Goal: Information Seeking & Learning: Learn about a topic

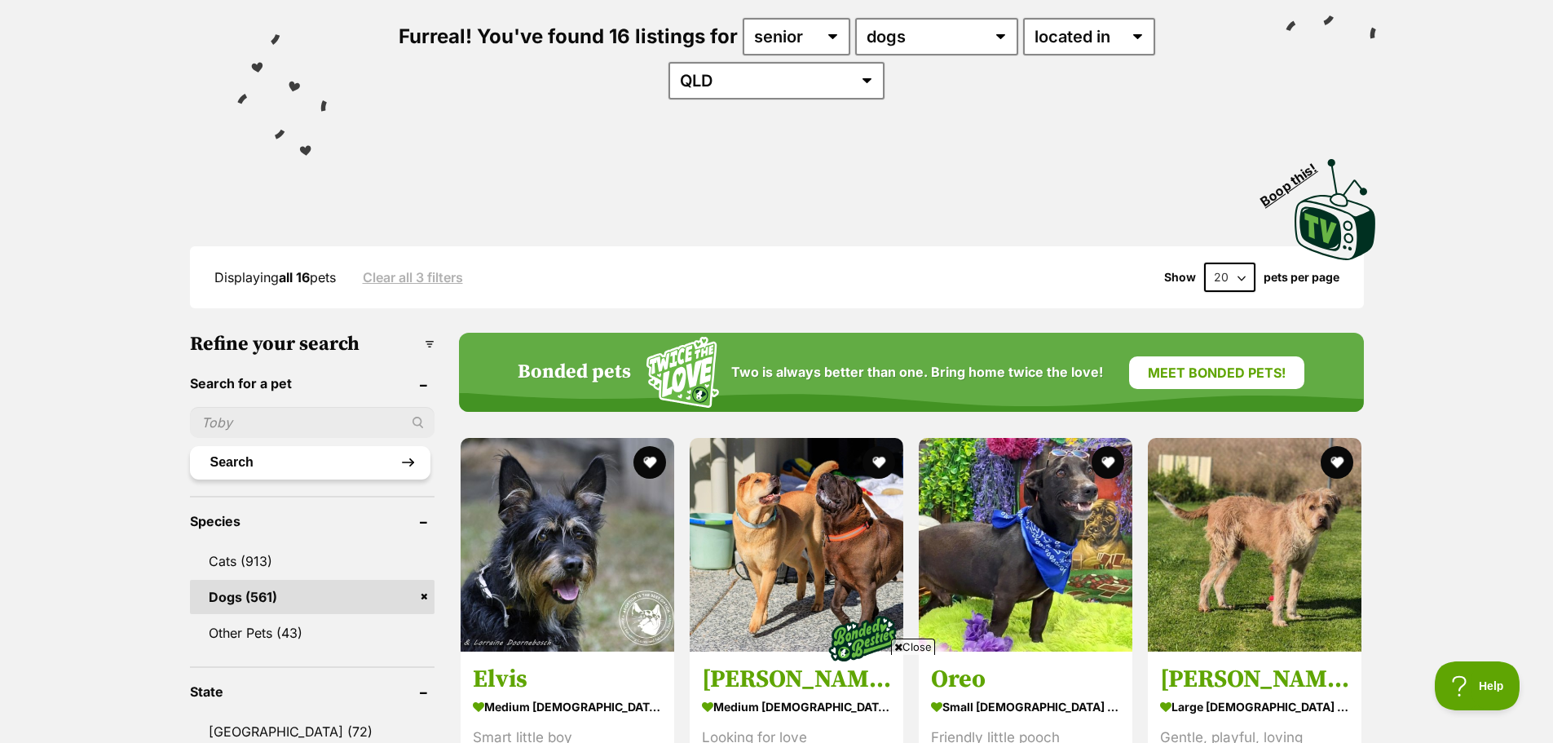
scroll to position [415, 0]
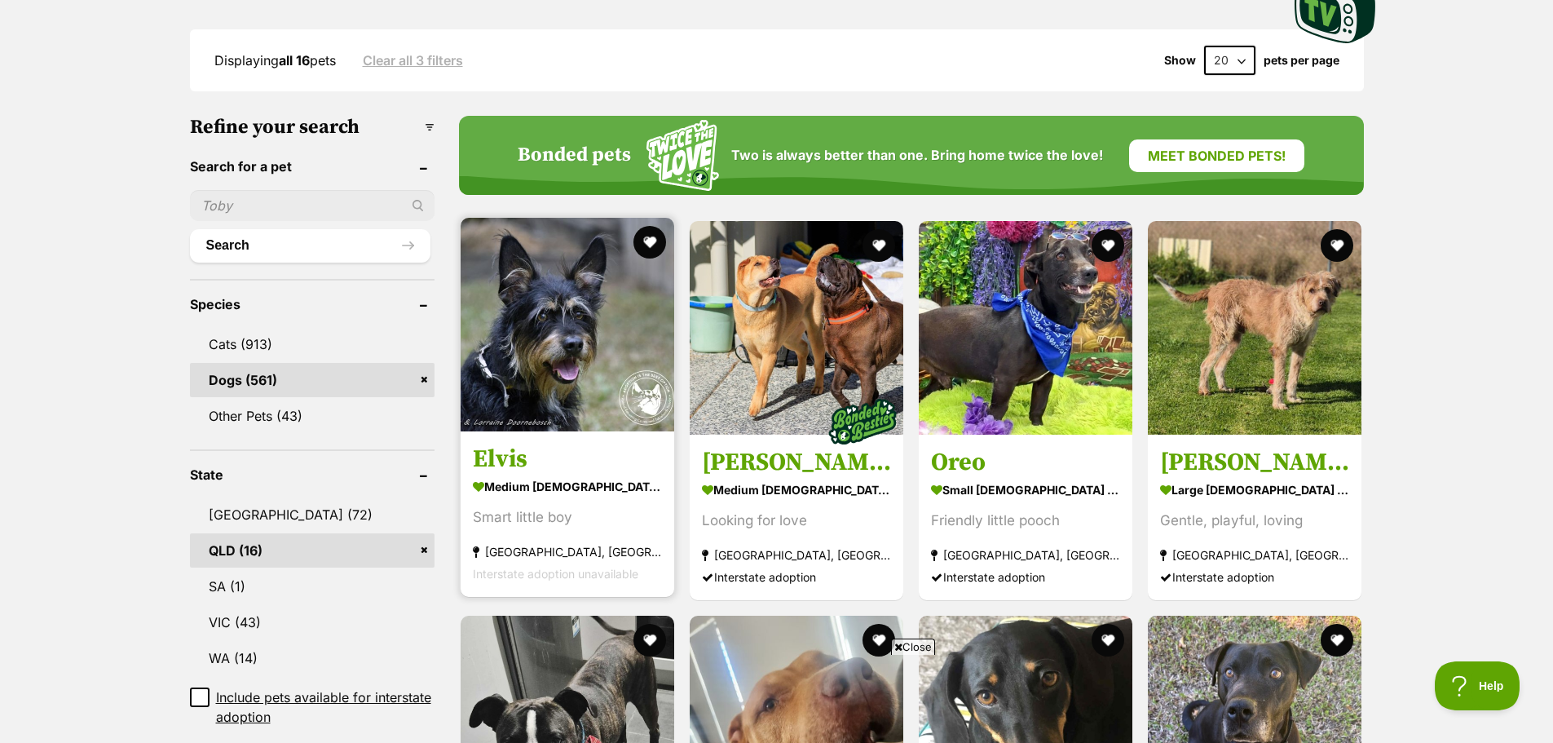
click at [511, 443] on h3 "Elvis" at bounding box center [567, 458] width 189 height 31
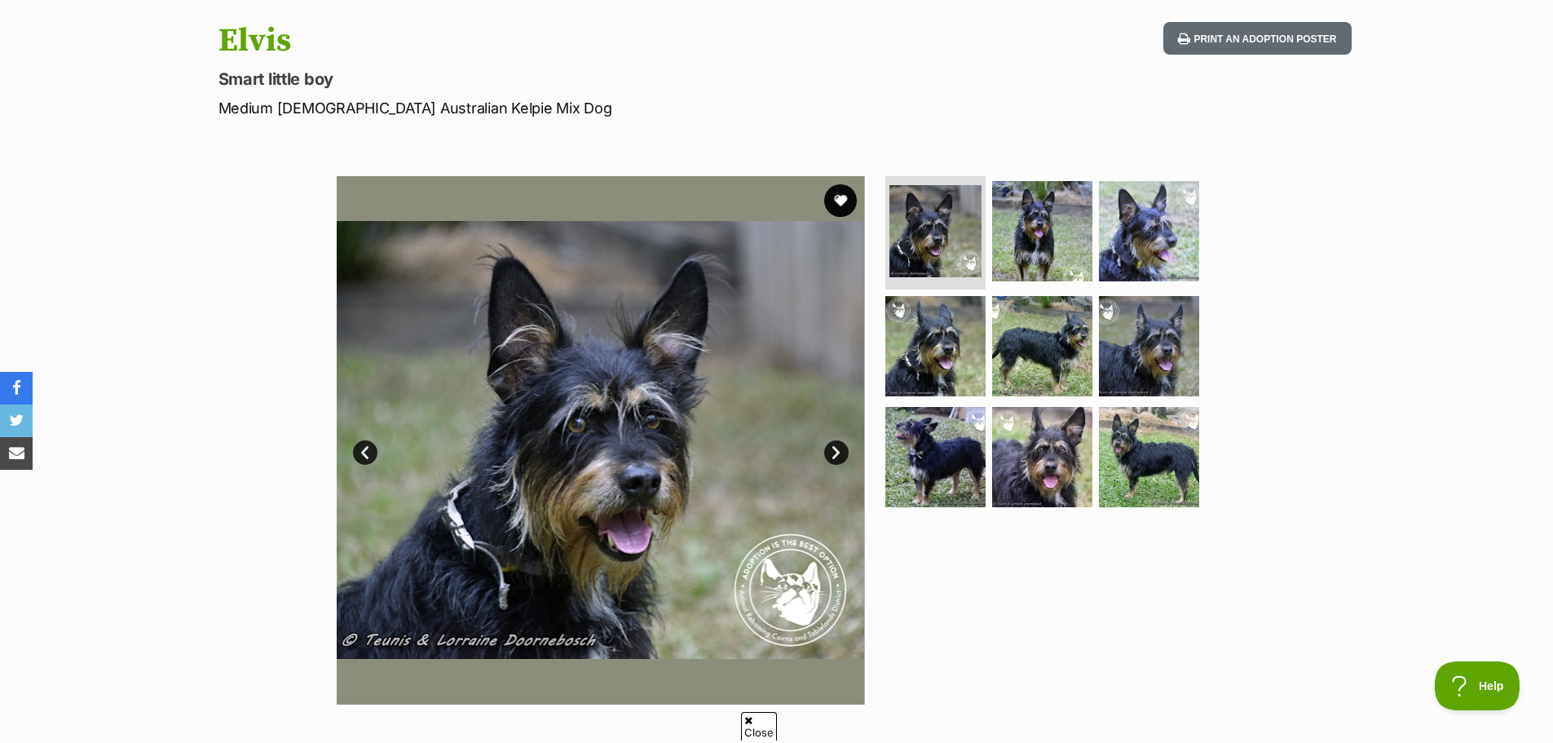
click at [838, 450] on link "Next" at bounding box center [836, 452] width 24 height 24
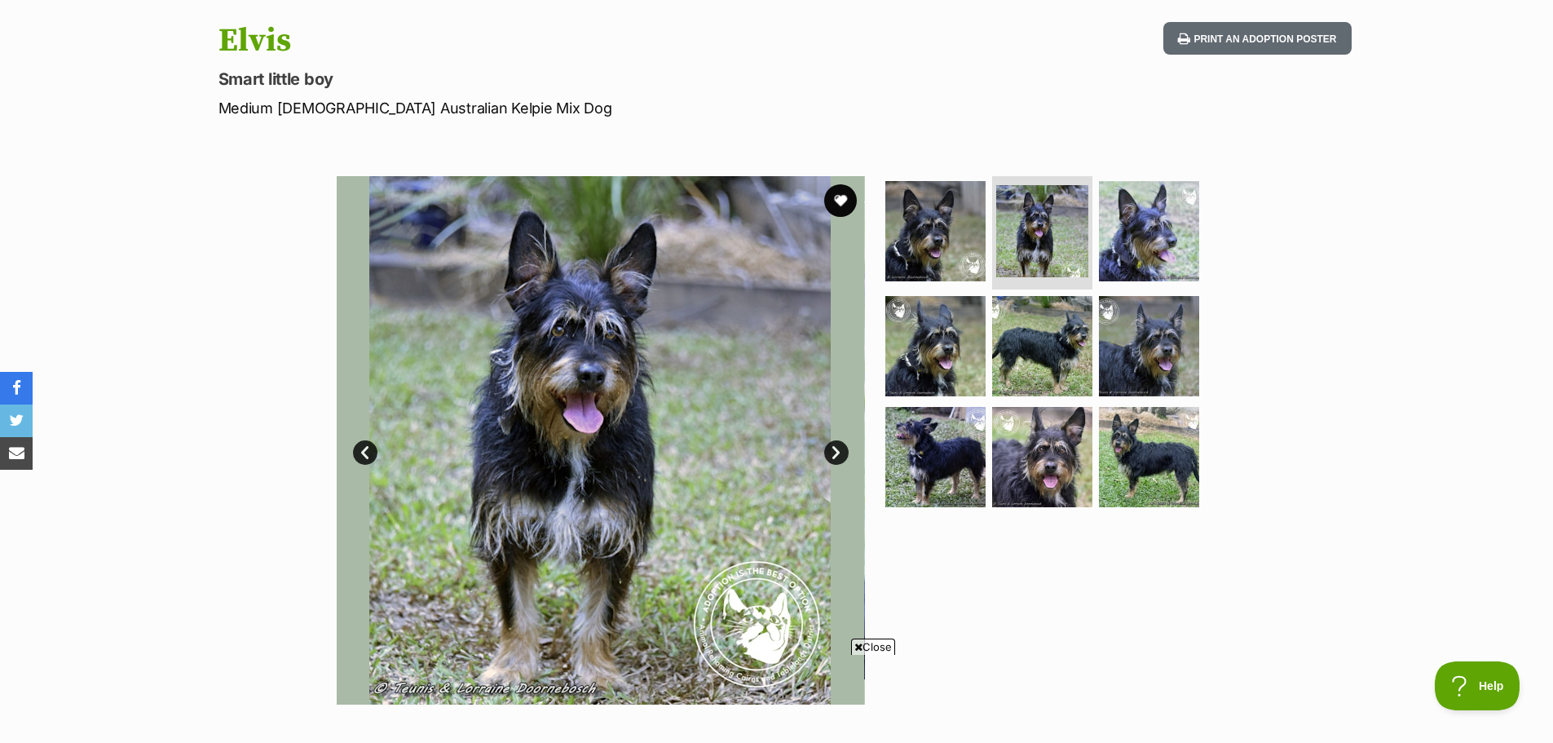
click at [838, 450] on link "Next" at bounding box center [836, 452] width 24 height 24
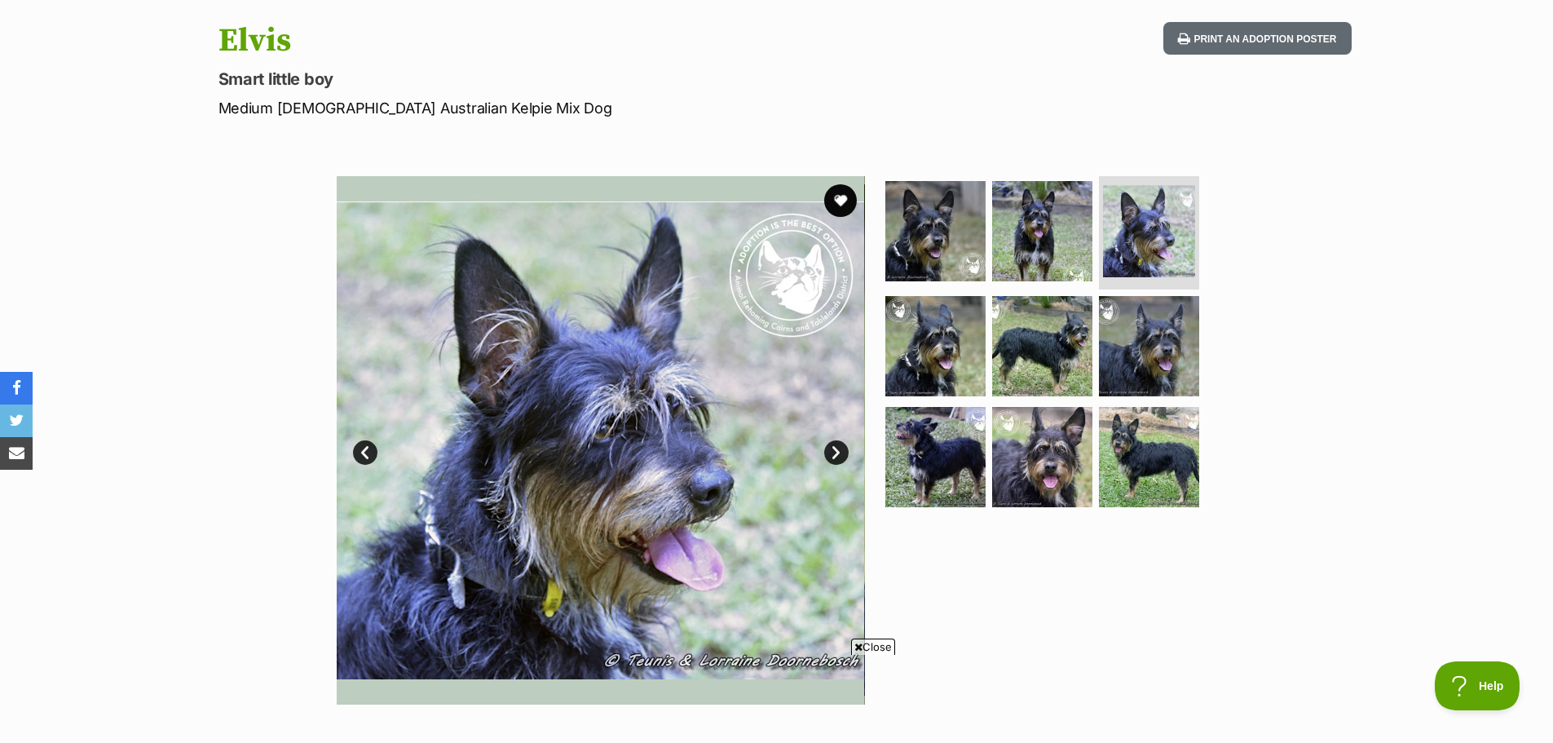
click at [838, 450] on link "Next" at bounding box center [836, 452] width 24 height 24
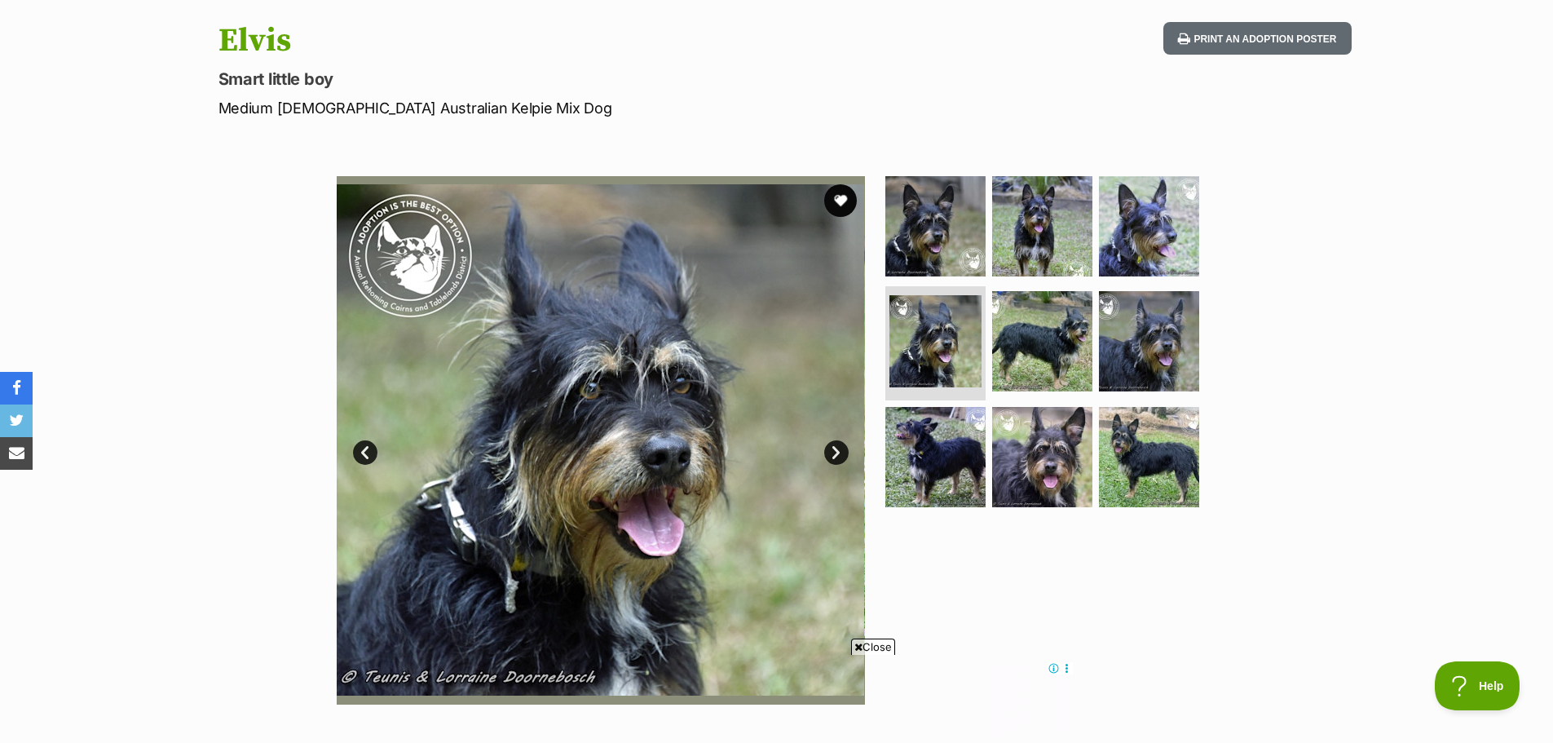
click at [838, 450] on link "Next" at bounding box center [836, 452] width 24 height 24
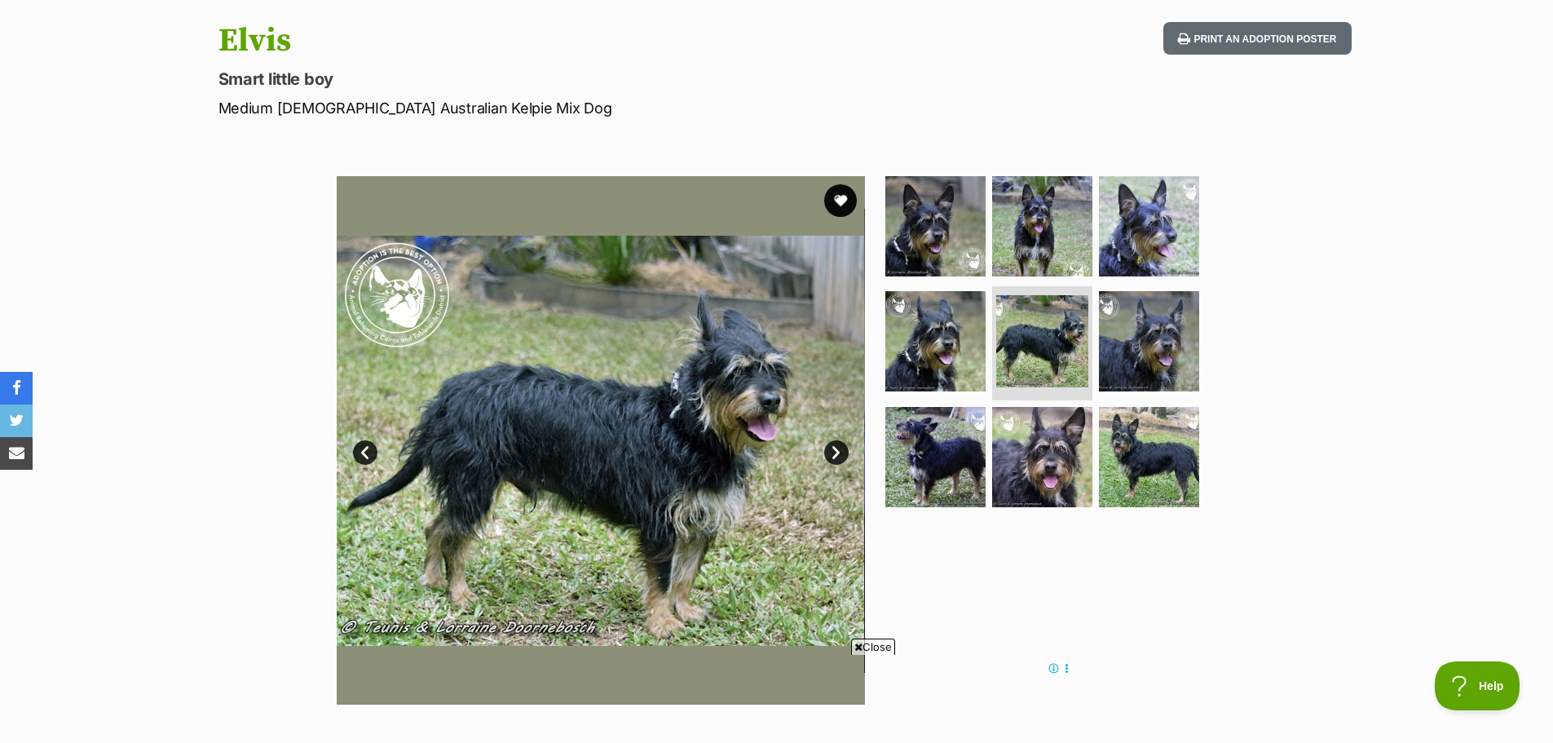
click at [838, 450] on link "Next" at bounding box center [836, 452] width 24 height 24
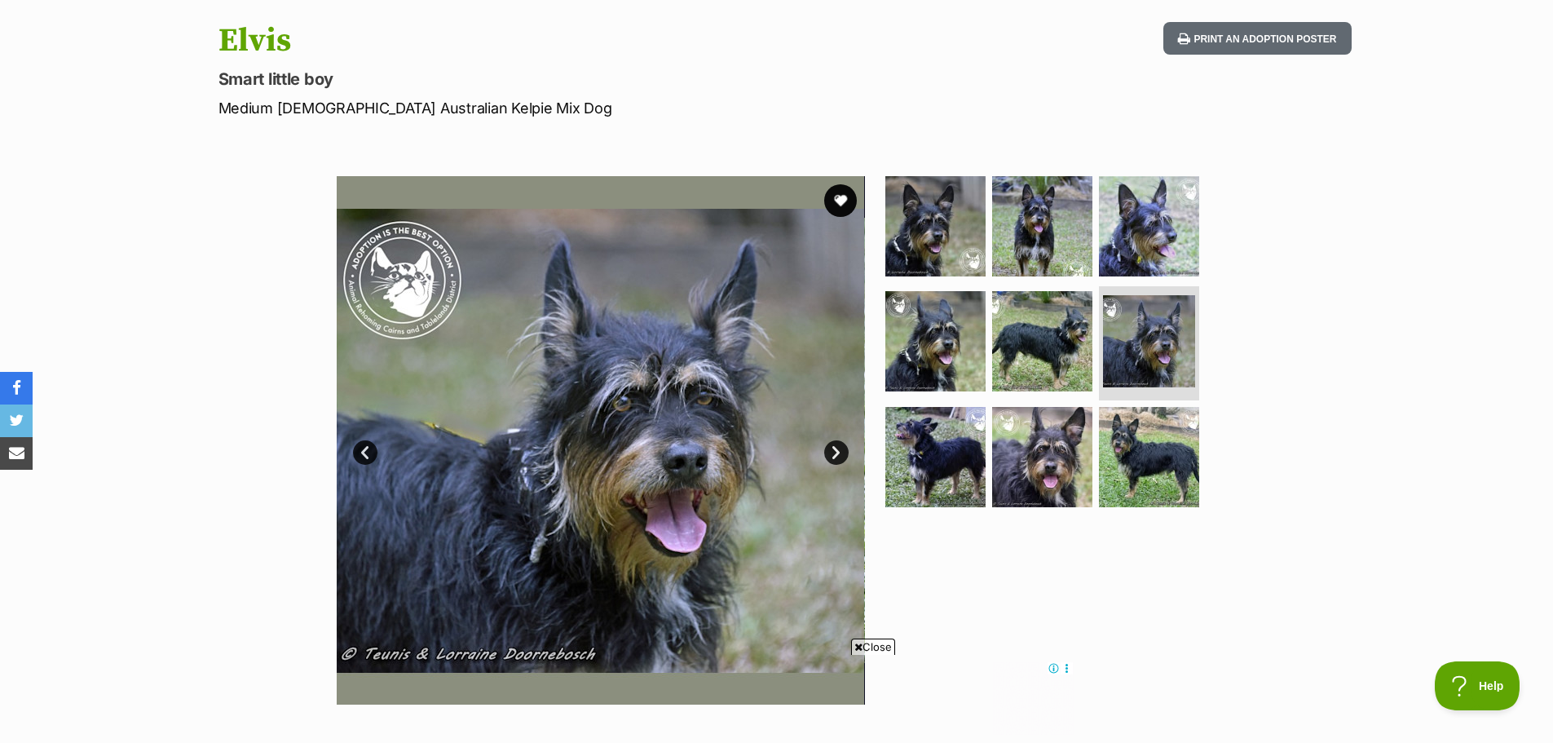
click at [838, 450] on link "Next" at bounding box center [836, 452] width 24 height 24
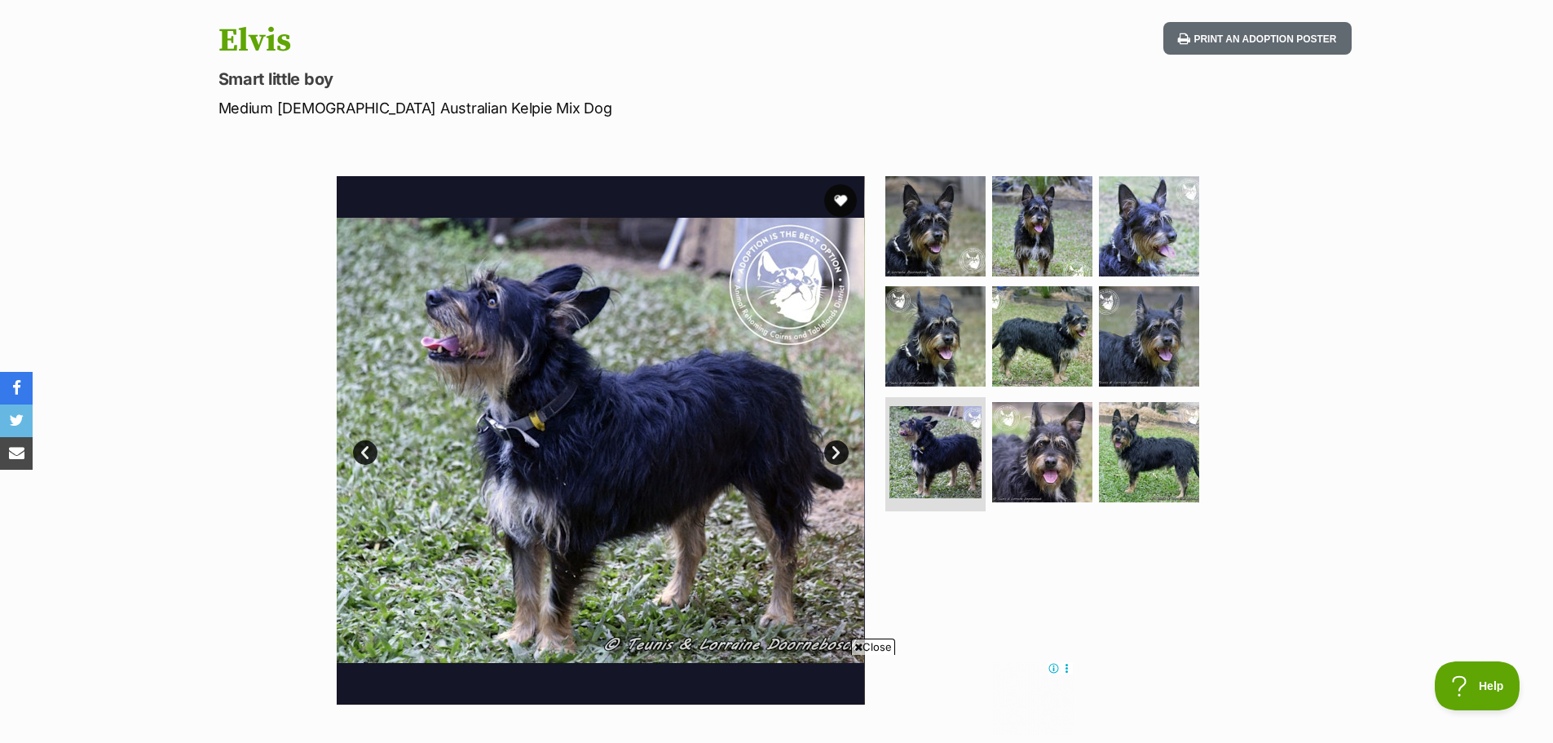
click at [838, 450] on link "Next" at bounding box center [836, 452] width 24 height 24
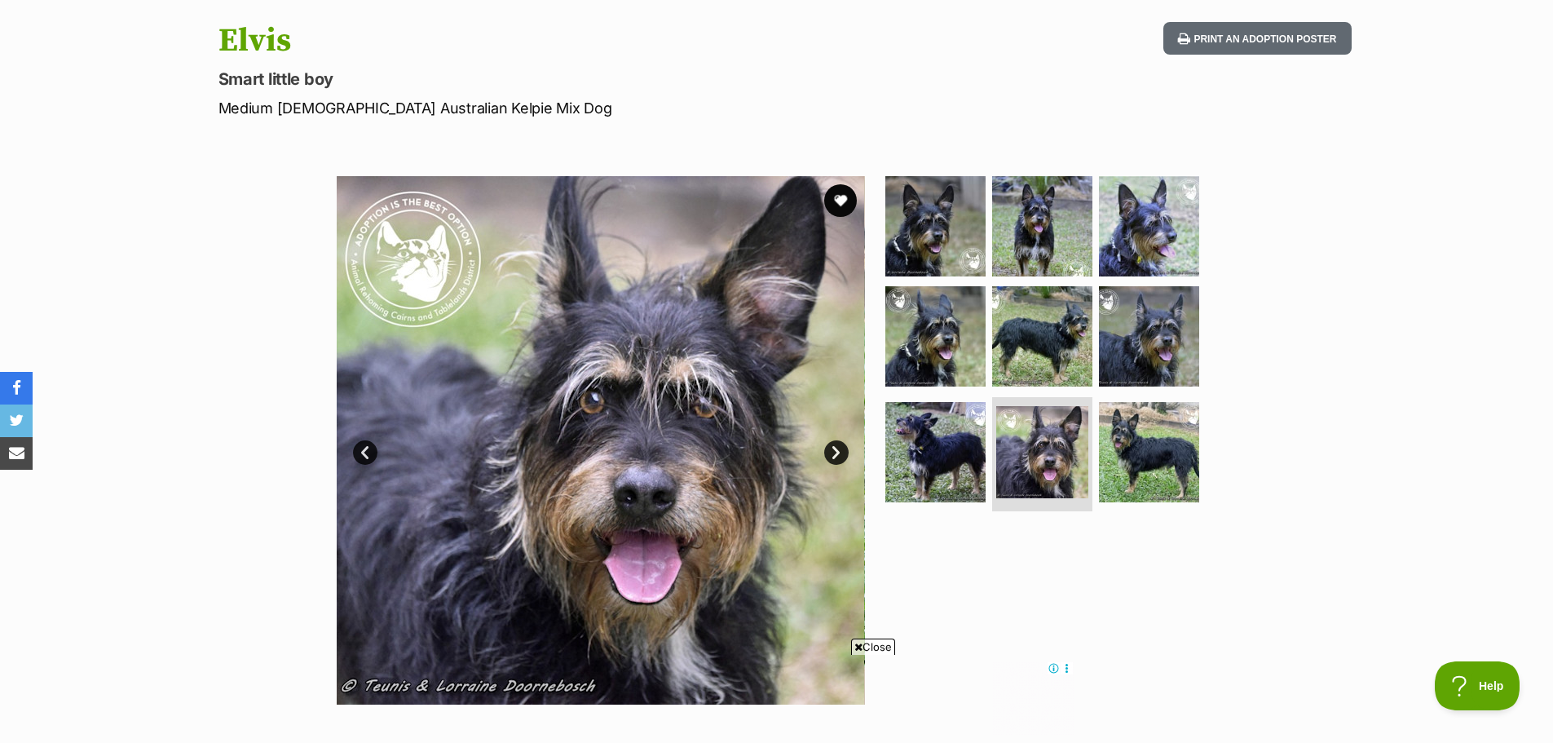
click at [838, 450] on link "Next" at bounding box center [836, 452] width 24 height 24
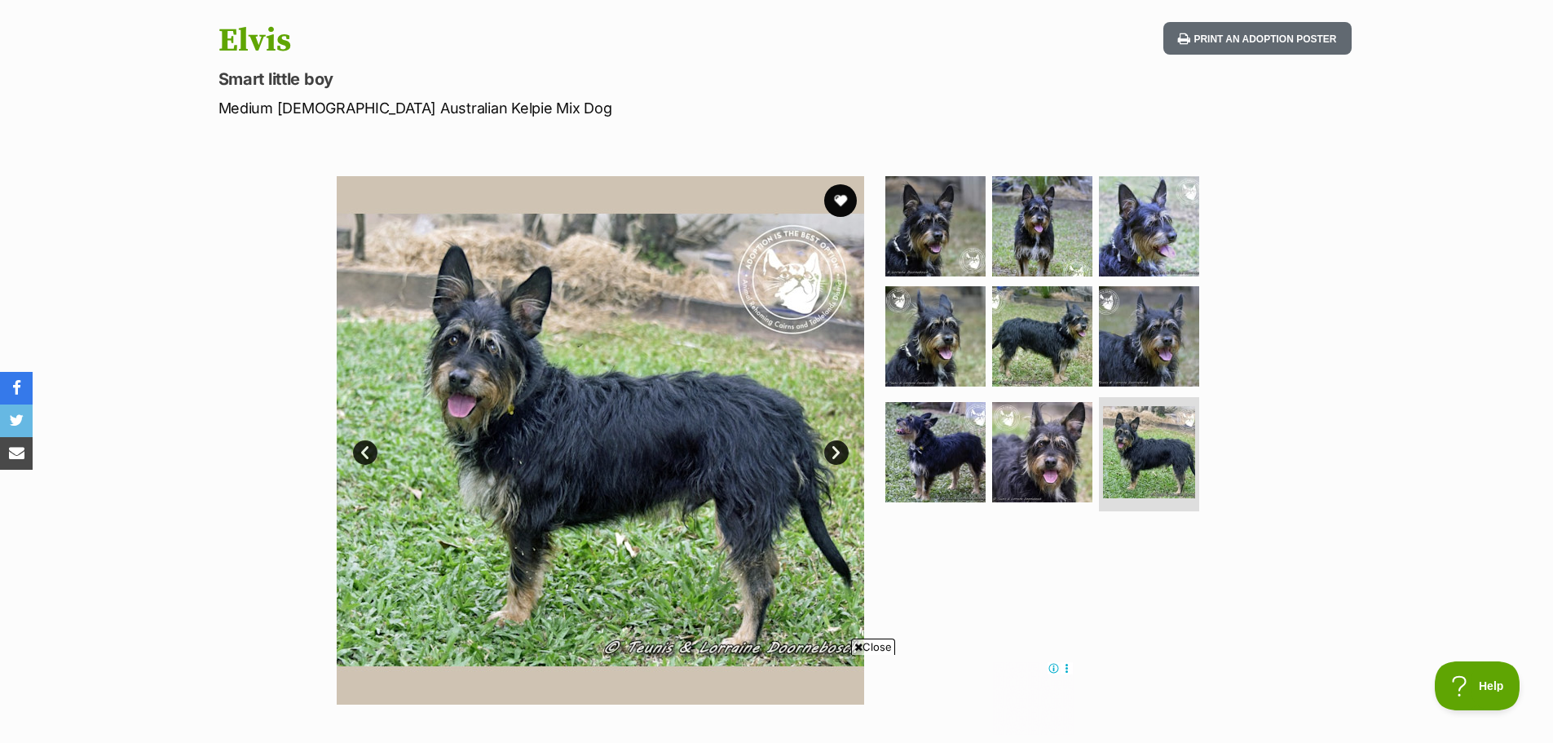
click at [839, 448] on link "Next" at bounding box center [836, 452] width 24 height 24
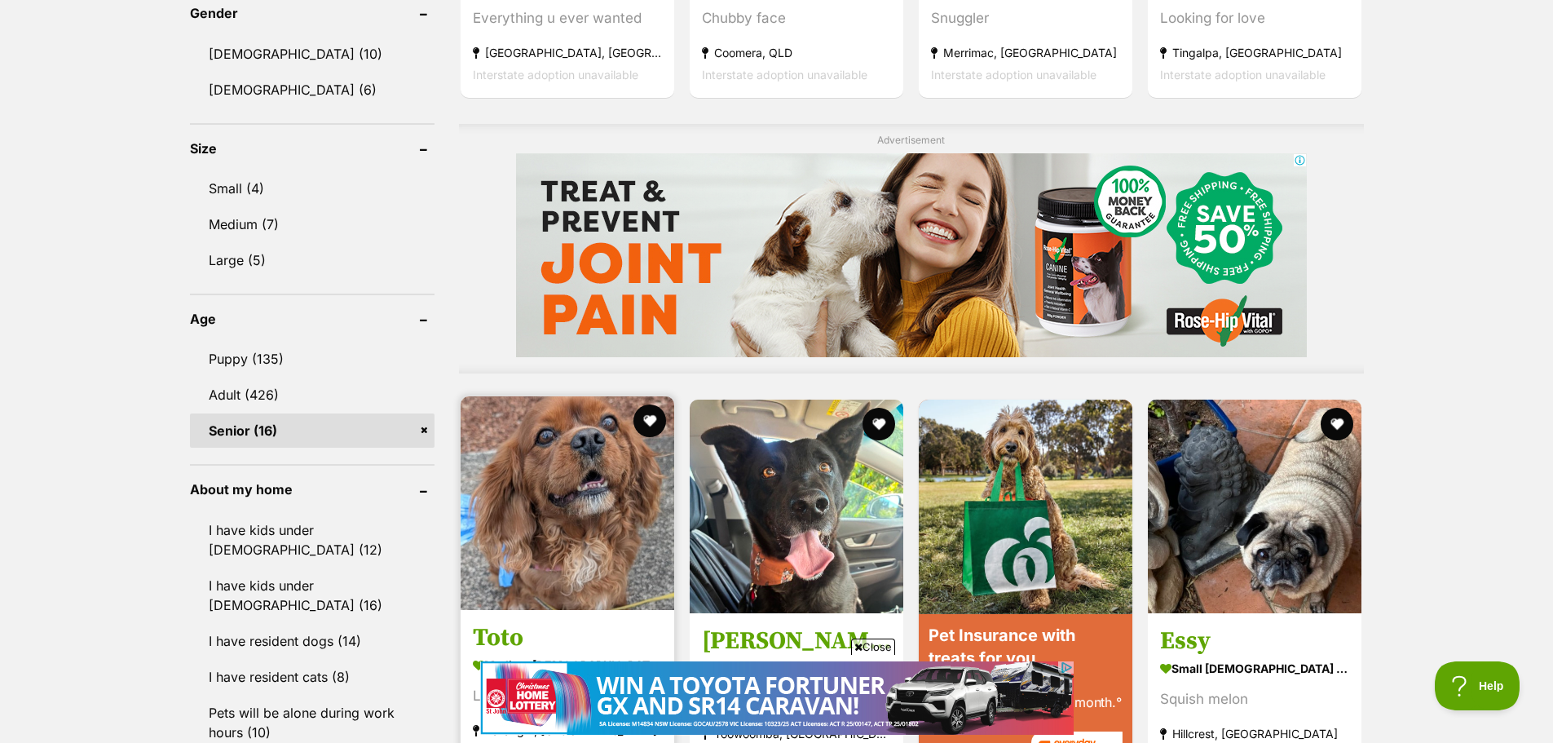
scroll to position [1393, 0]
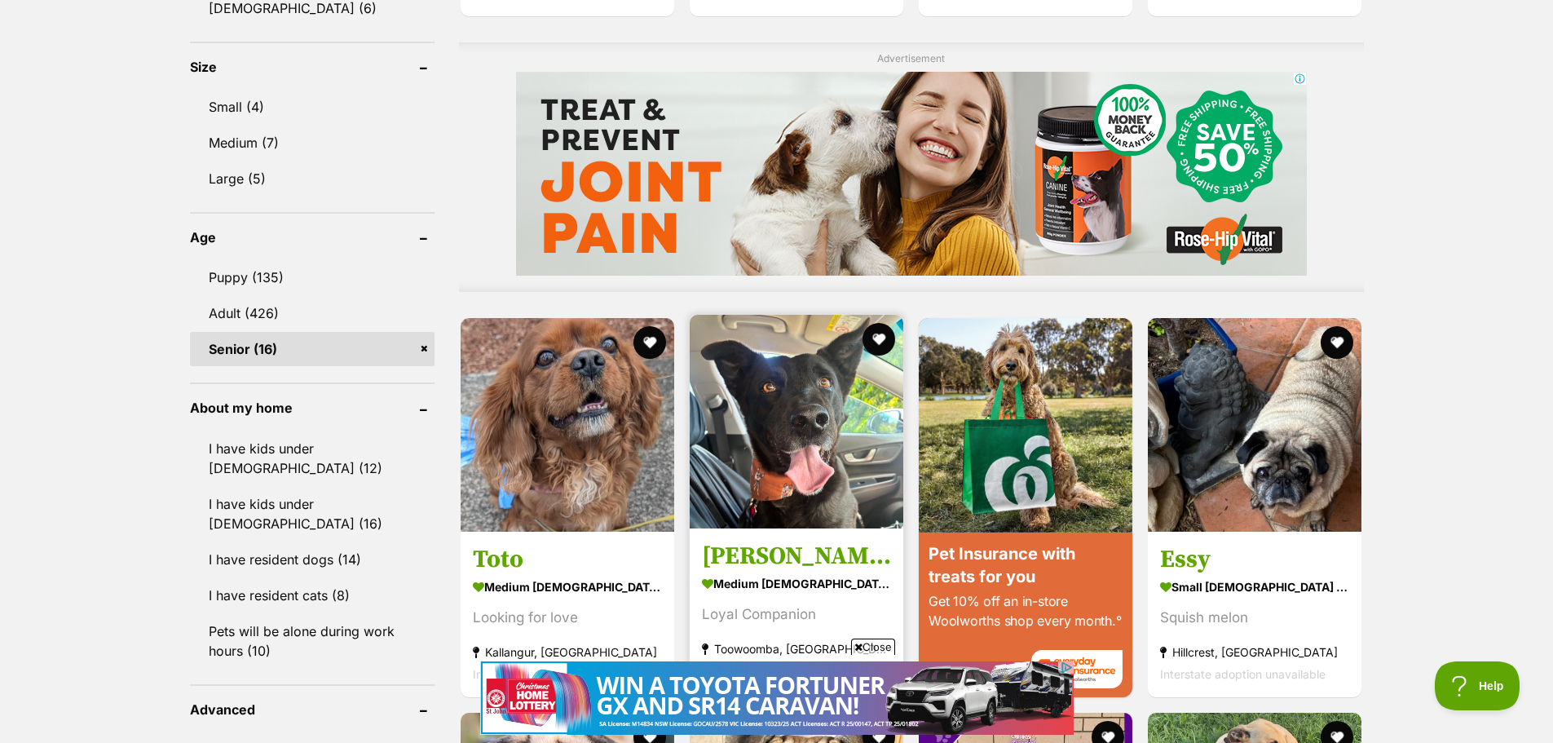
click at [749, 425] on img at bounding box center [797, 422] width 214 height 214
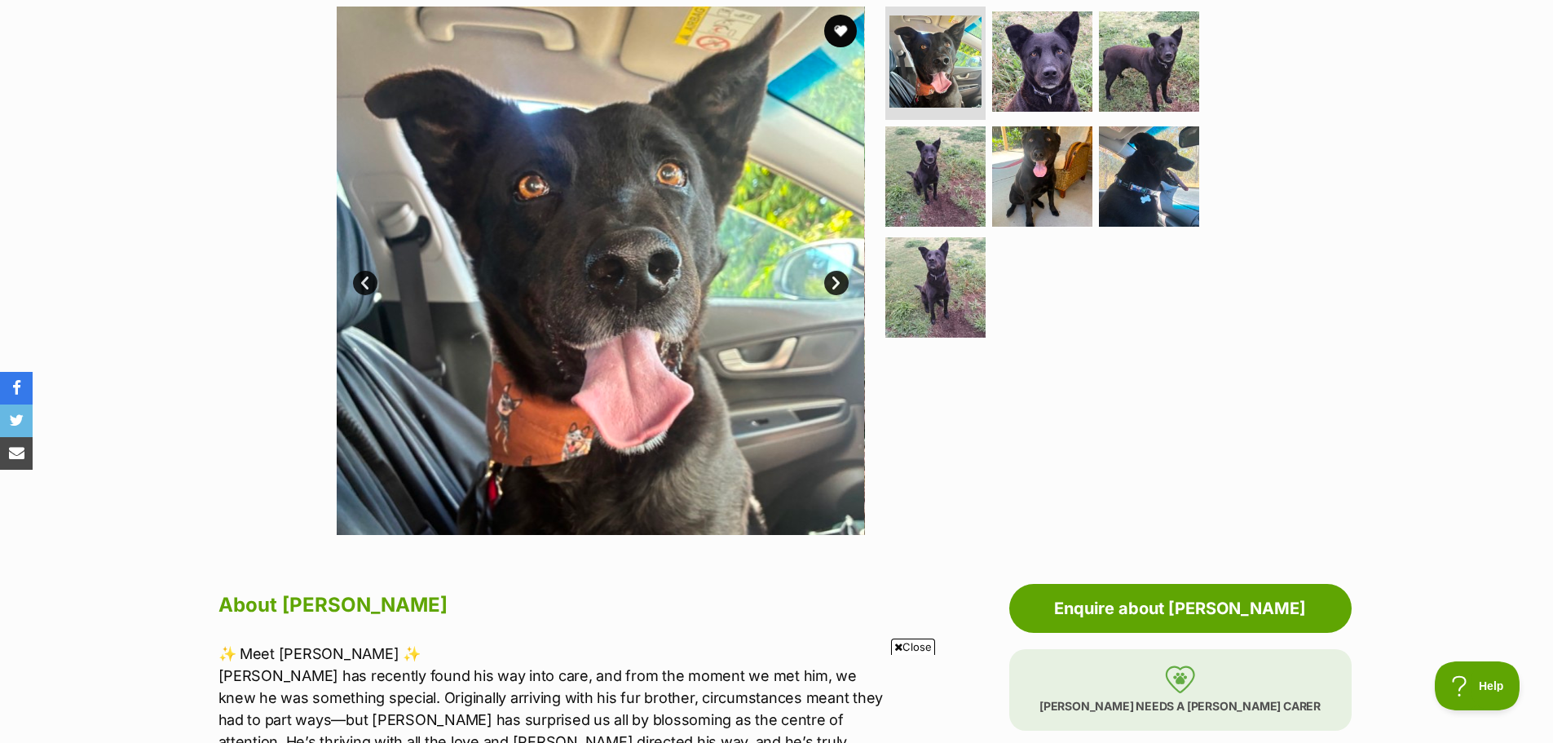
scroll to position [326, 0]
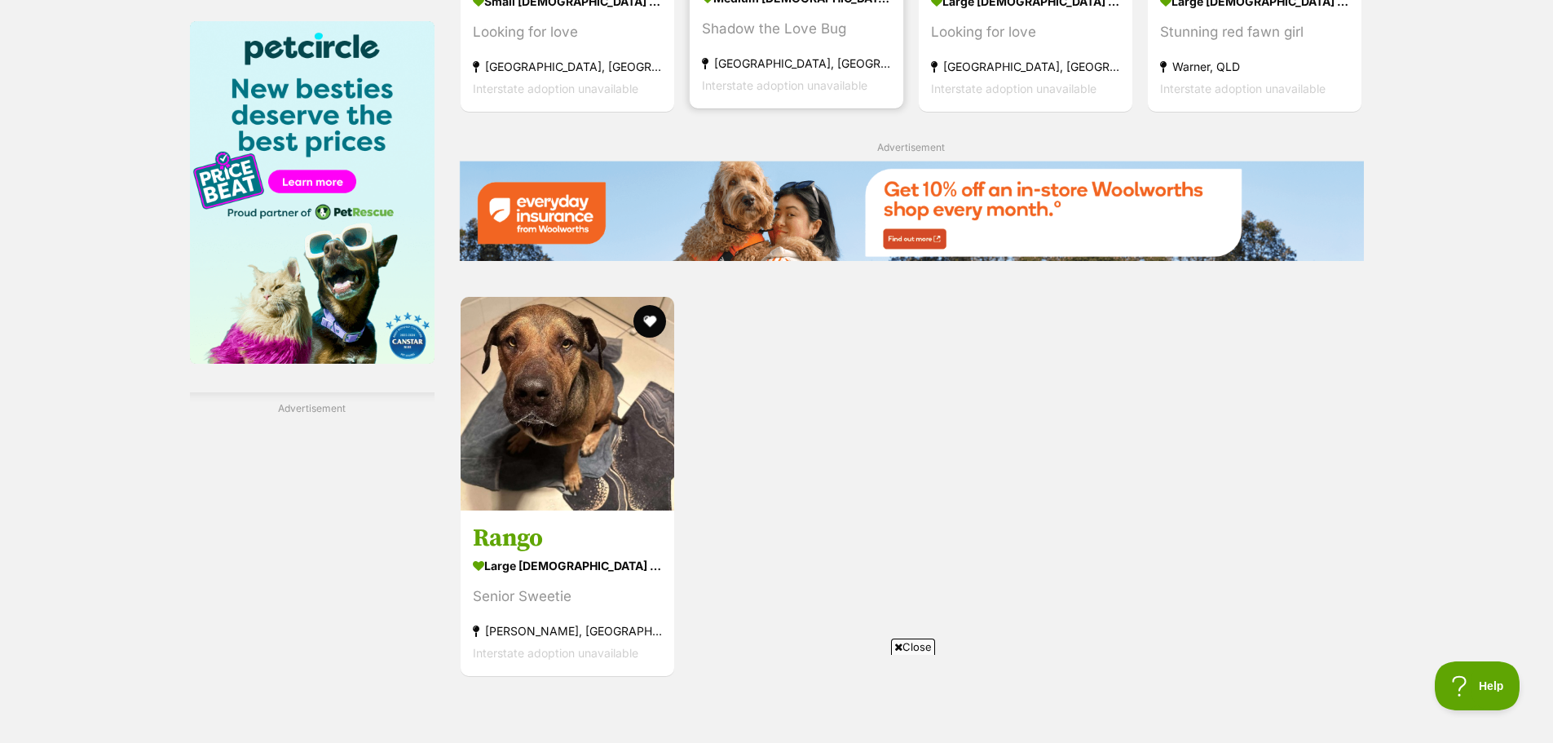
scroll to position [2371, 0]
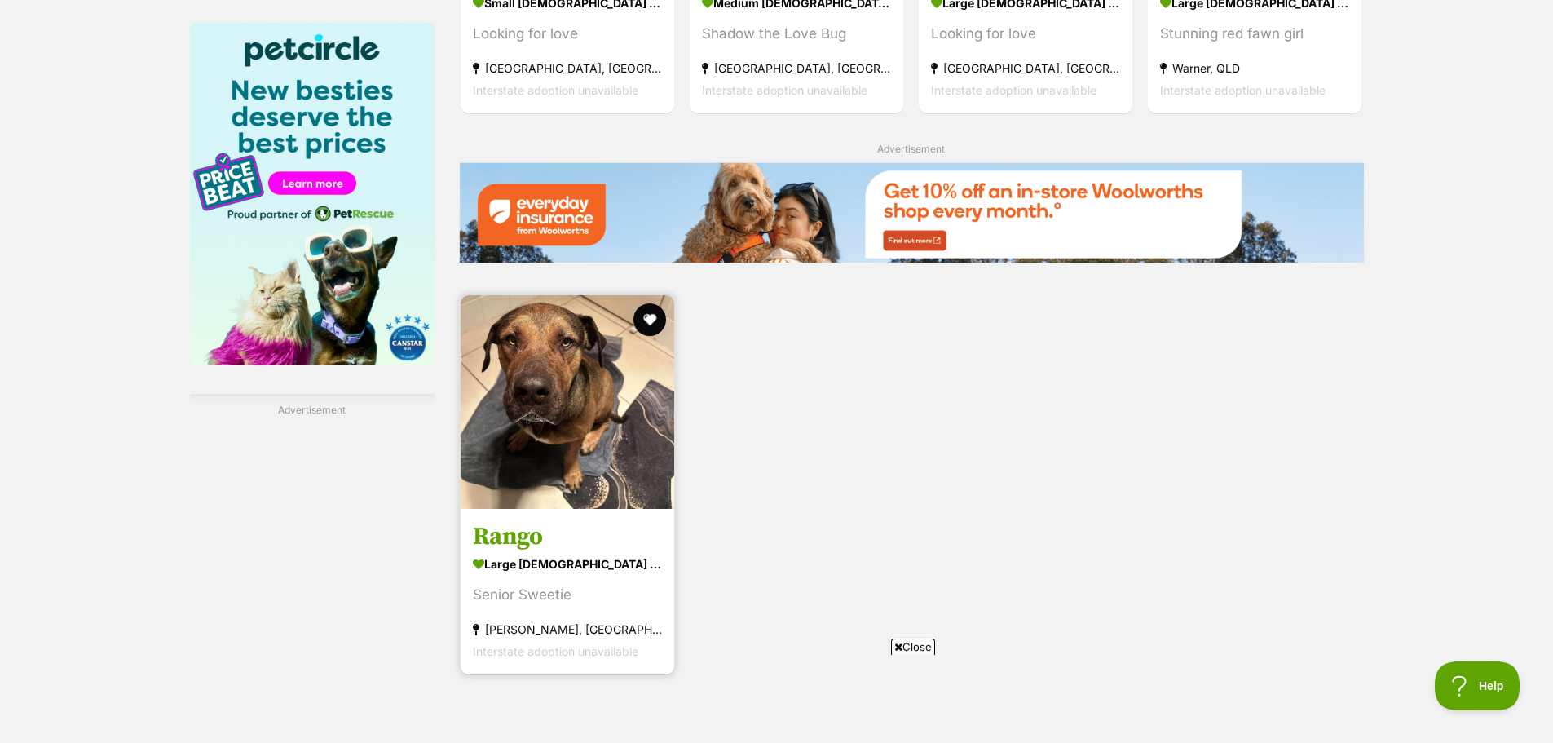
click at [508, 521] on h3 "Rango" at bounding box center [567, 536] width 189 height 31
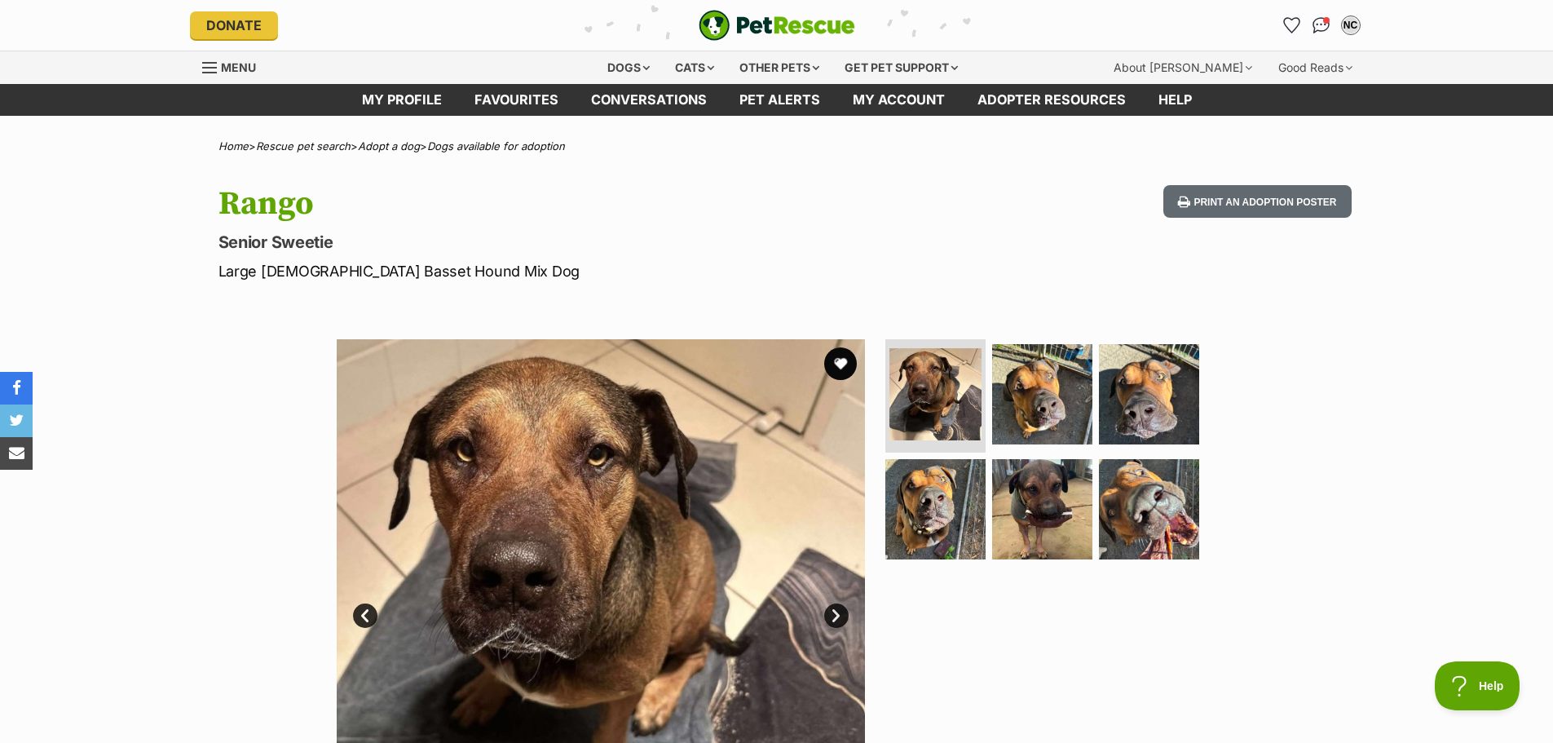
click at [837, 612] on link "Next" at bounding box center [836, 615] width 24 height 24
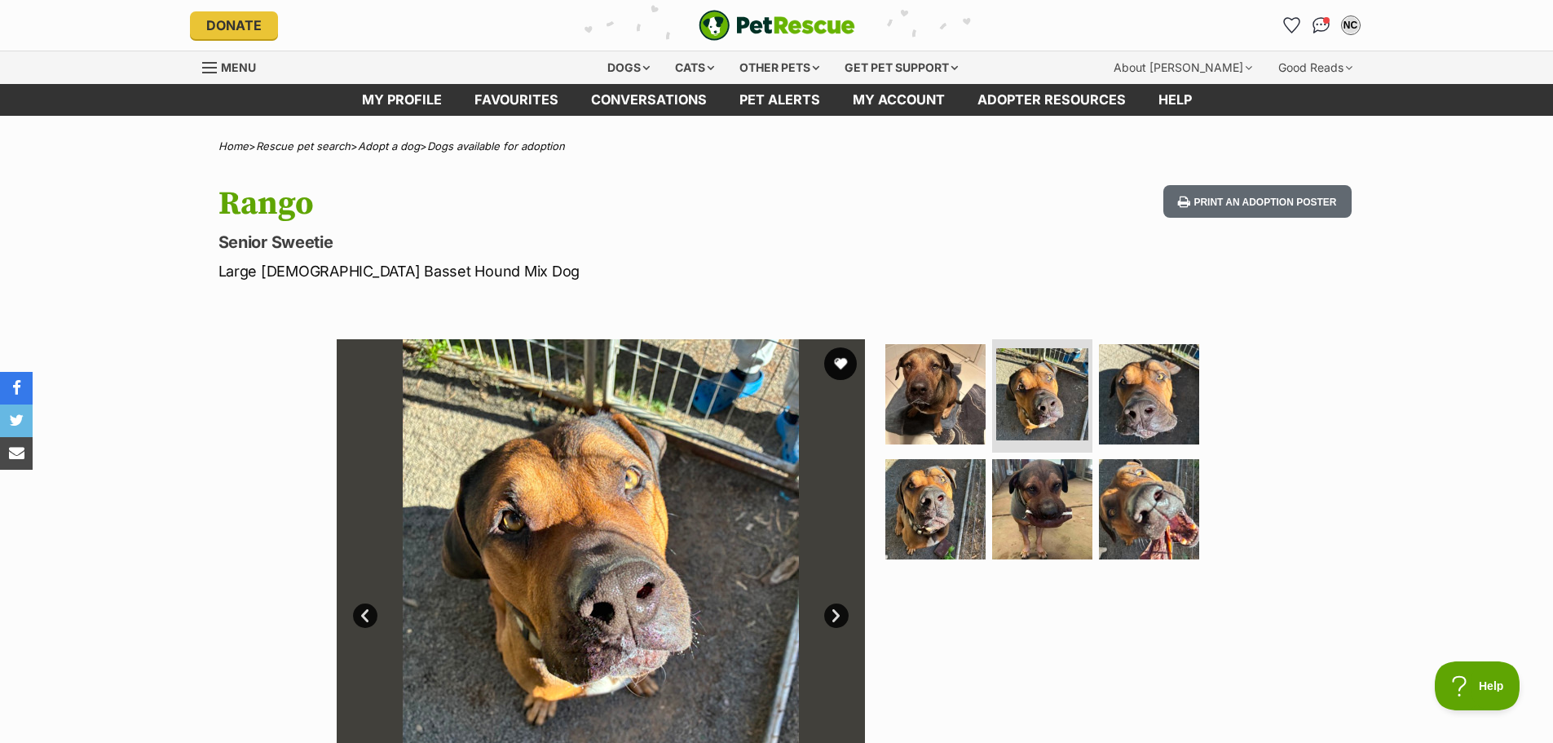
click at [837, 612] on link "Next" at bounding box center [836, 615] width 24 height 24
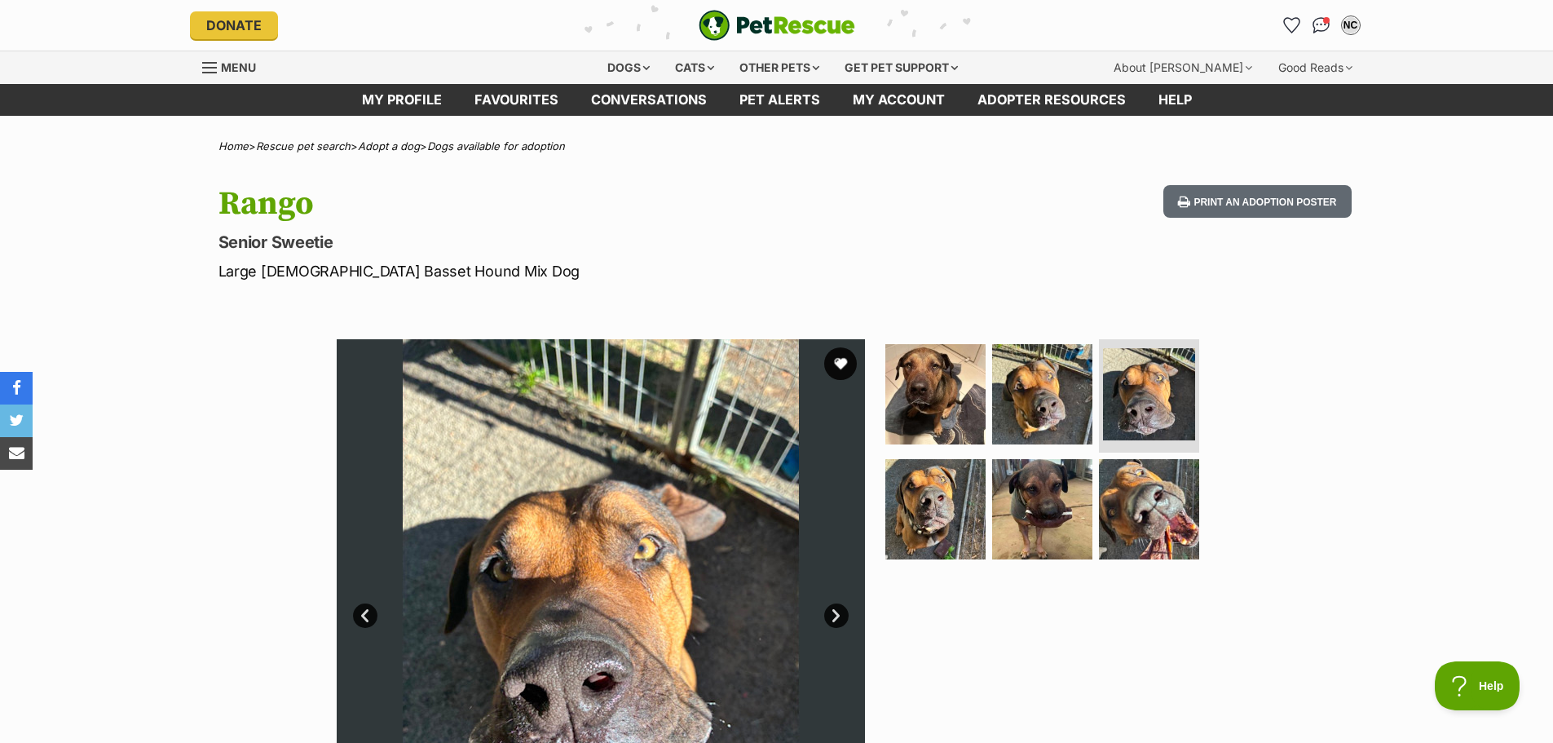
click at [837, 612] on link "Next" at bounding box center [836, 615] width 24 height 24
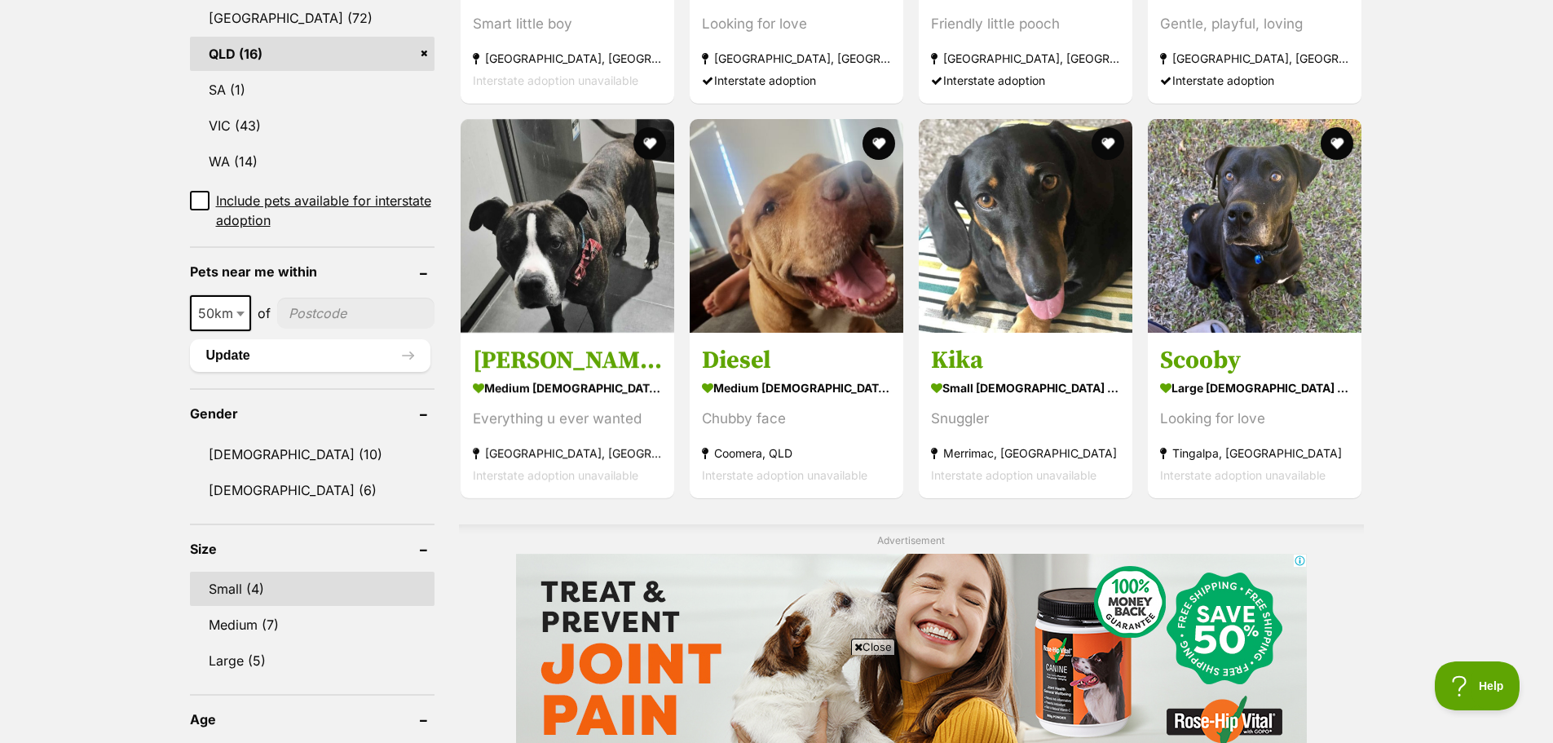
click at [215, 571] on link "Small (4)" at bounding box center [312, 588] width 245 height 34
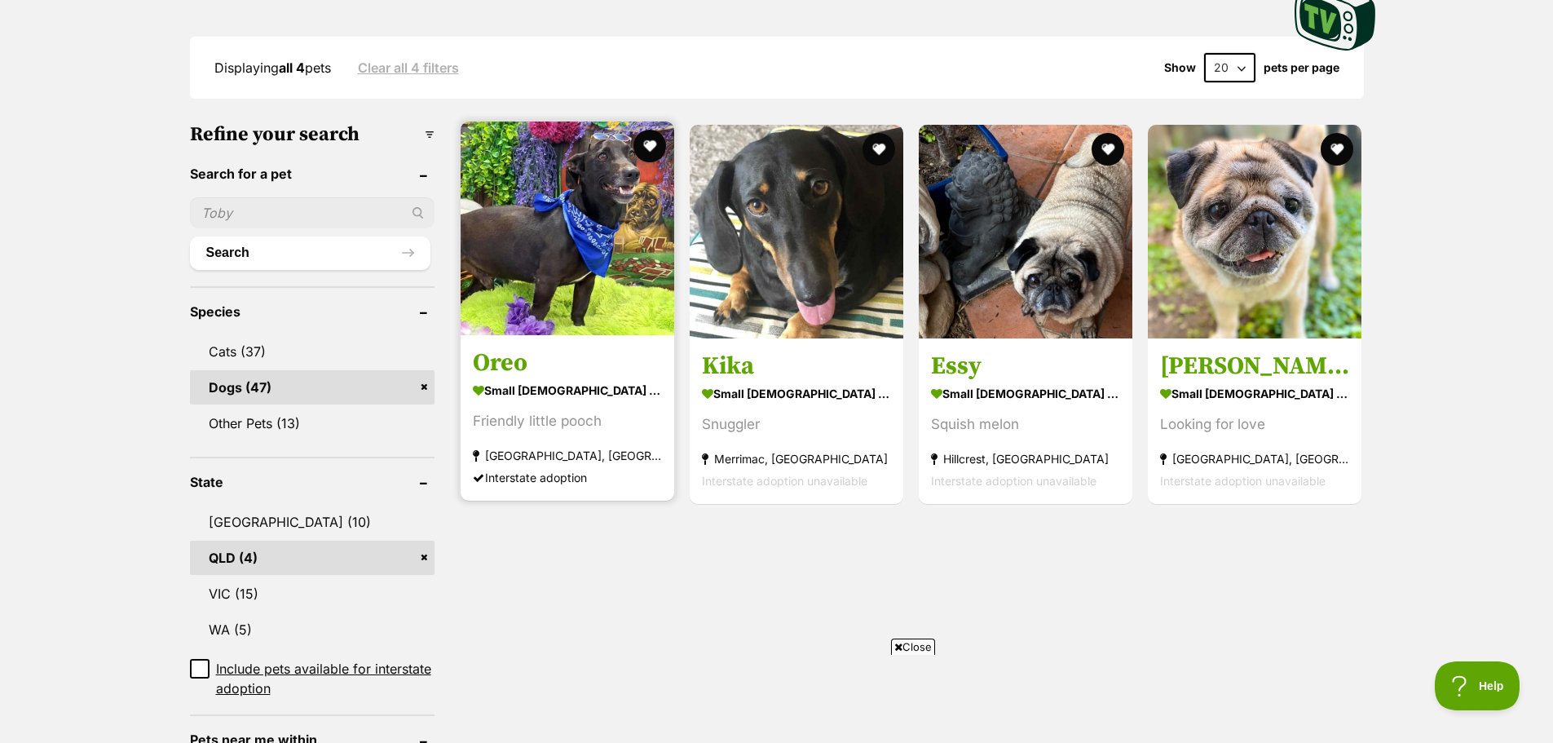
click at [532, 331] on img at bounding box center [568, 228] width 214 height 214
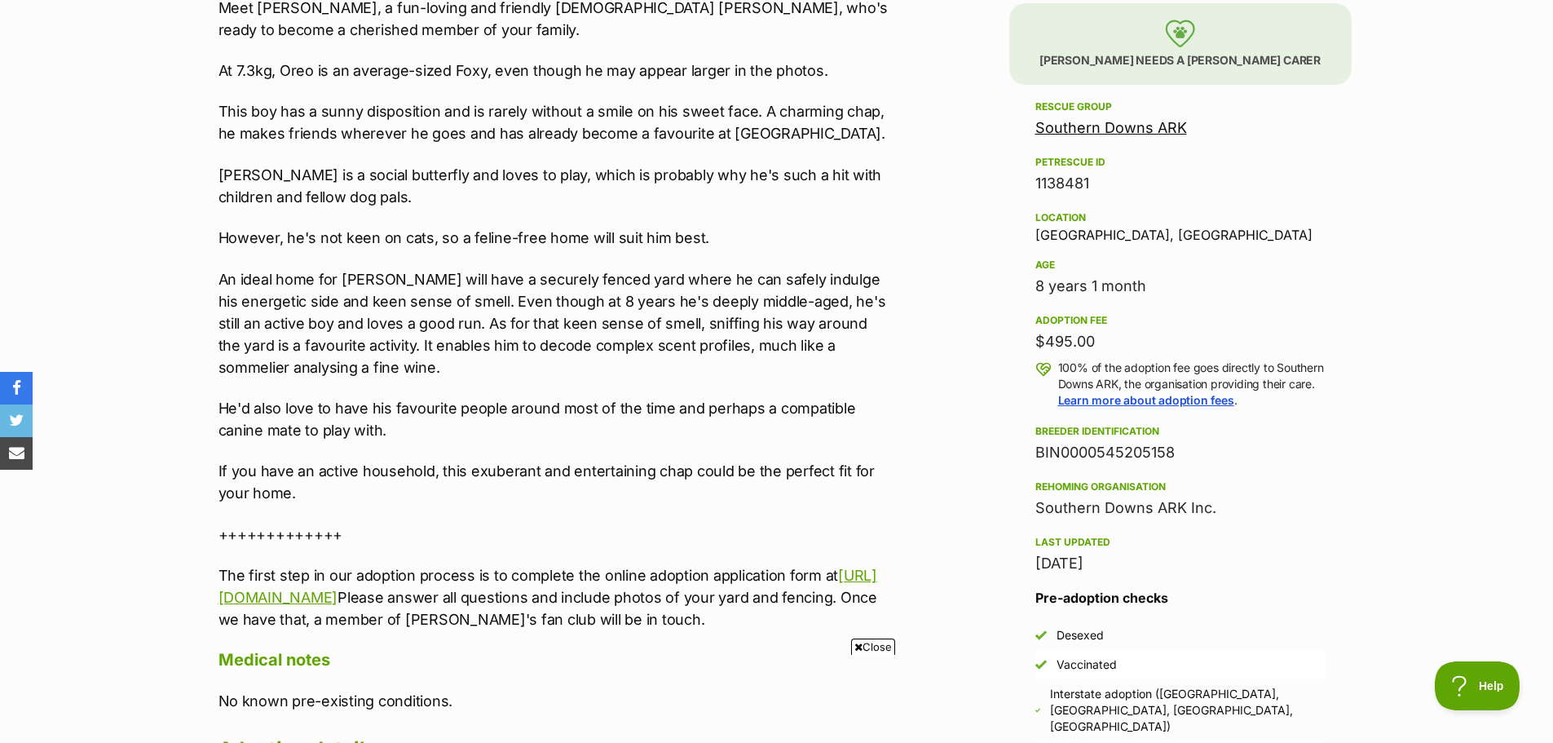
scroll to position [326, 0]
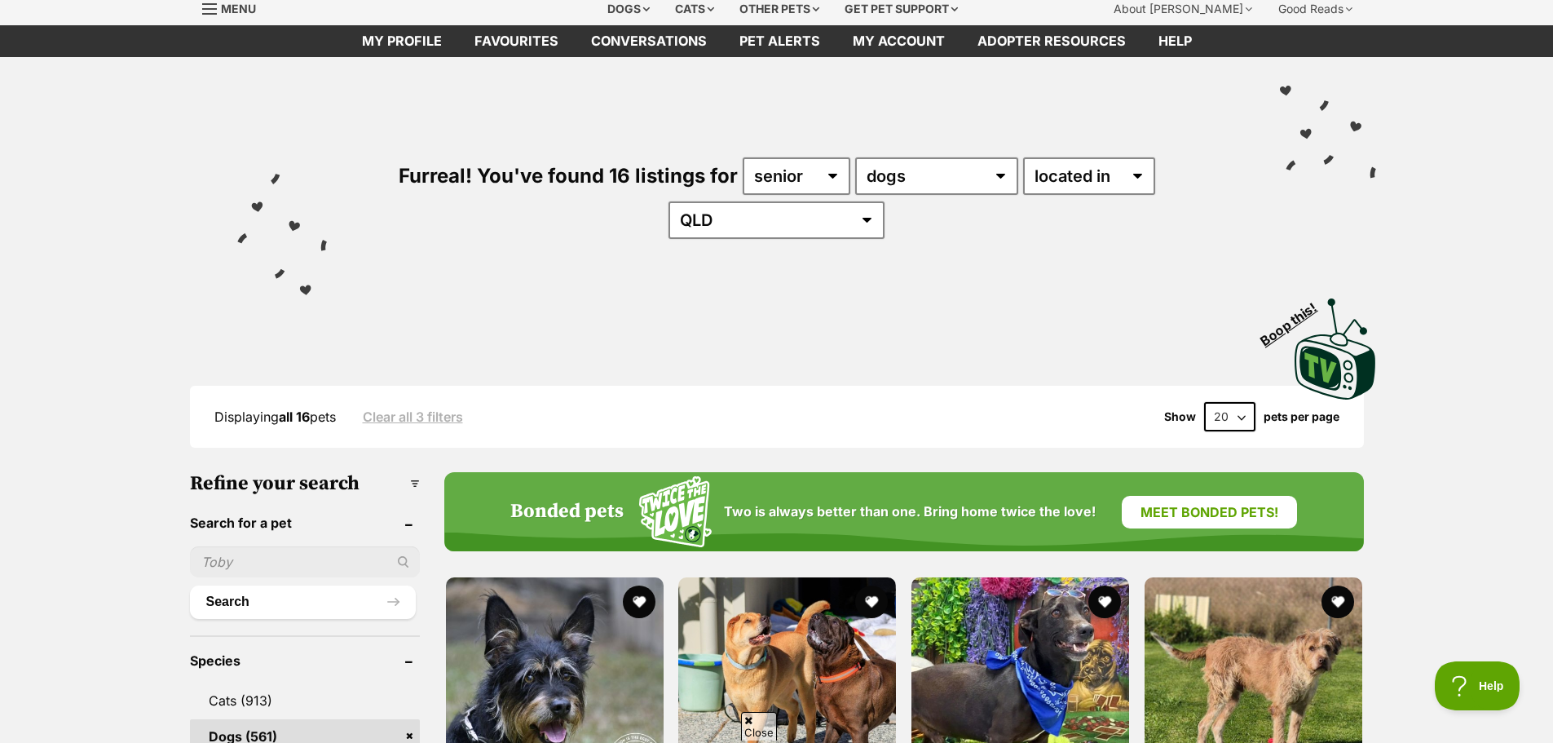
scroll to position [87, 0]
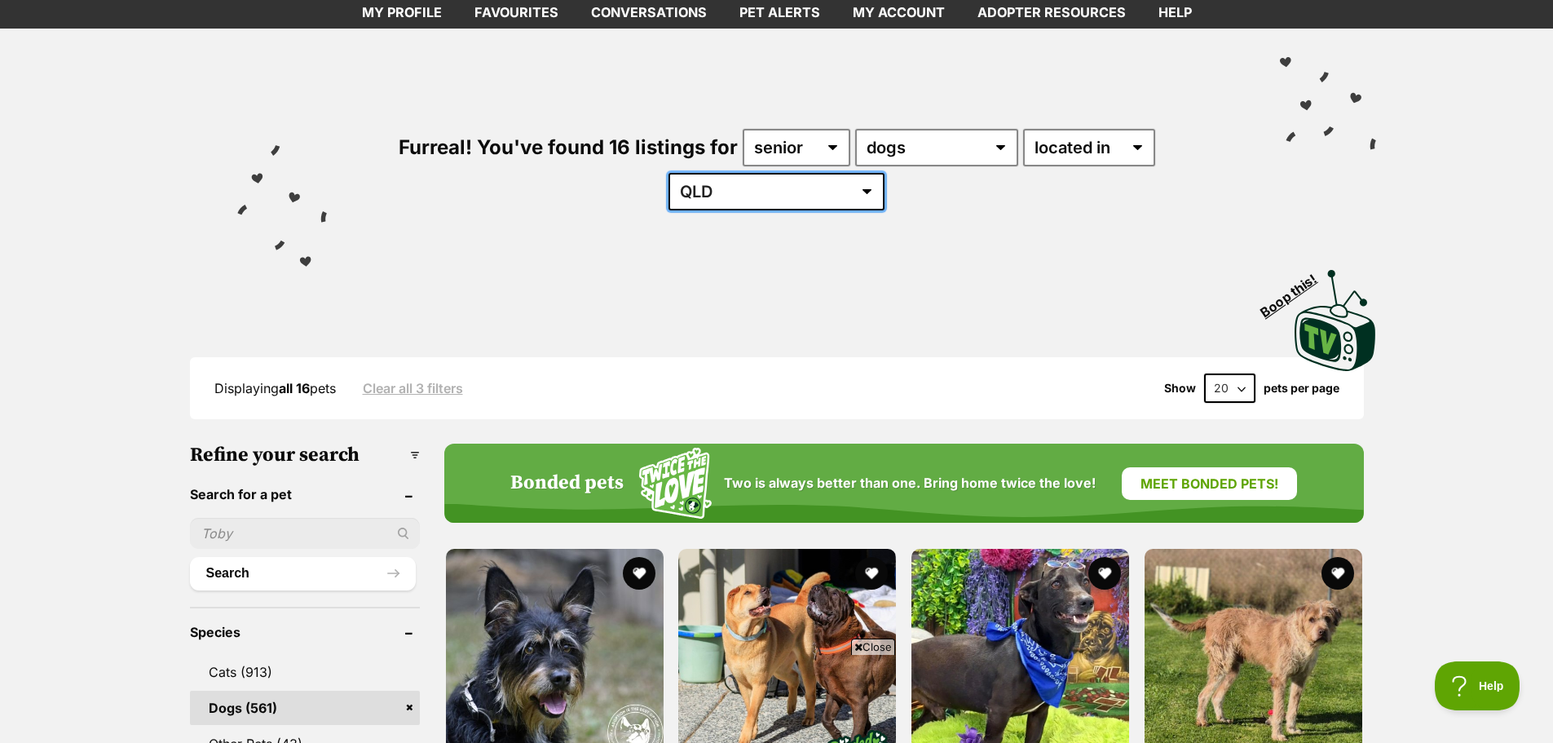
click at [884, 173] on select "[GEOGRAPHIC_DATA] [GEOGRAPHIC_DATA] [GEOGRAPHIC_DATA] SA [GEOGRAPHIC_DATA] [GEO…" at bounding box center [776, 191] width 216 height 37
select select "any"
click at [884, 173] on select "[GEOGRAPHIC_DATA] [GEOGRAPHIC_DATA] [GEOGRAPHIC_DATA] SA [GEOGRAPHIC_DATA] [GEO…" at bounding box center [776, 191] width 216 height 37
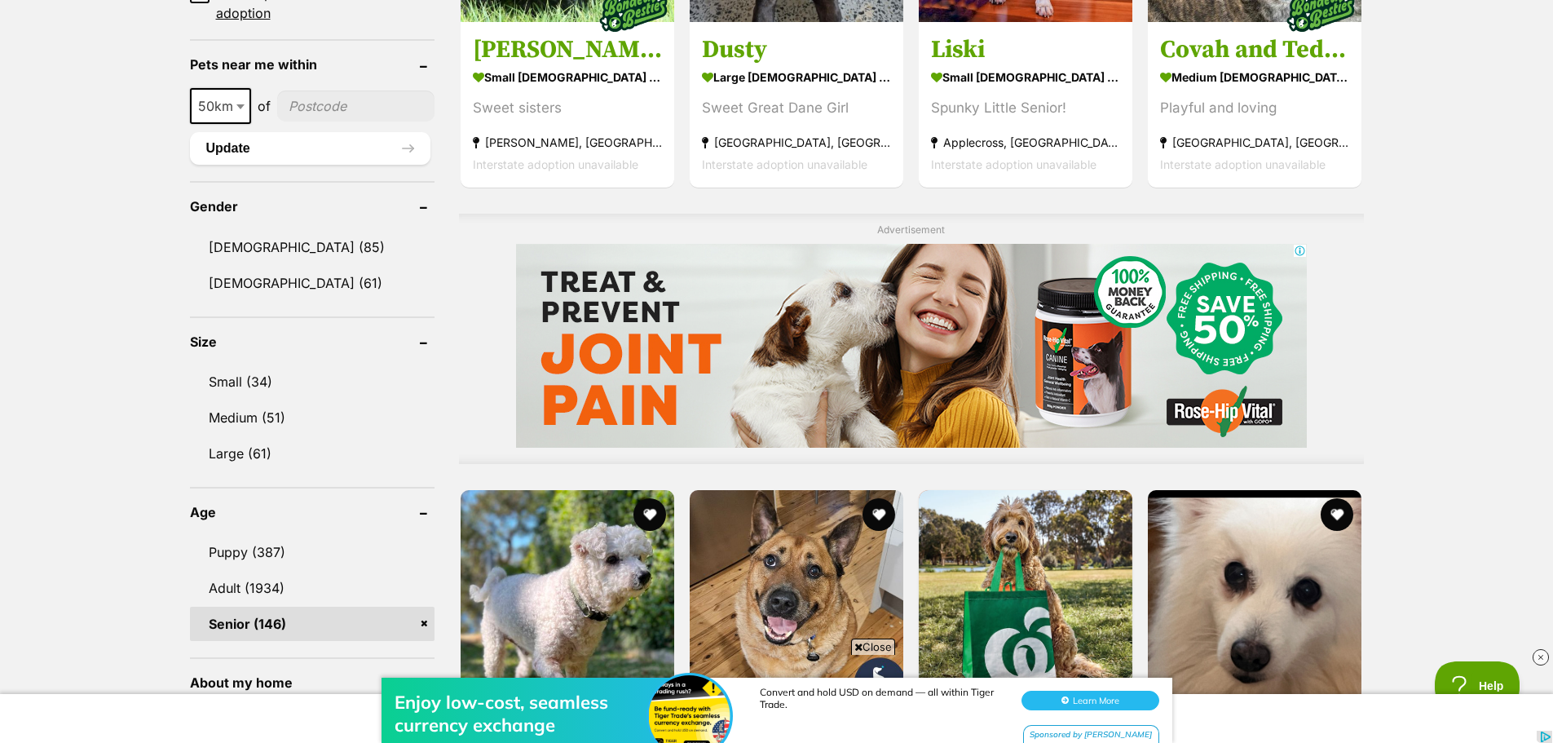
scroll to position [1141, 0]
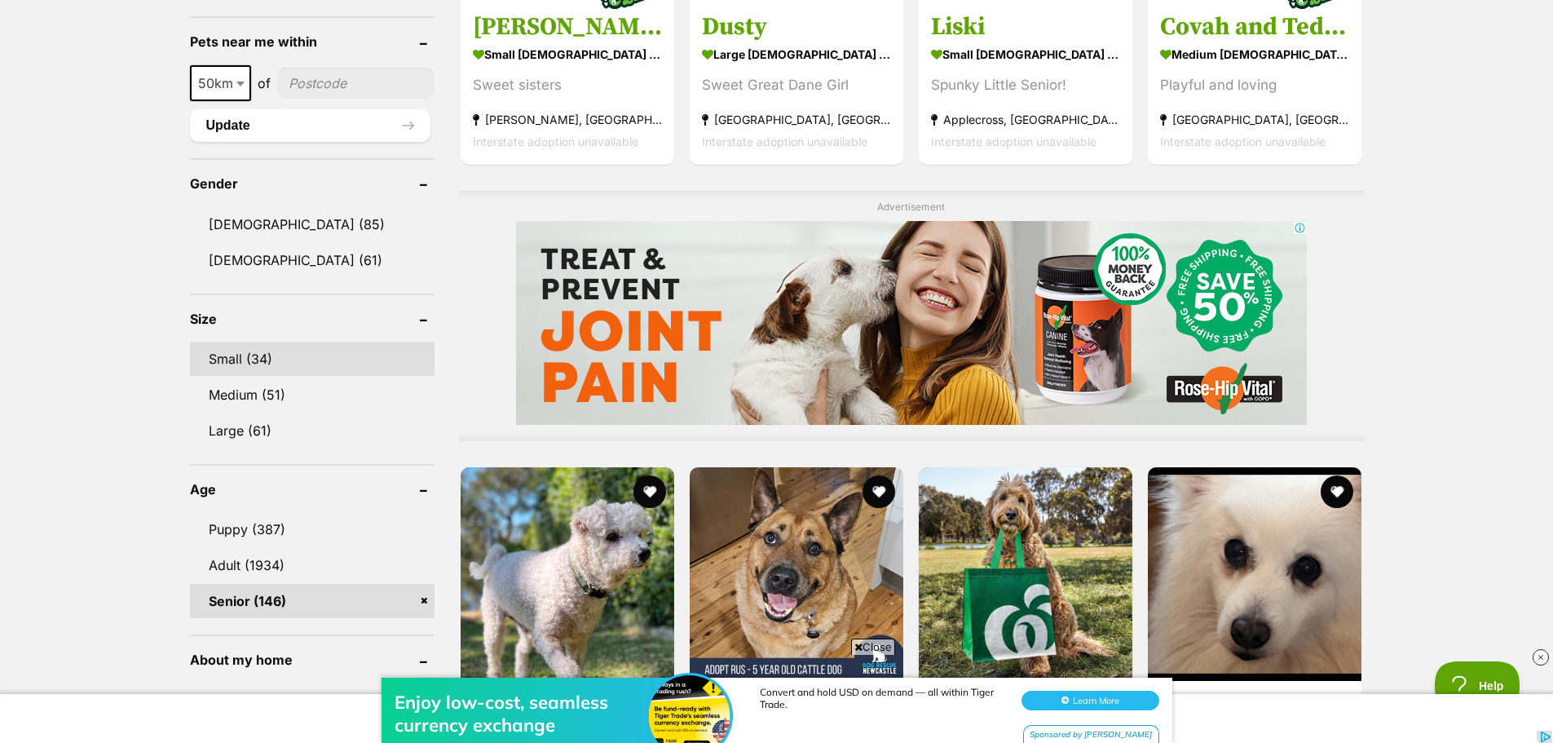
click at [227, 355] on link "Small (34)" at bounding box center [312, 359] width 245 height 34
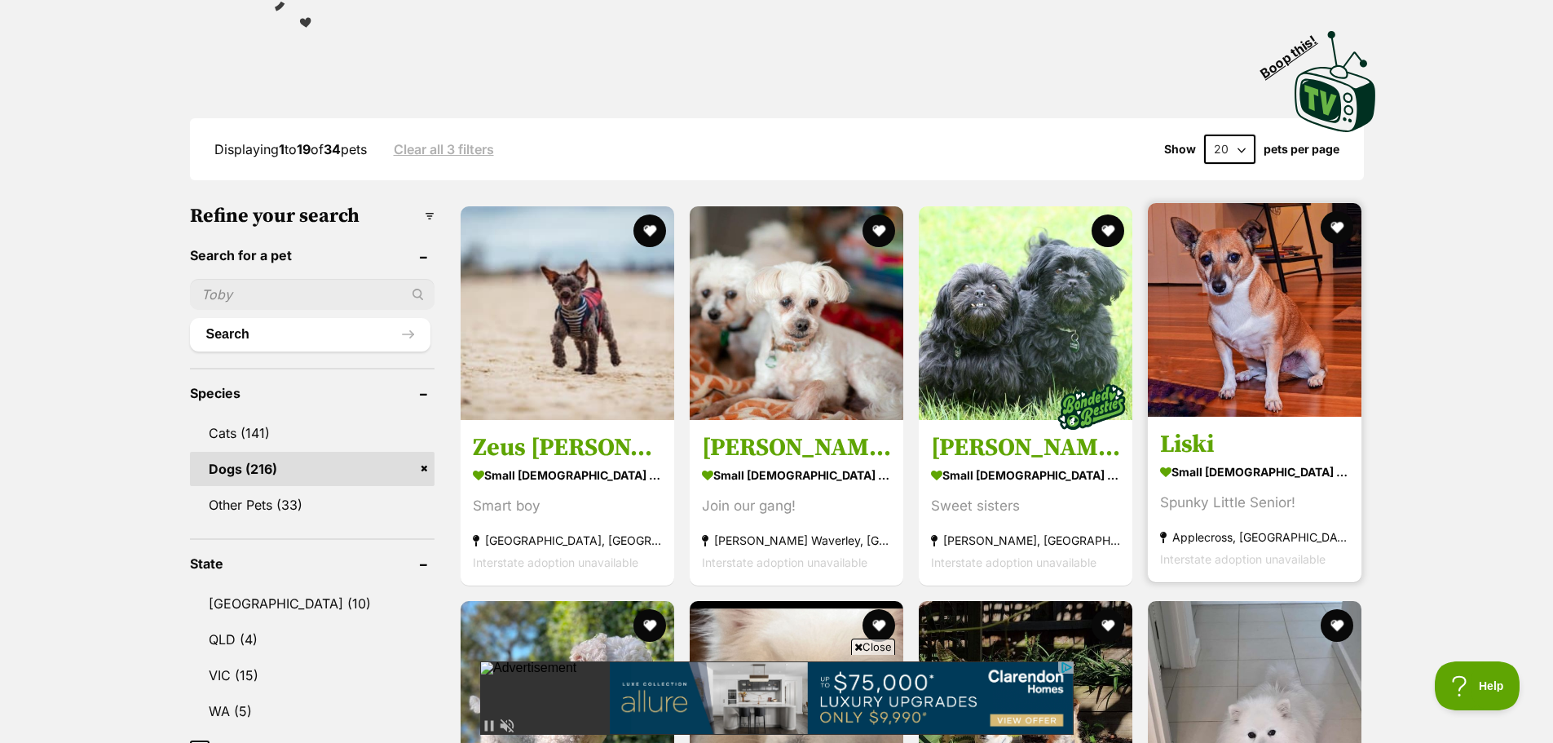
click at [1193, 464] on strong "small [DEMOGRAPHIC_DATA] Dog" at bounding box center [1254, 472] width 189 height 24
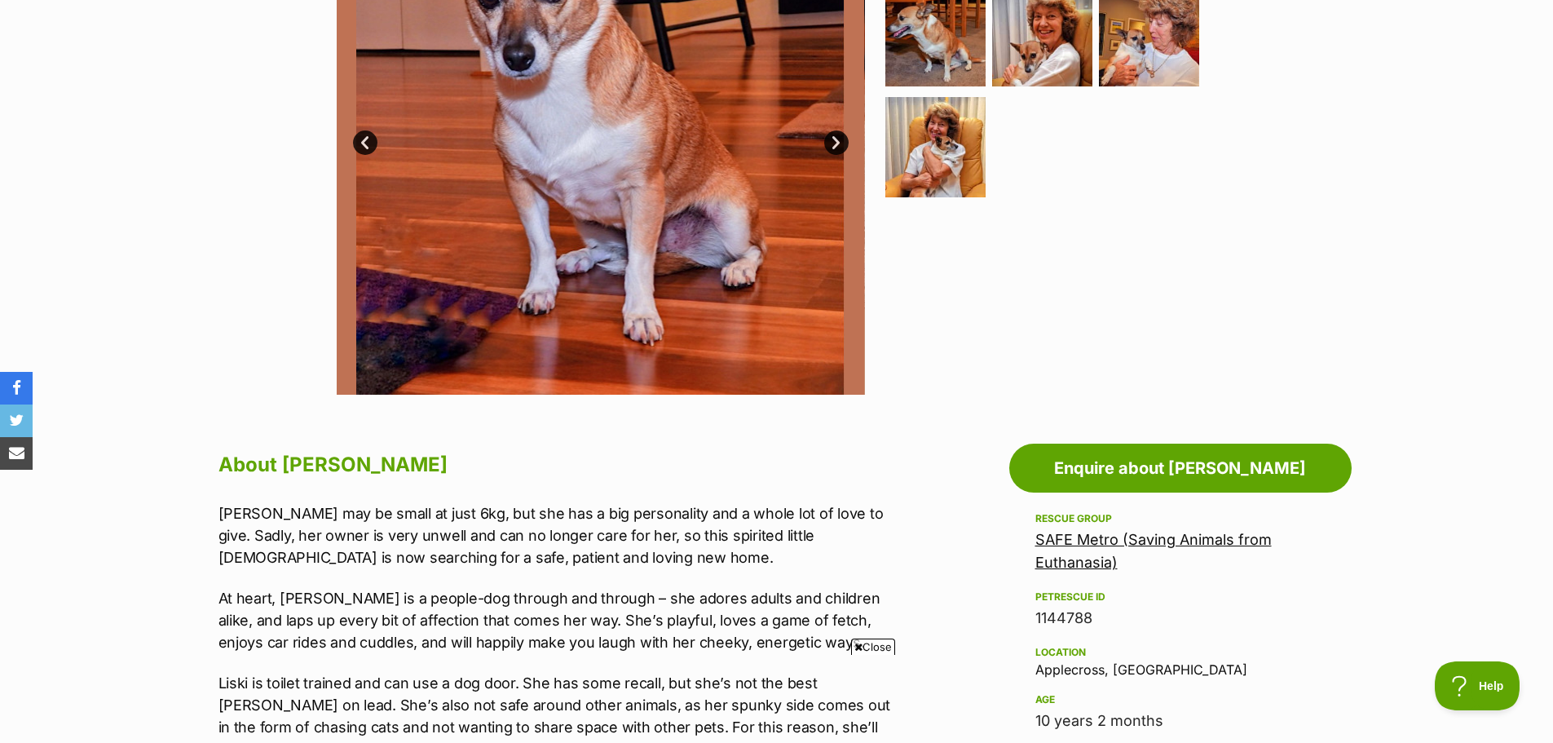
scroll to position [82, 0]
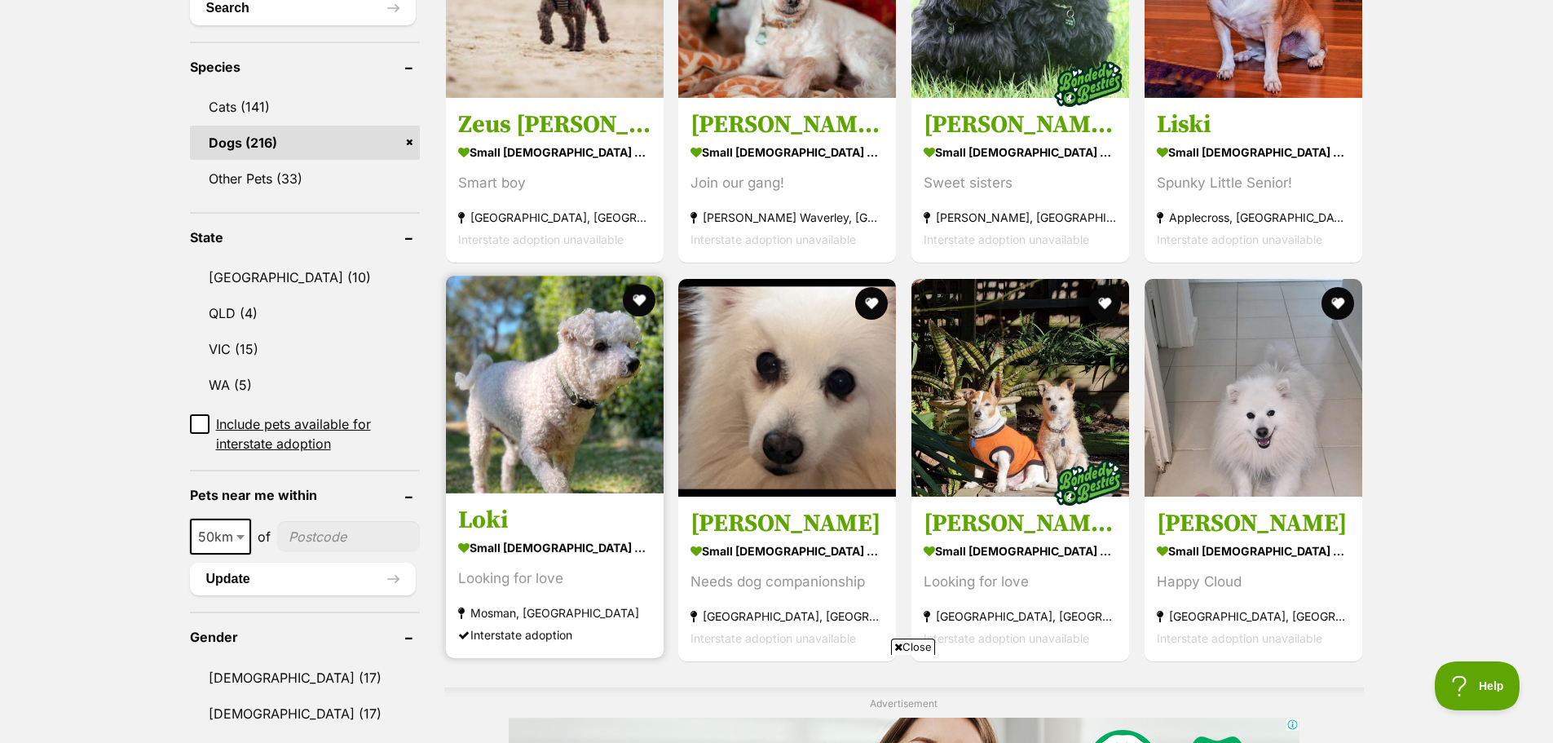
click at [500, 523] on h3 "Loki" at bounding box center [554, 520] width 193 height 31
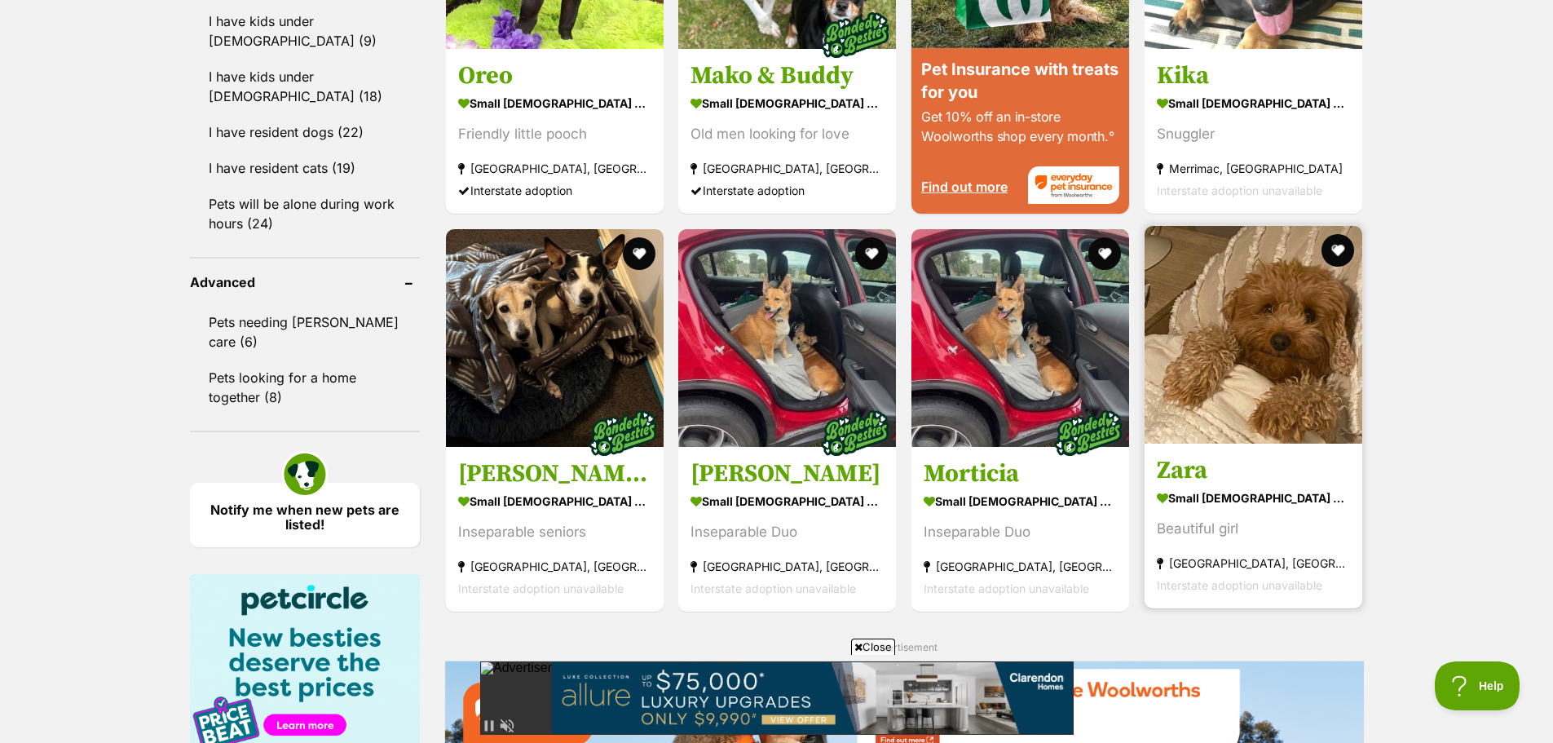
click at [1184, 469] on h3 "Zara" at bounding box center [1253, 470] width 193 height 31
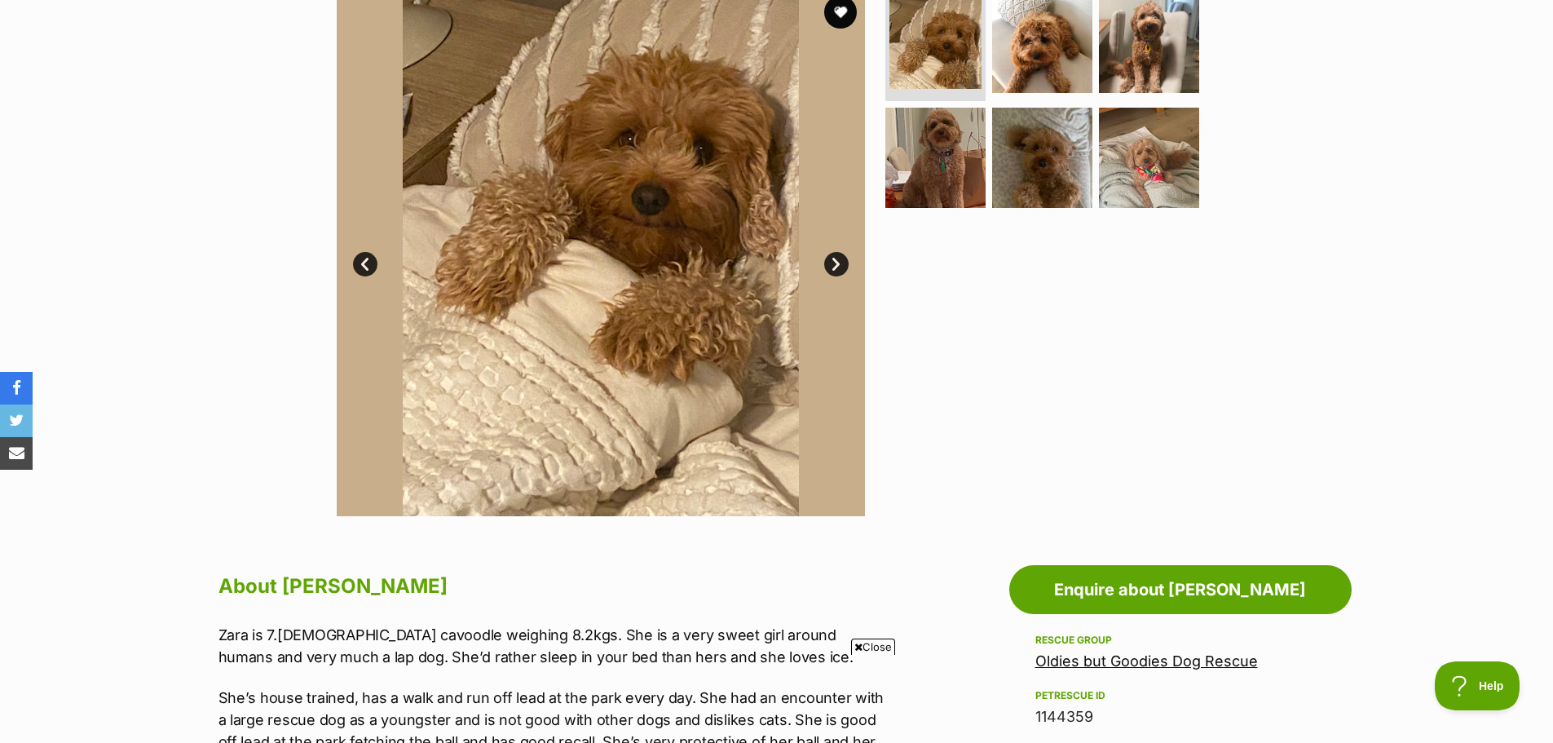
scroll to position [245, 0]
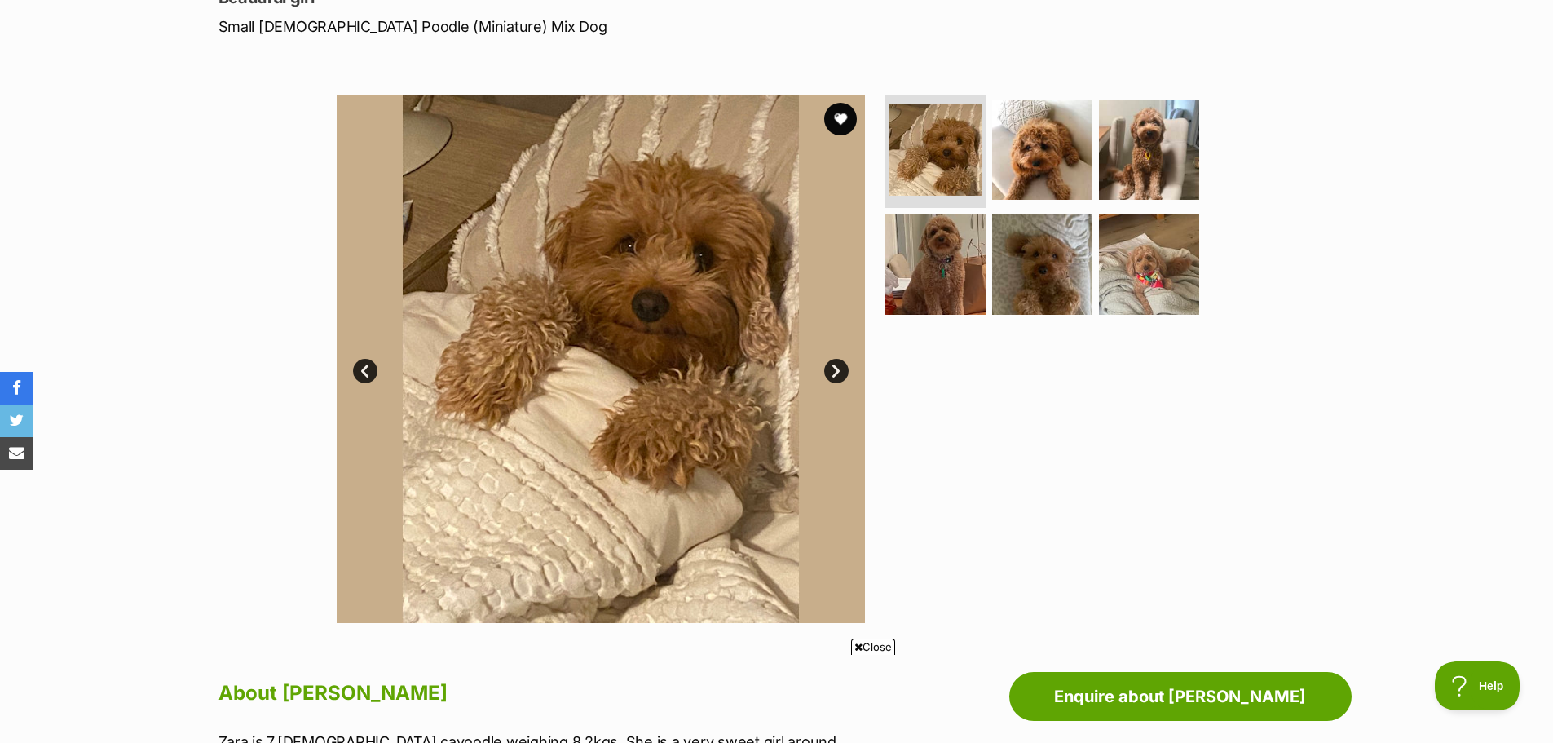
click at [831, 370] on link "Next" at bounding box center [836, 371] width 24 height 24
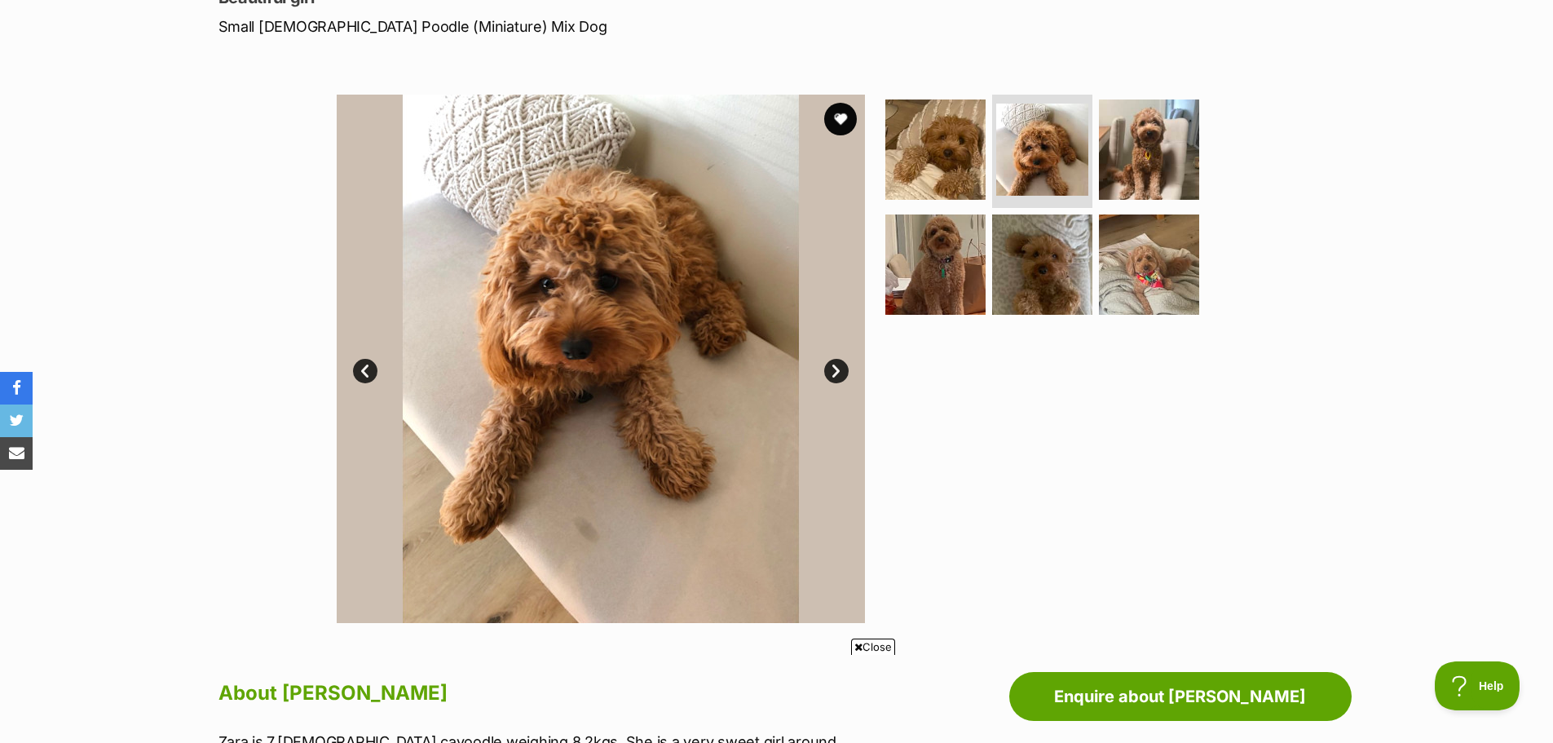
click at [831, 369] on link "Next" at bounding box center [836, 371] width 24 height 24
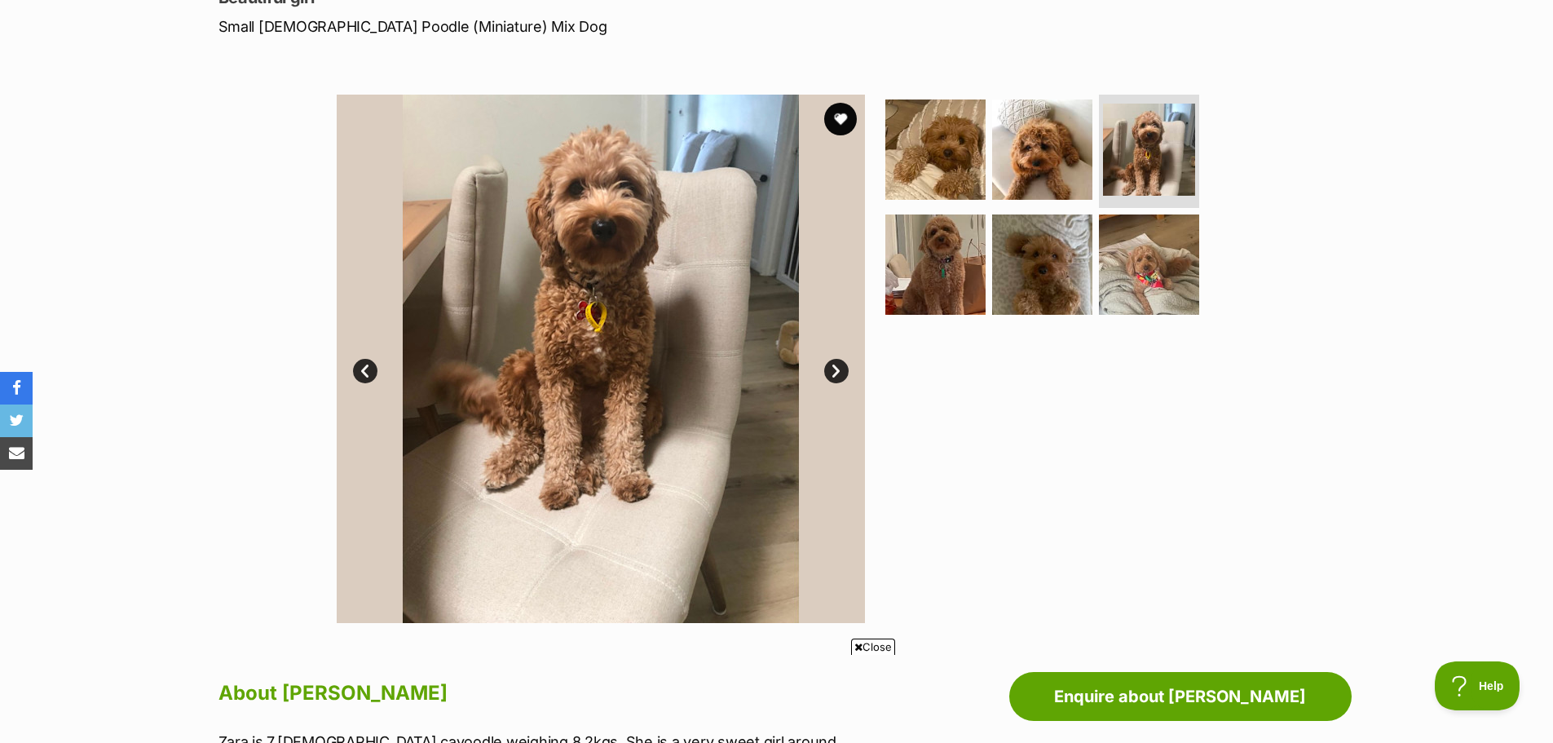
click at [831, 369] on link "Next" at bounding box center [836, 371] width 24 height 24
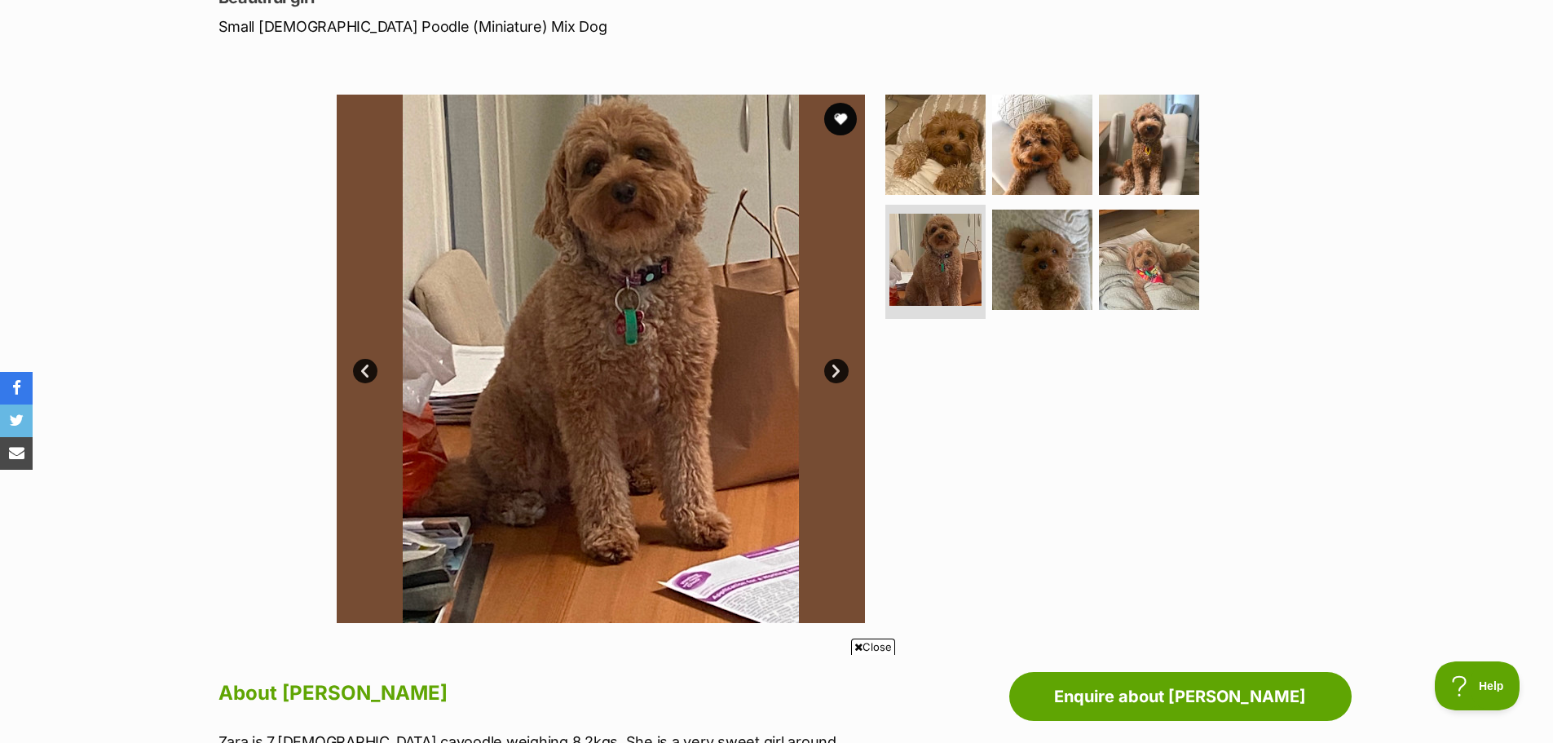
click at [831, 369] on link "Next" at bounding box center [836, 371] width 24 height 24
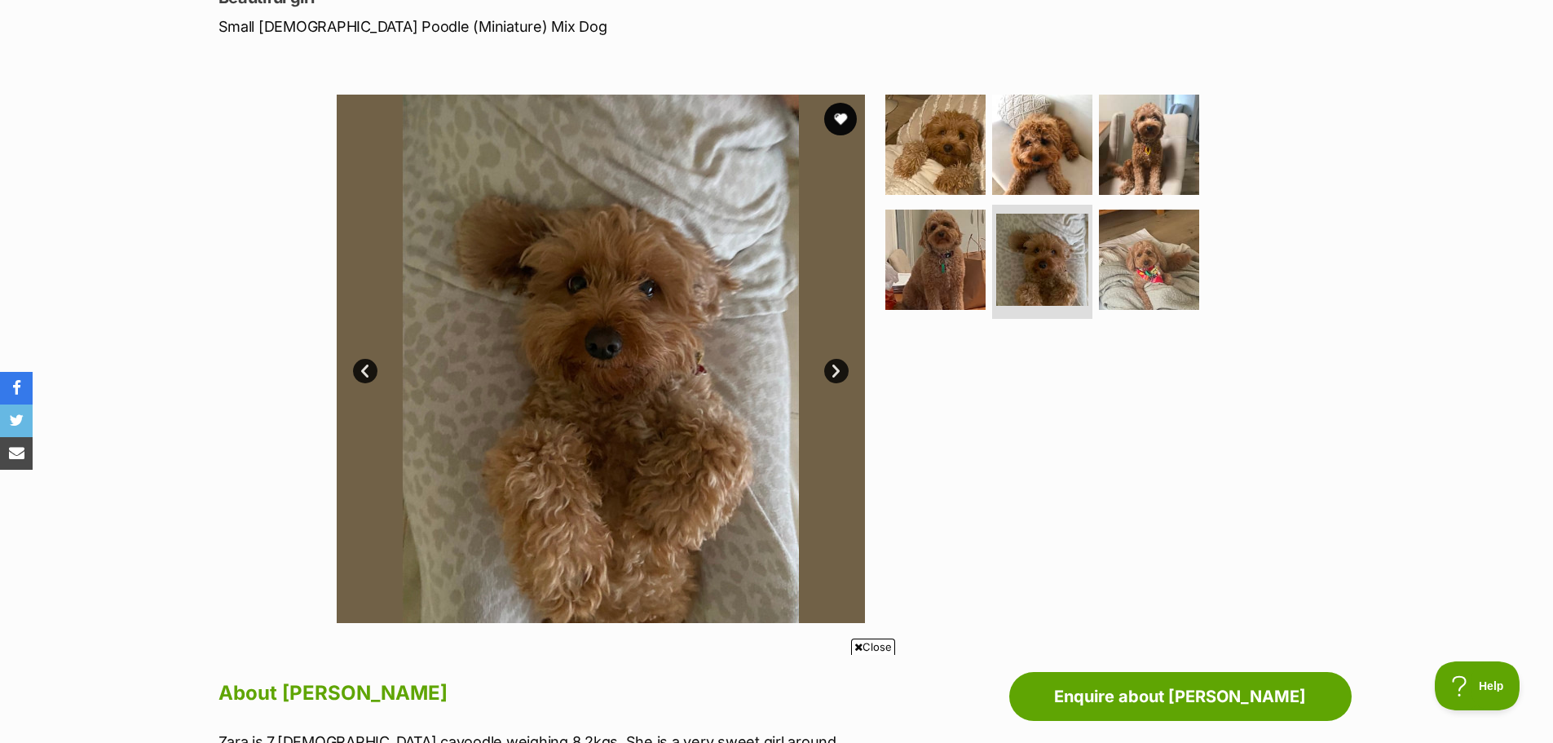
click at [831, 369] on link "Next" at bounding box center [836, 371] width 24 height 24
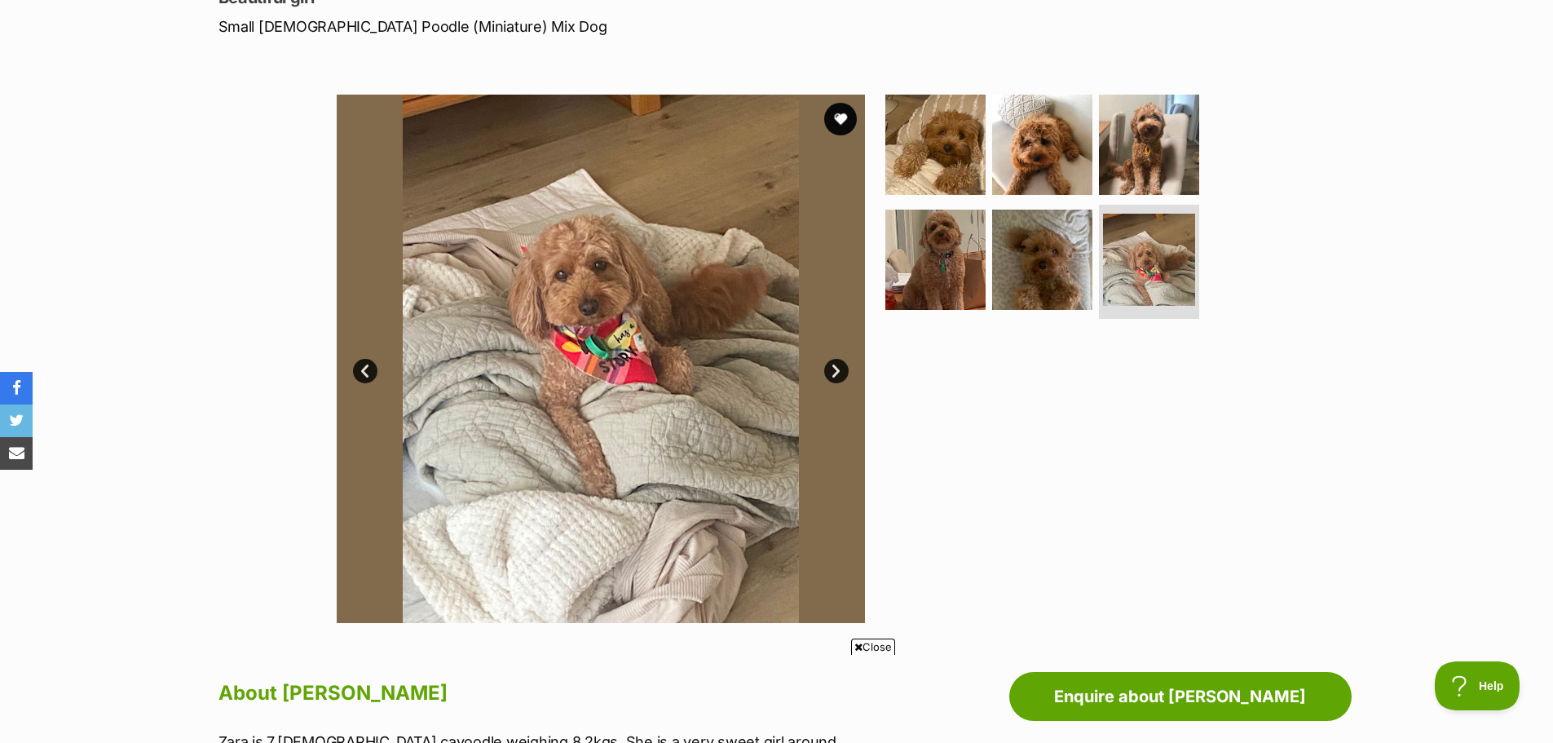
click at [831, 369] on link "Next" at bounding box center [836, 371] width 24 height 24
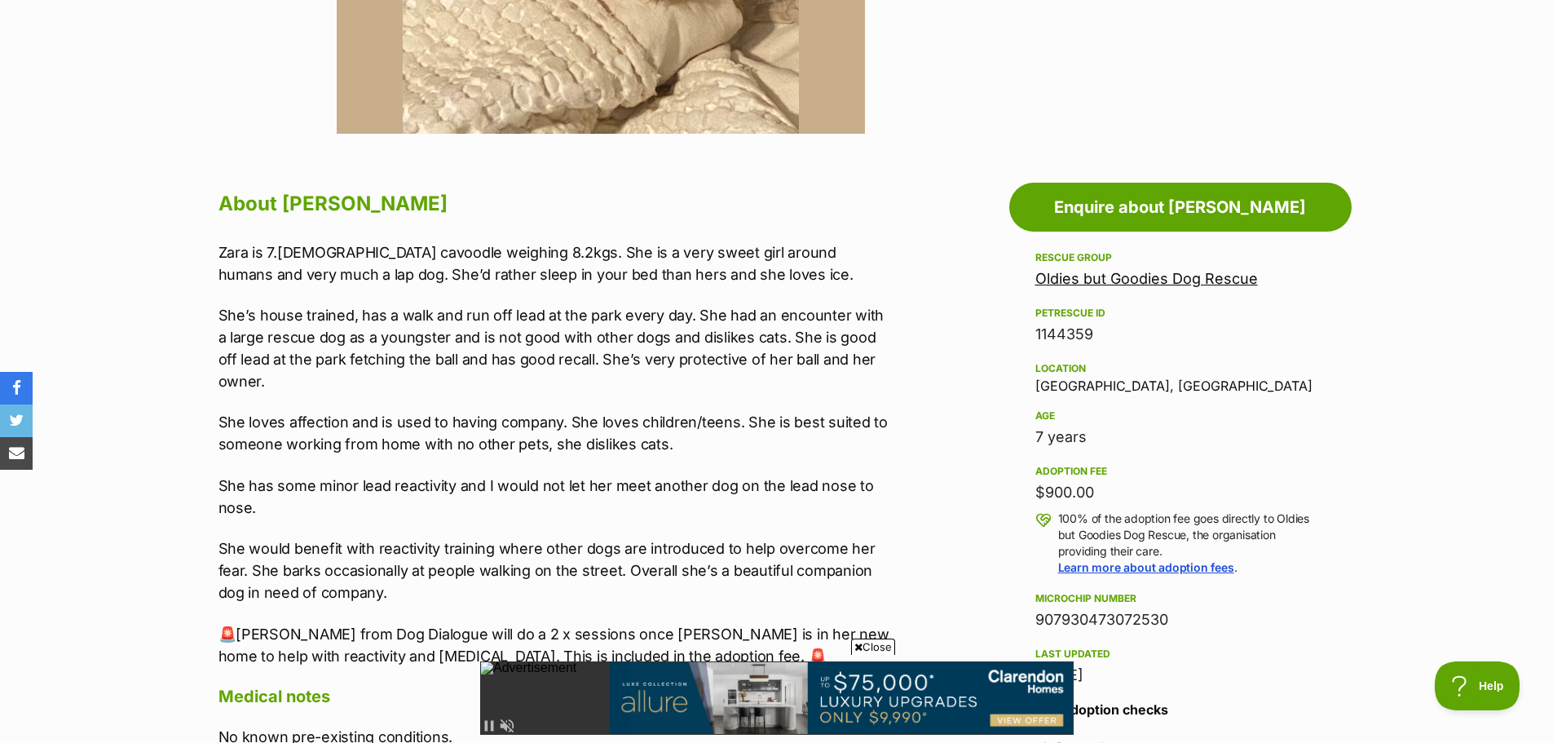
scroll to position [0, 0]
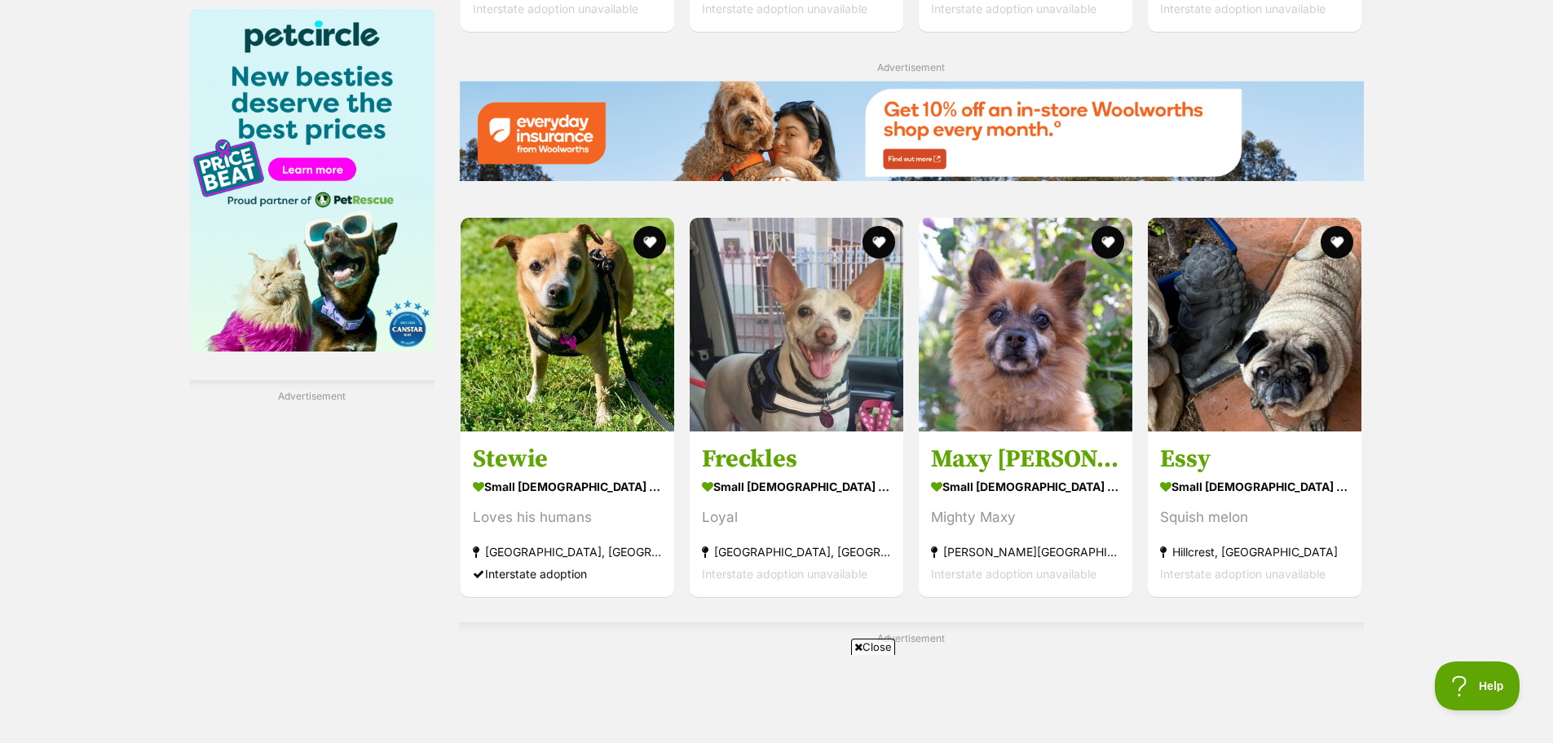
scroll to position [2355, 0]
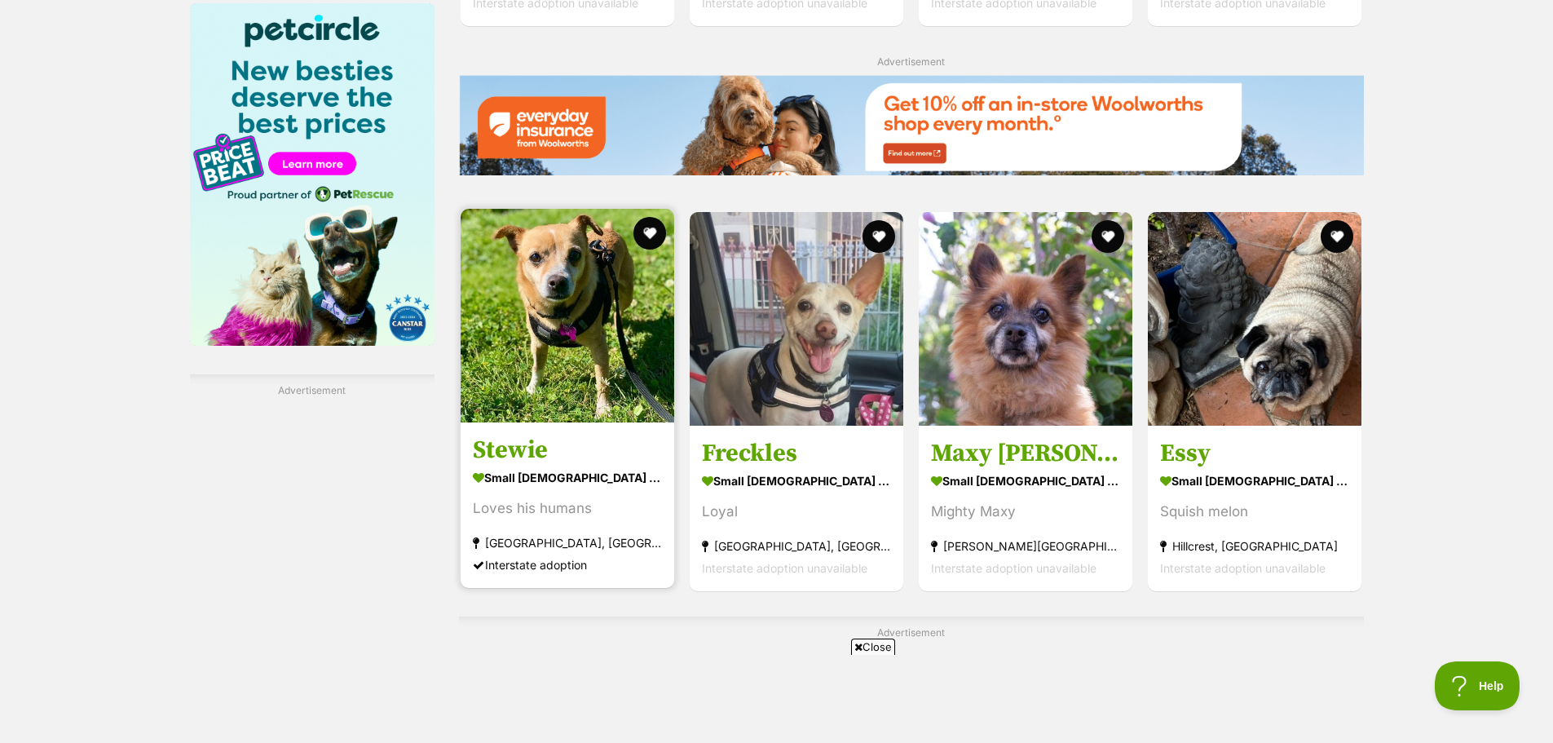
click at [581, 396] on img at bounding box center [568, 316] width 214 height 214
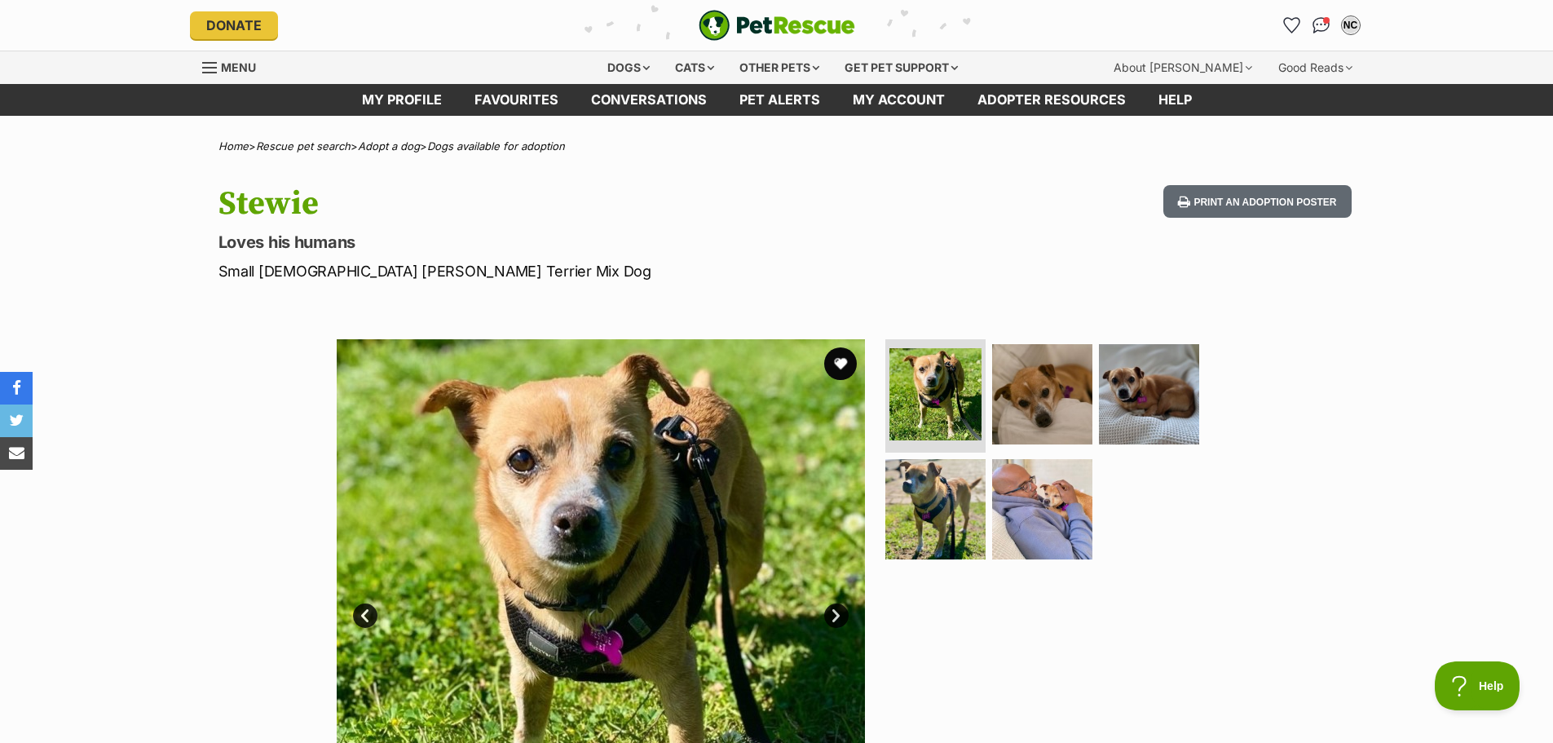
scroll to position [163, 0]
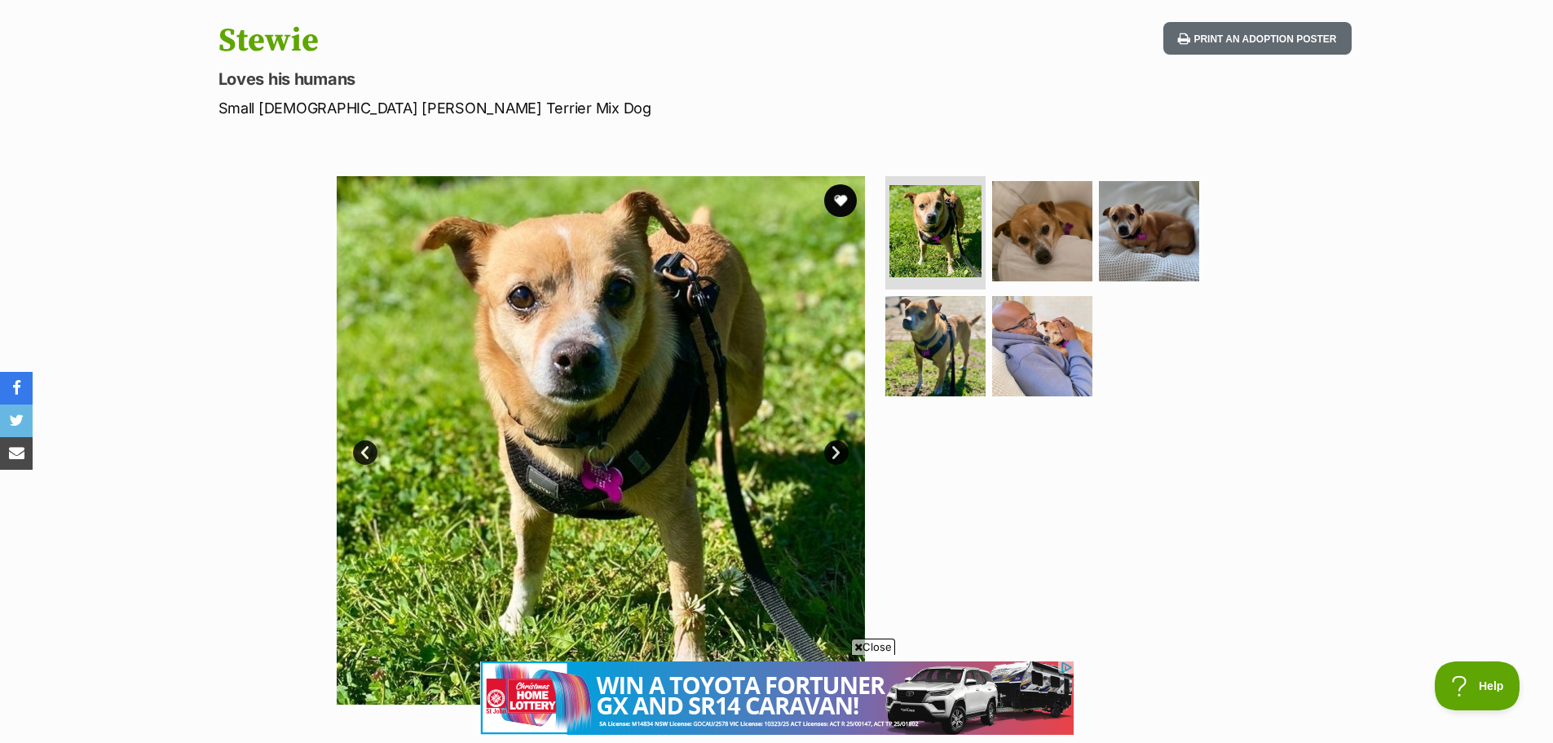
click at [834, 452] on link "Next" at bounding box center [836, 452] width 24 height 24
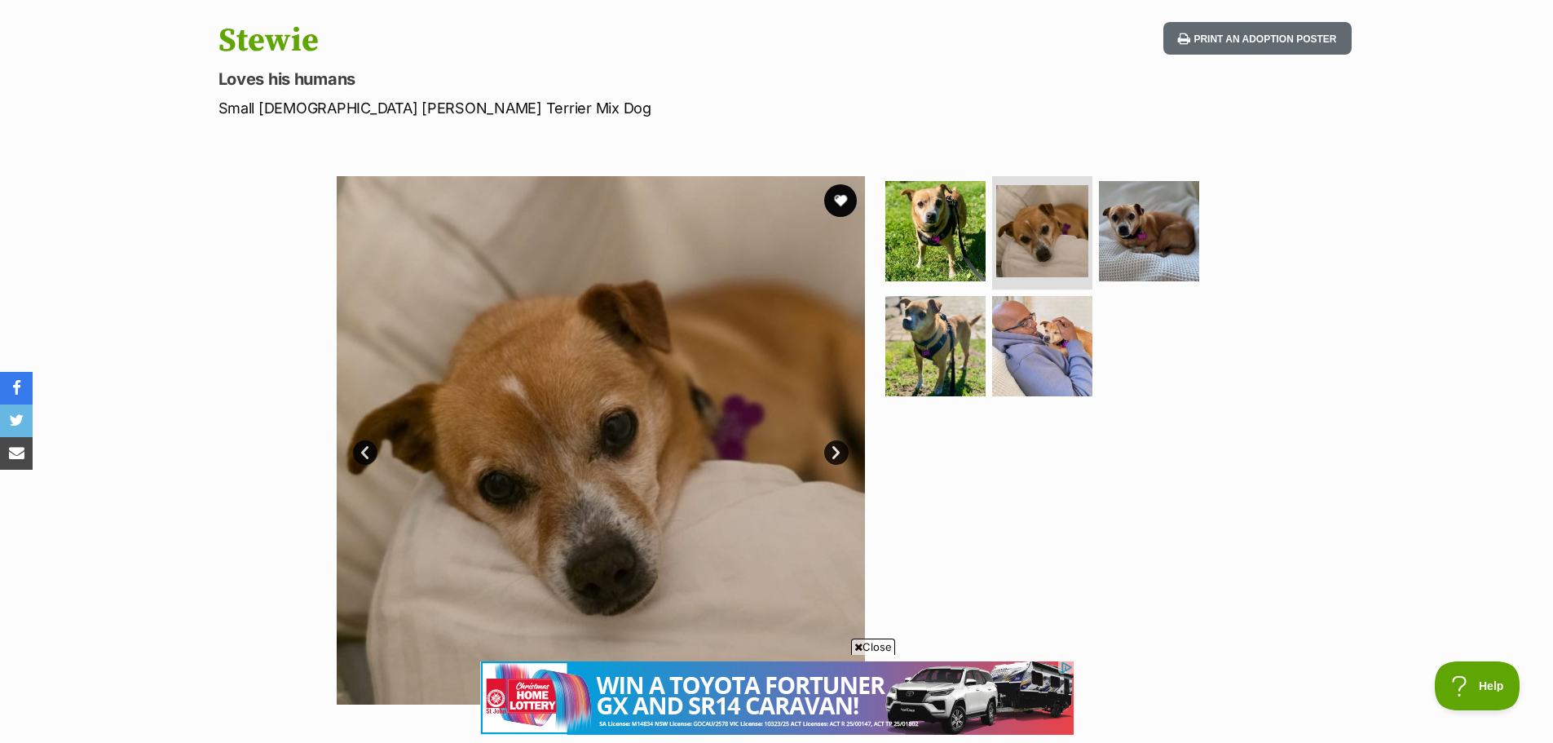
click at [834, 452] on link "Next" at bounding box center [836, 452] width 24 height 24
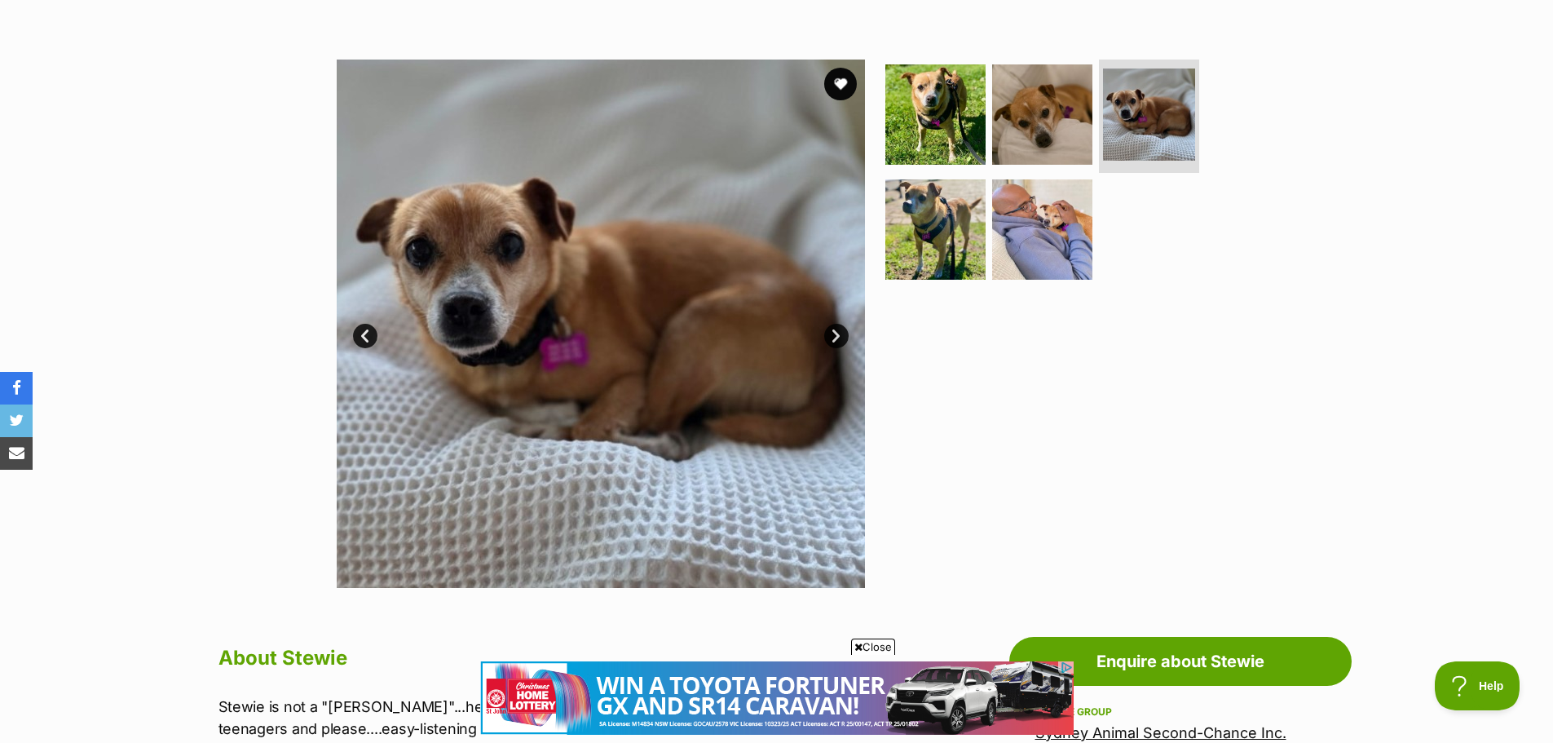
scroll to position [326, 0]
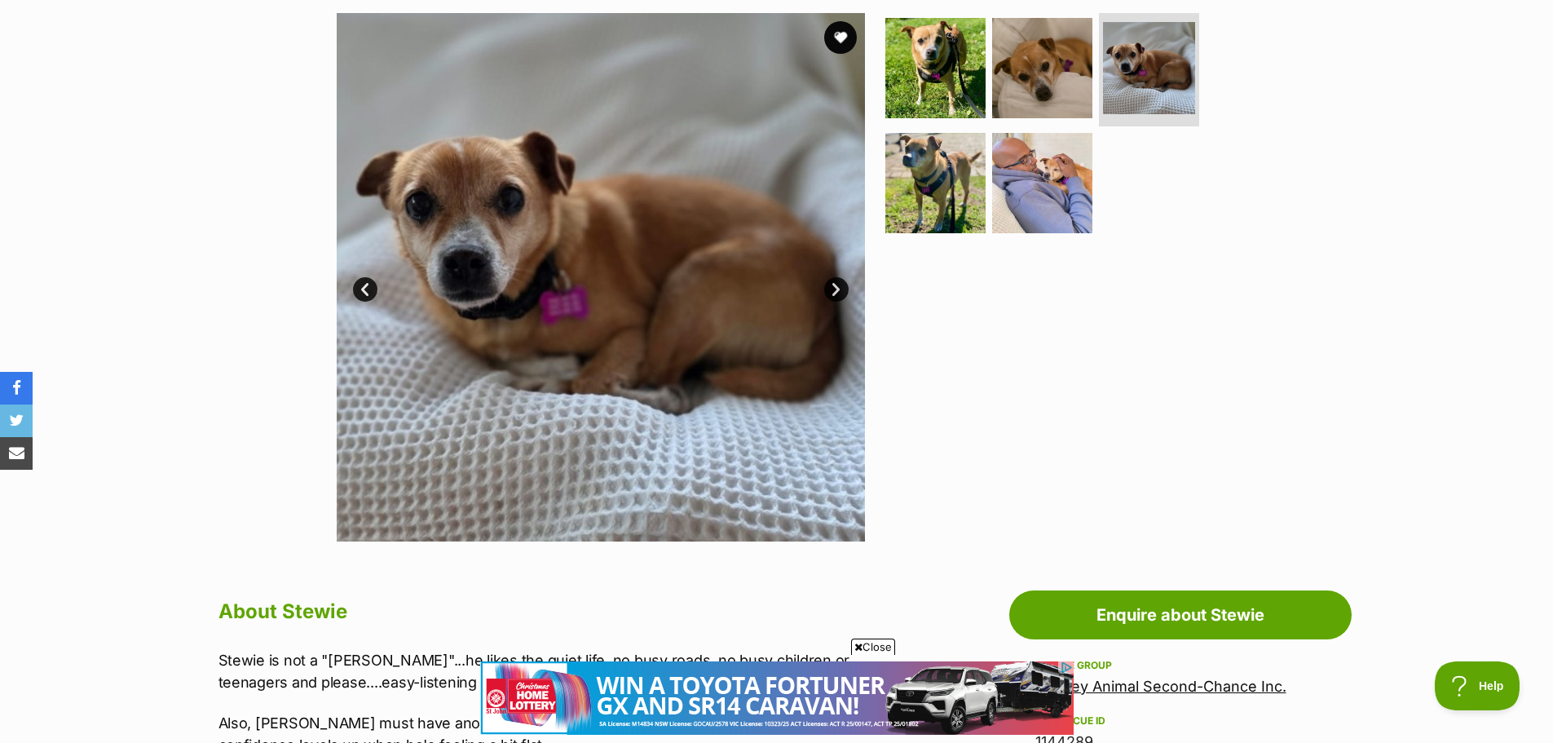
click at [835, 283] on link "Next" at bounding box center [836, 289] width 24 height 24
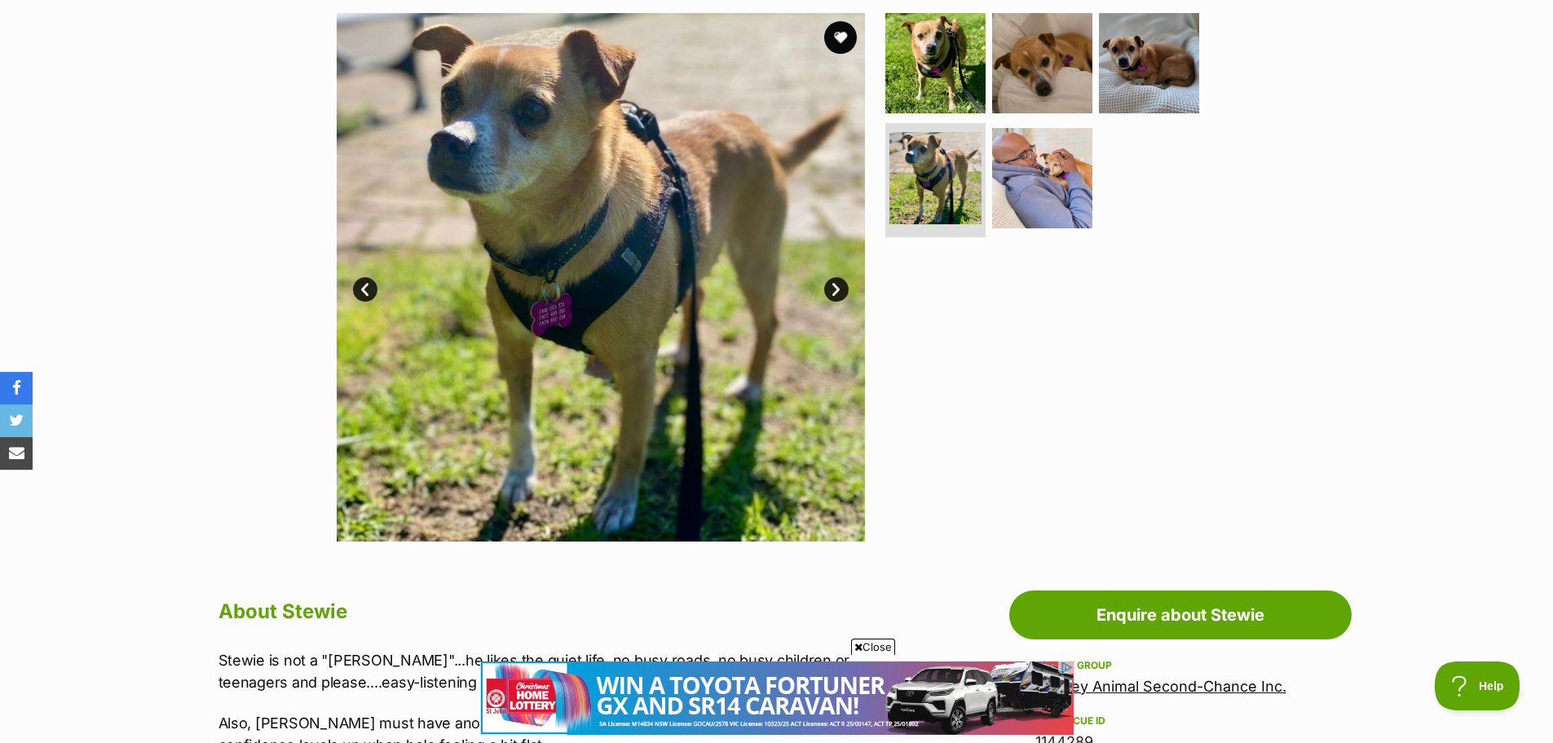
click at [835, 283] on link "Next" at bounding box center [836, 289] width 24 height 24
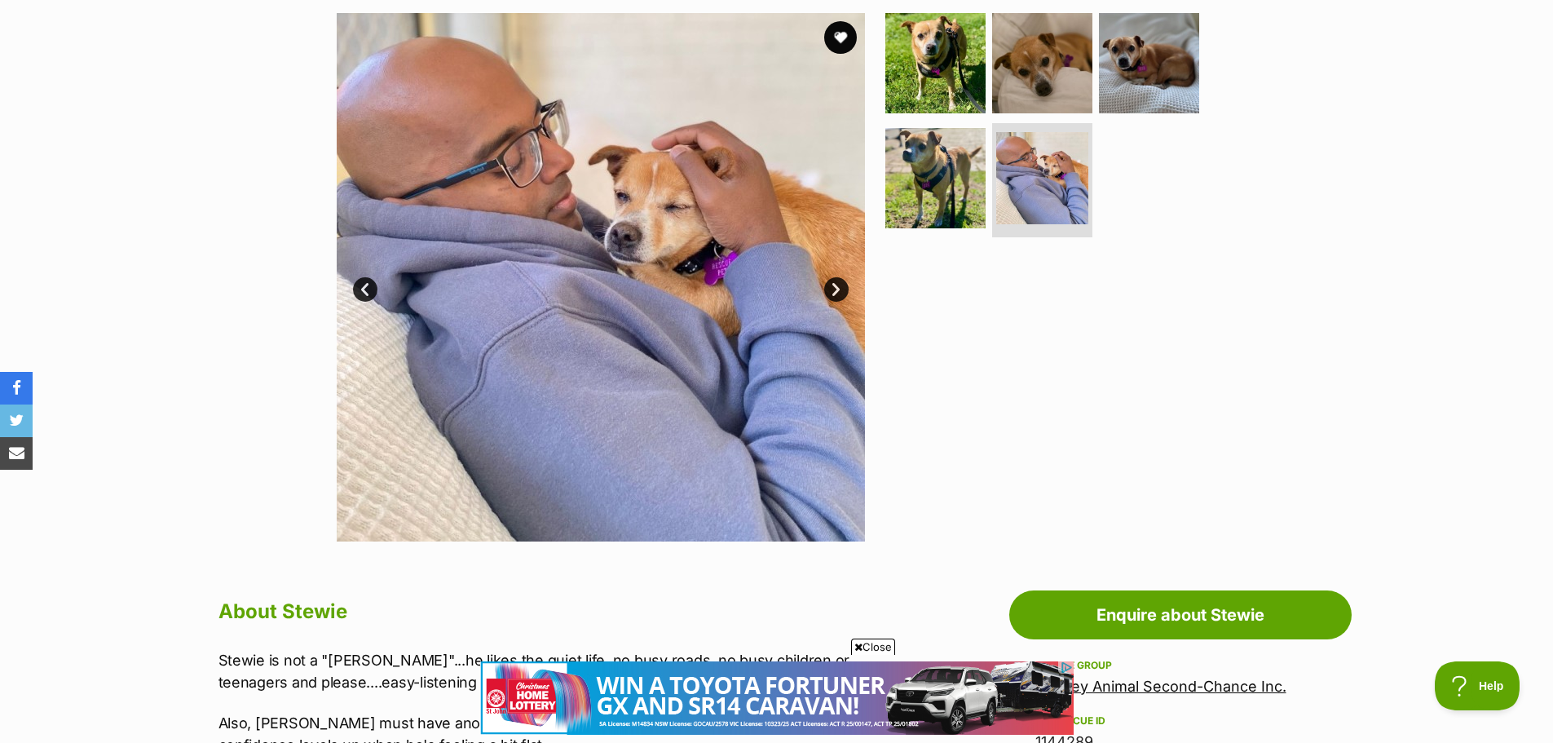
click at [365, 285] on link "Prev" at bounding box center [365, 289] width 24 height 24
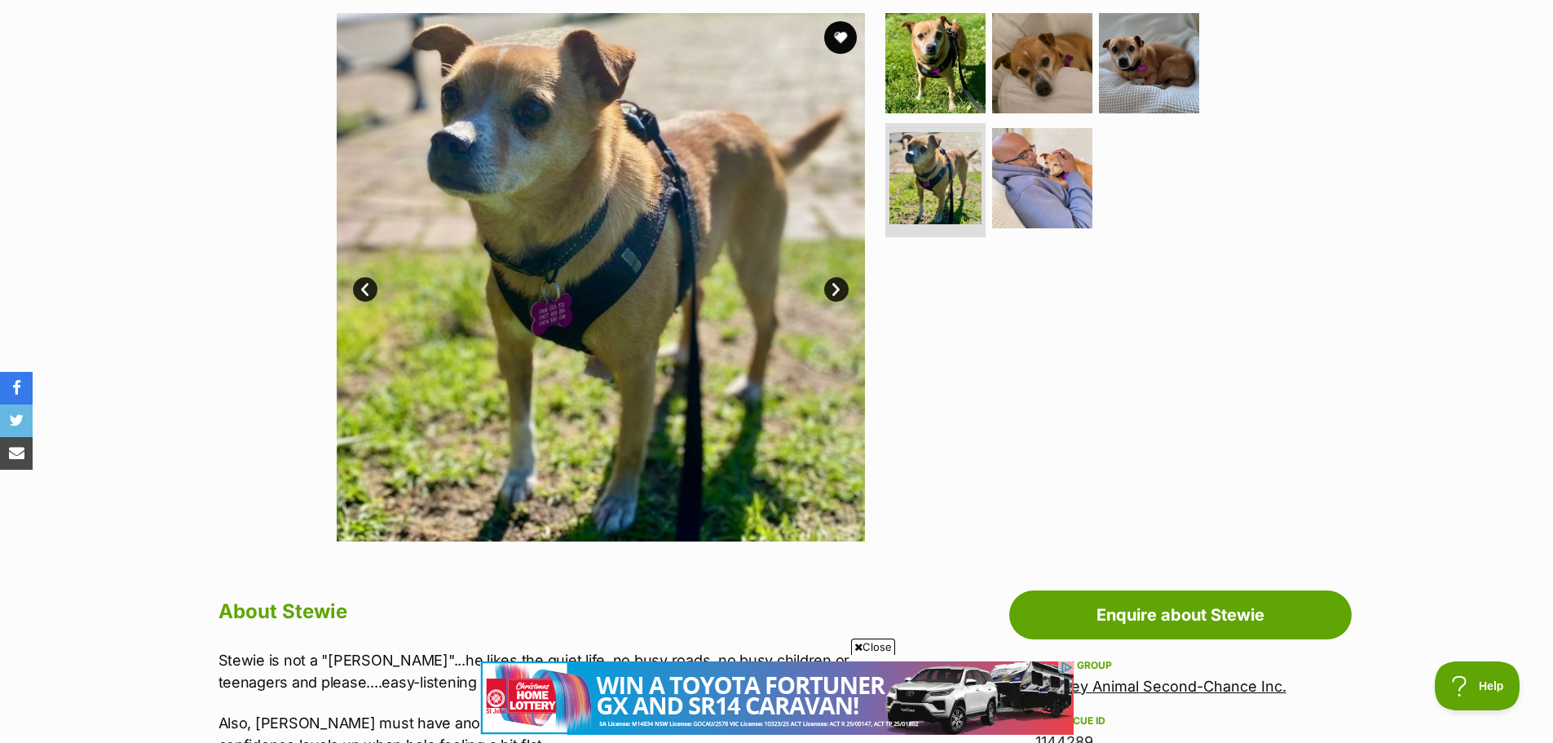
click at [839, 284] on link "Next" at bounding box center [836, 289] width 24 height 24
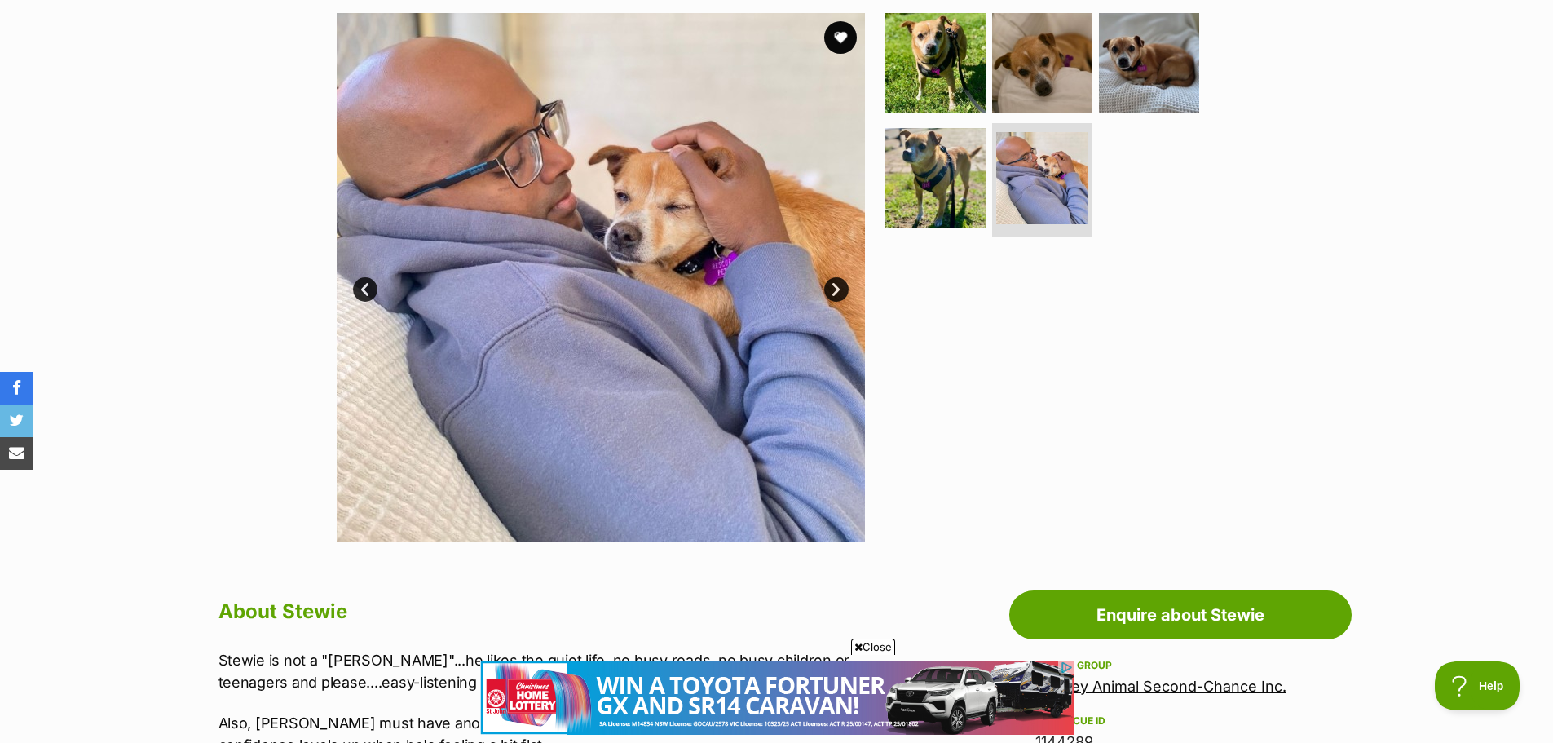
click at [839, 284] on link "Next" at bounding box center [836, 289] width 24 height 24
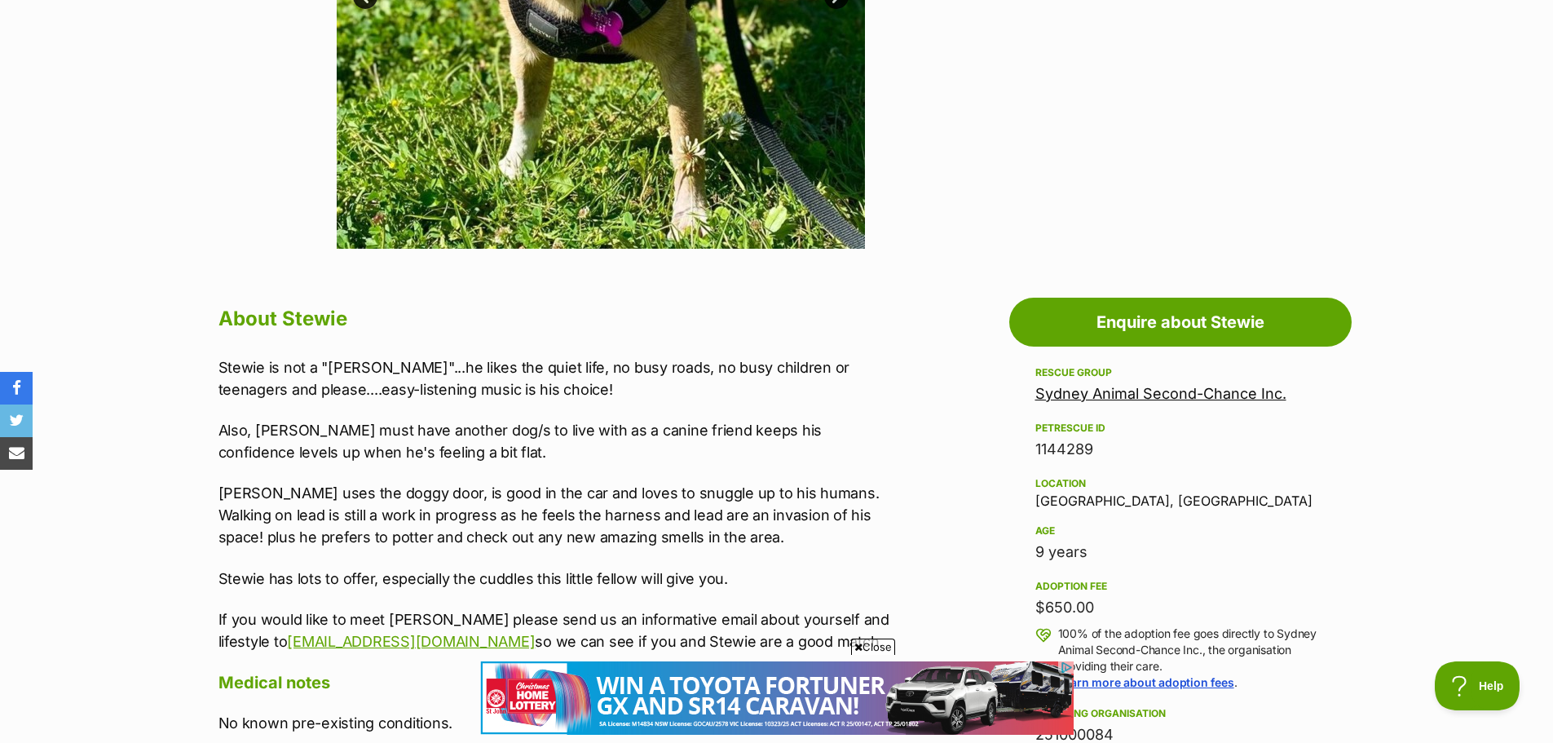
scroll to position [652, 0]
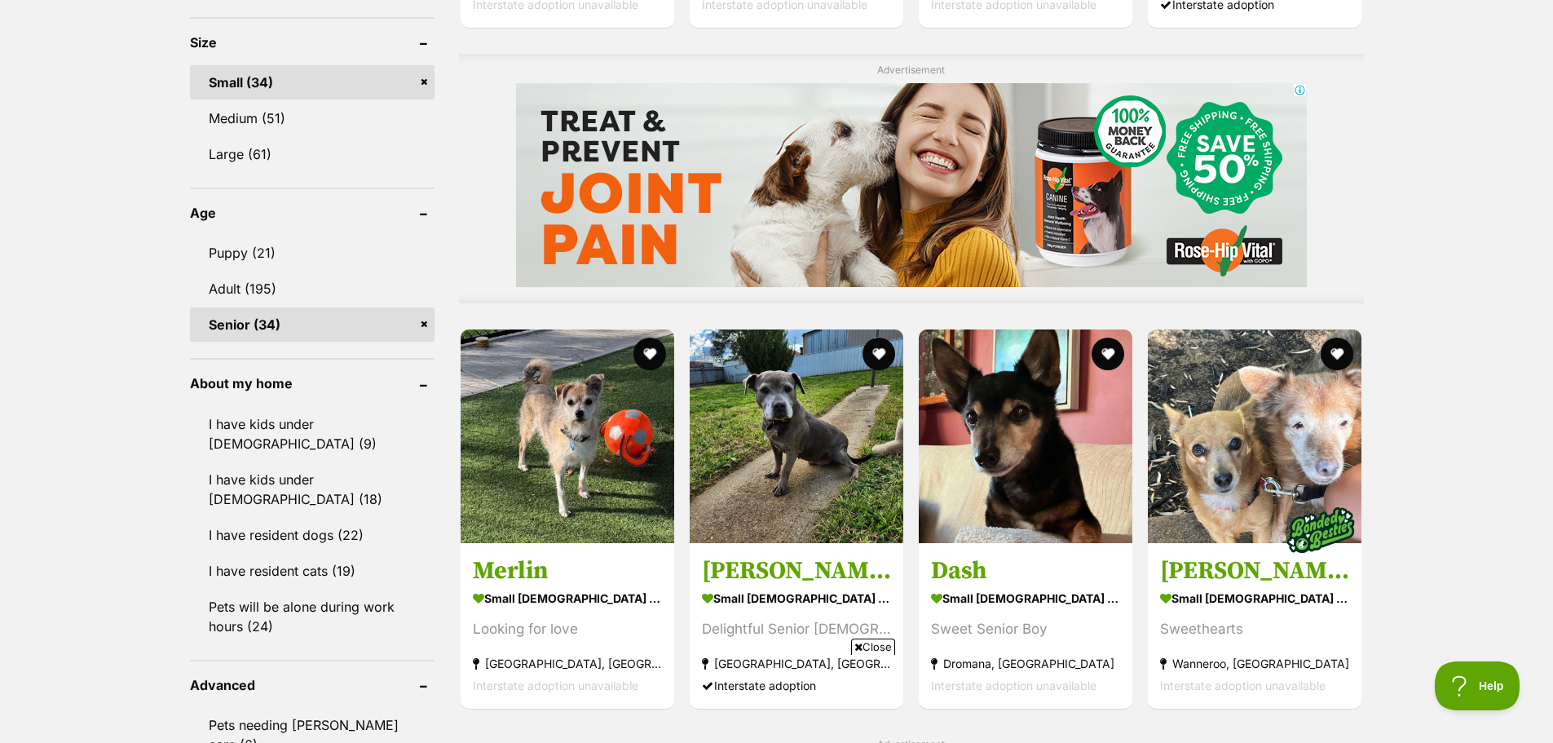
scroll to position [1630, 0]
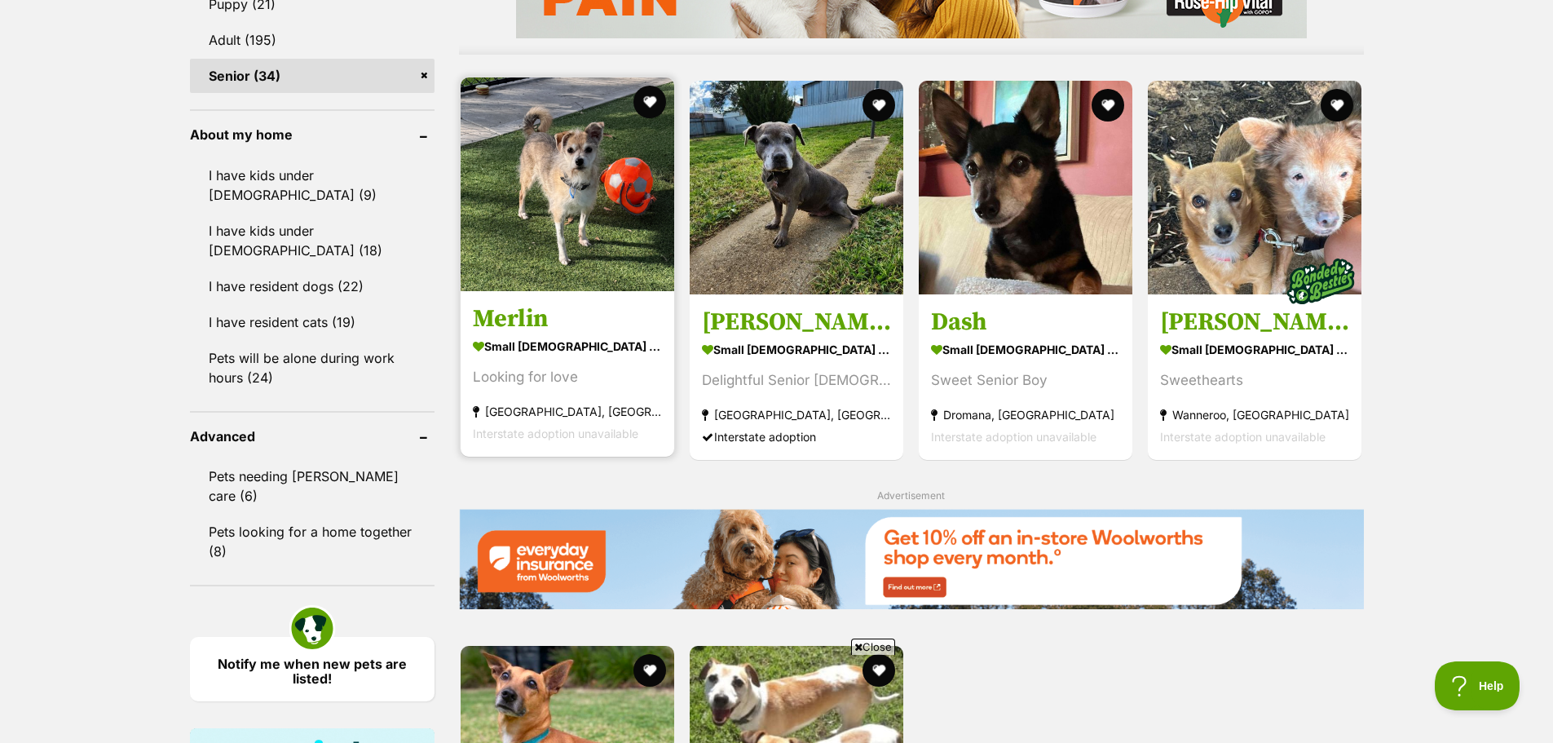
click at [516, 312] on h3 "Merlin" at bounding box center [567, 318] width 189 height 31
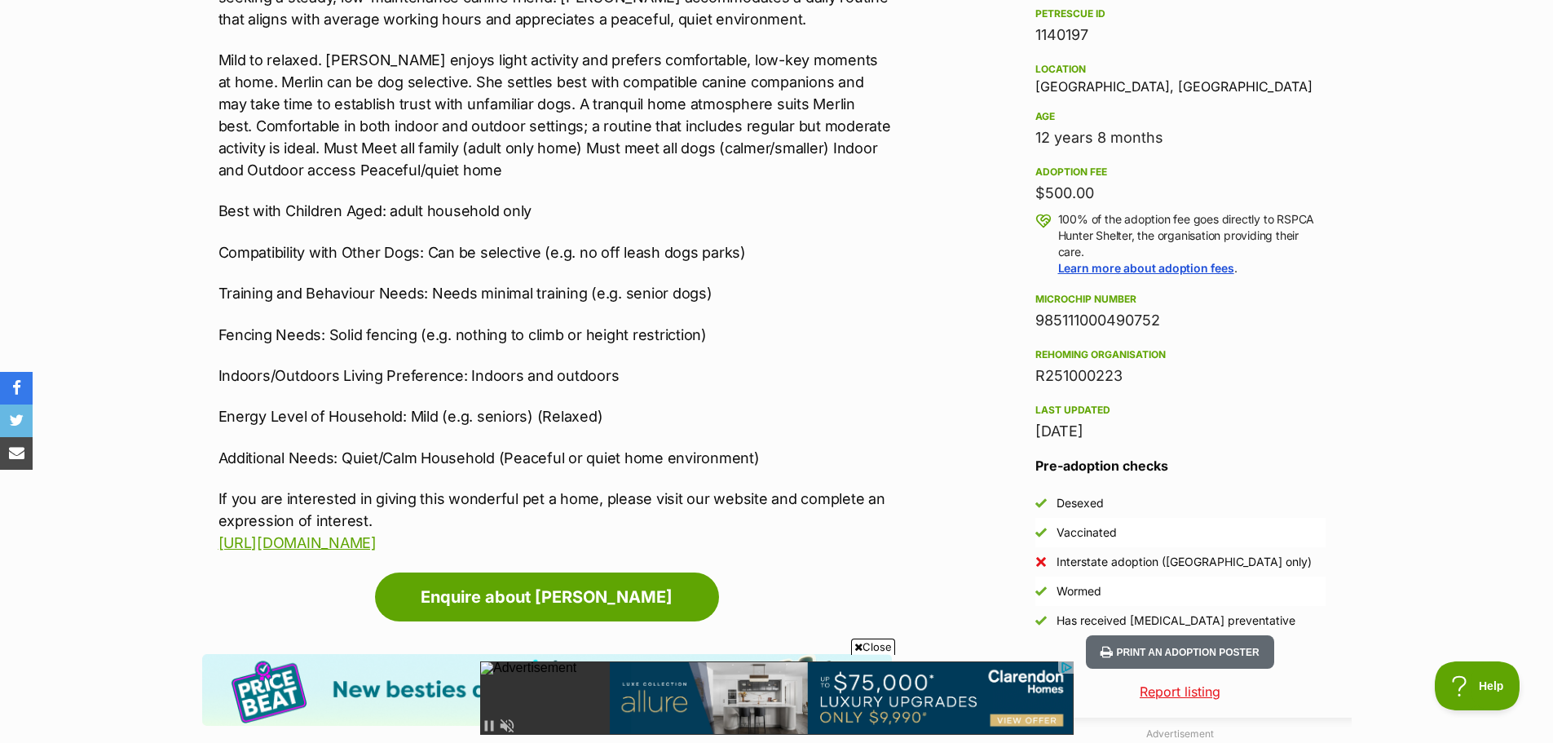
scroll to position [1060, 0]
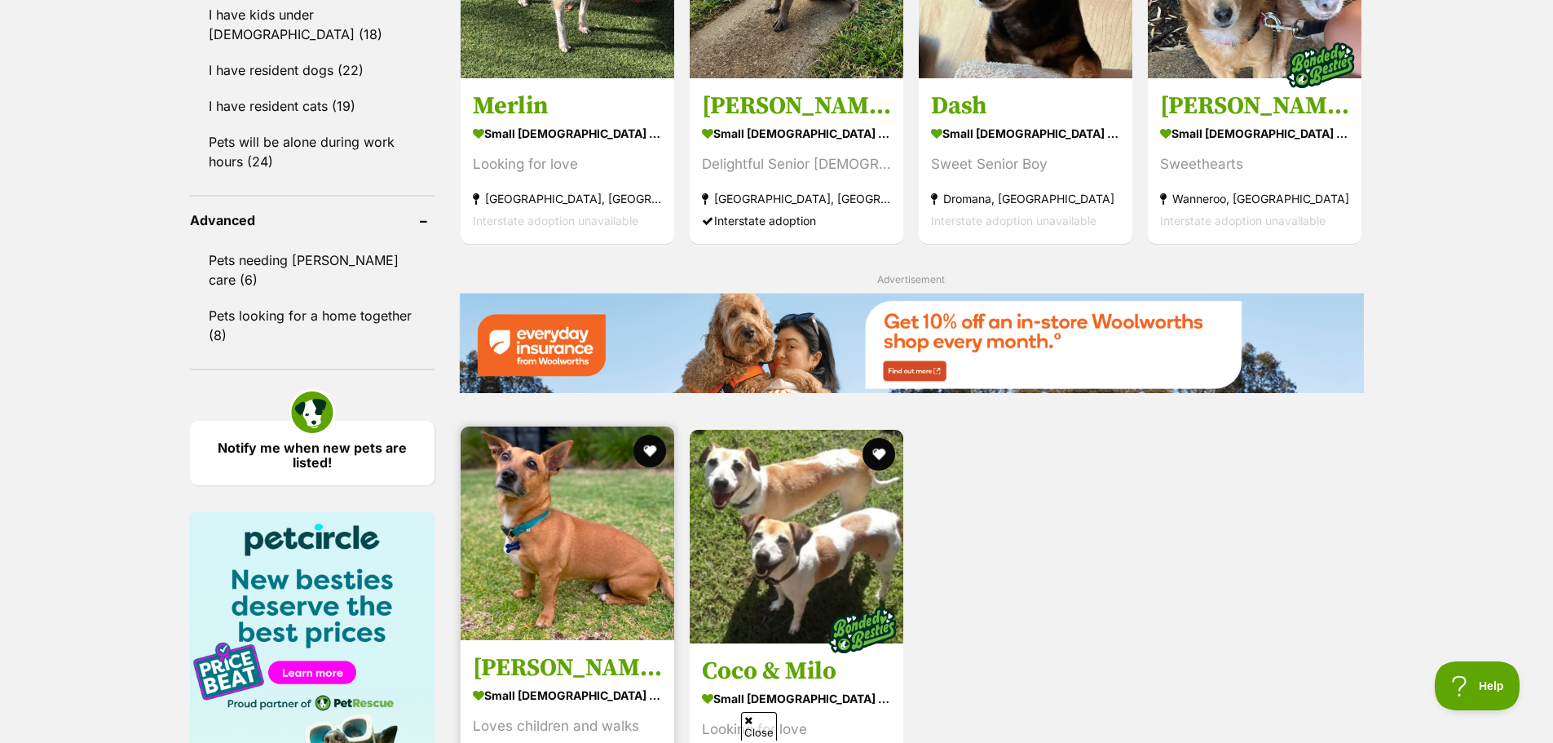
click at [546, 531] on img at bounding box center [568, 533] width 214 height 214
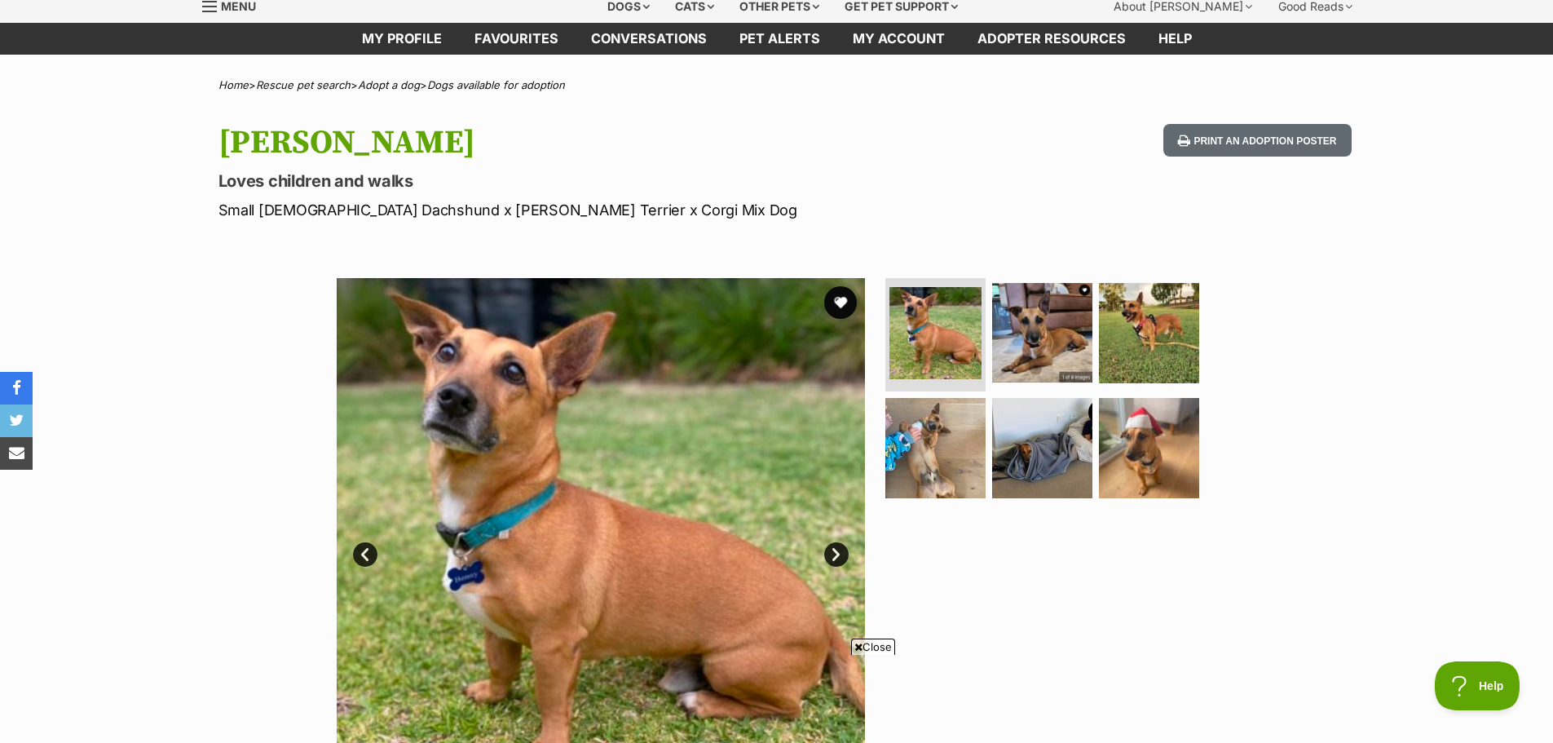
scroll to position [245, 0]
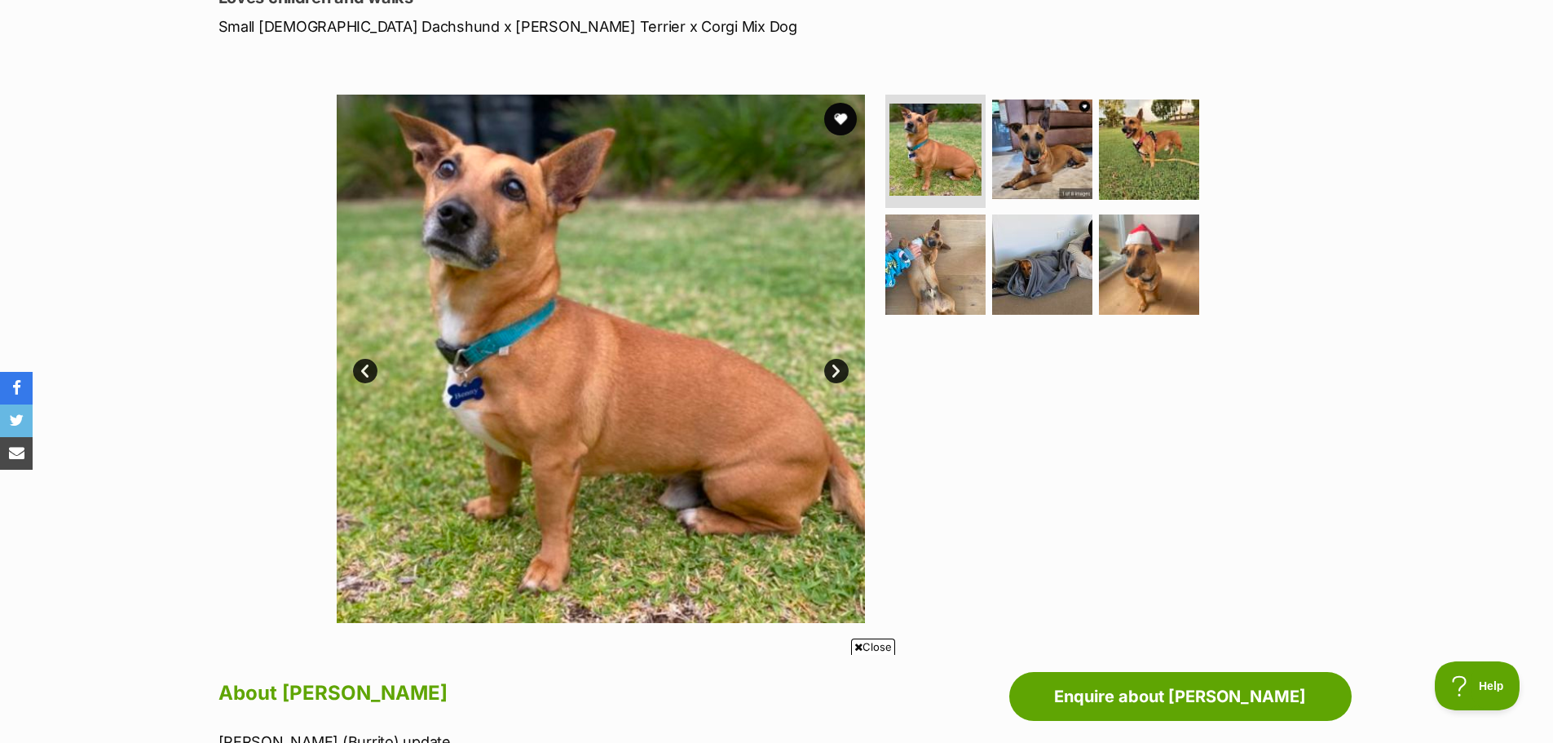
click at [837, 368] on link "Next" at bounding box center [836, 371] width 24 height 24
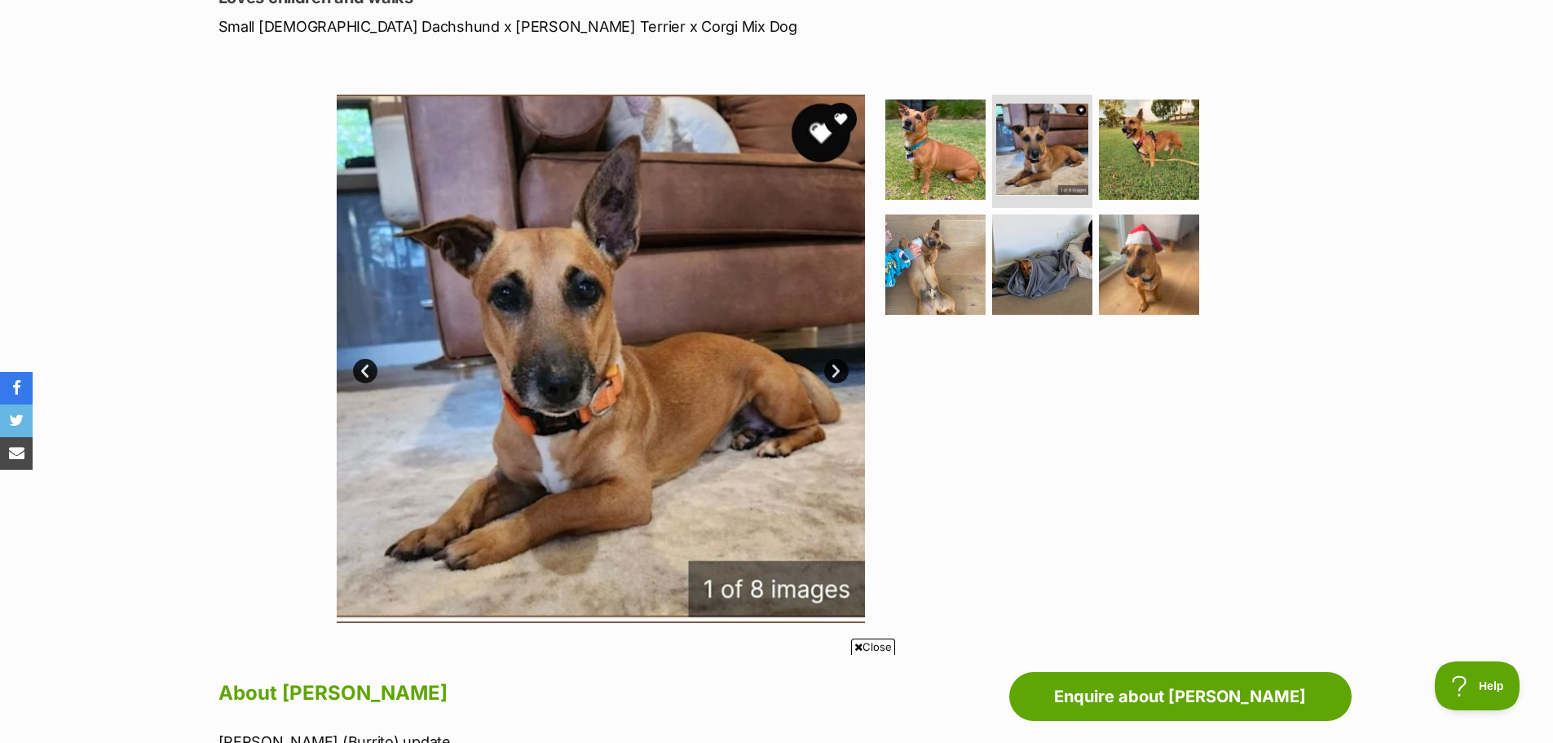
click at [837, 368] on link "Next" at bounding box center [836, 371] width 24 height 24
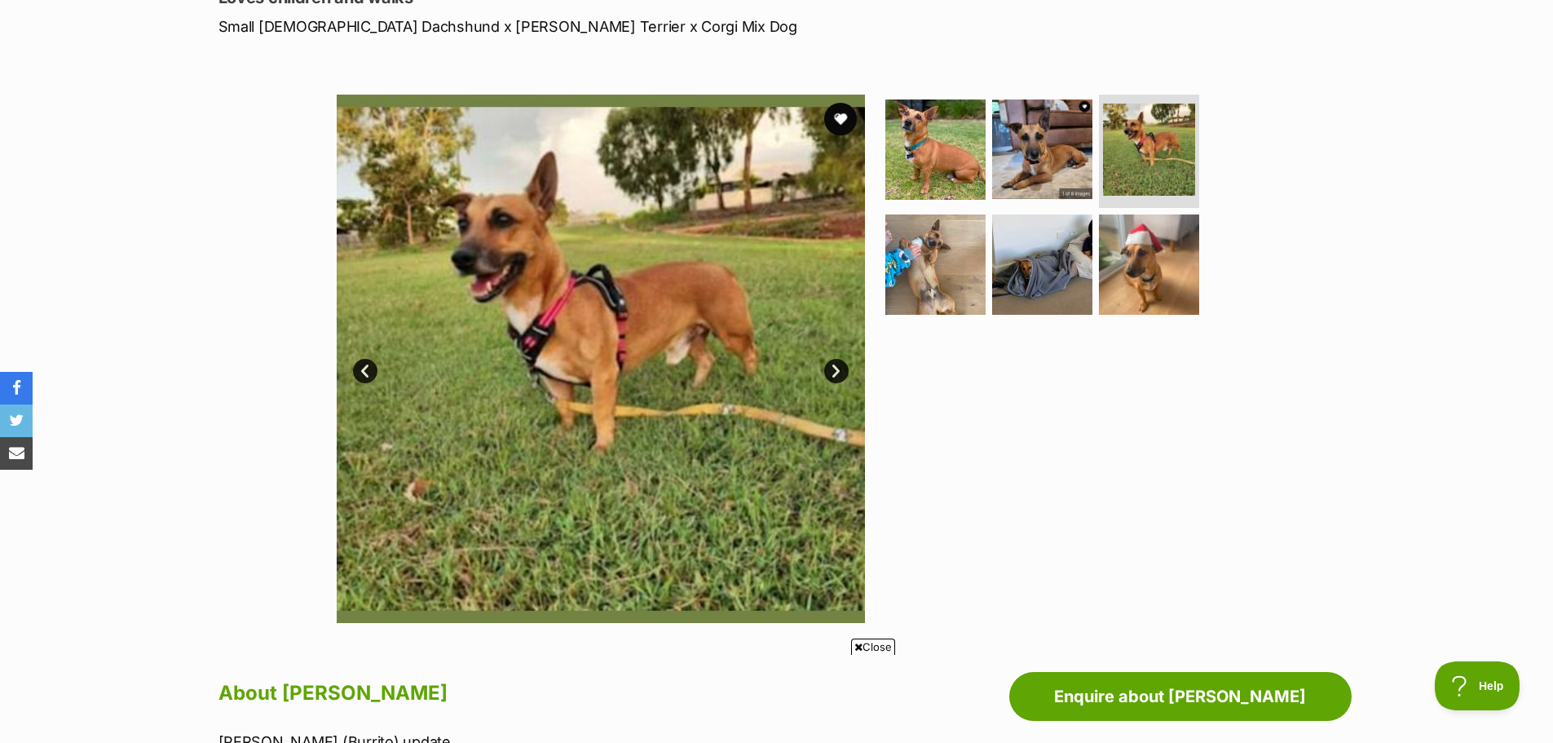
click at [837, 368] on link "Next" at bounding box center [836, 371] width 24 height 24
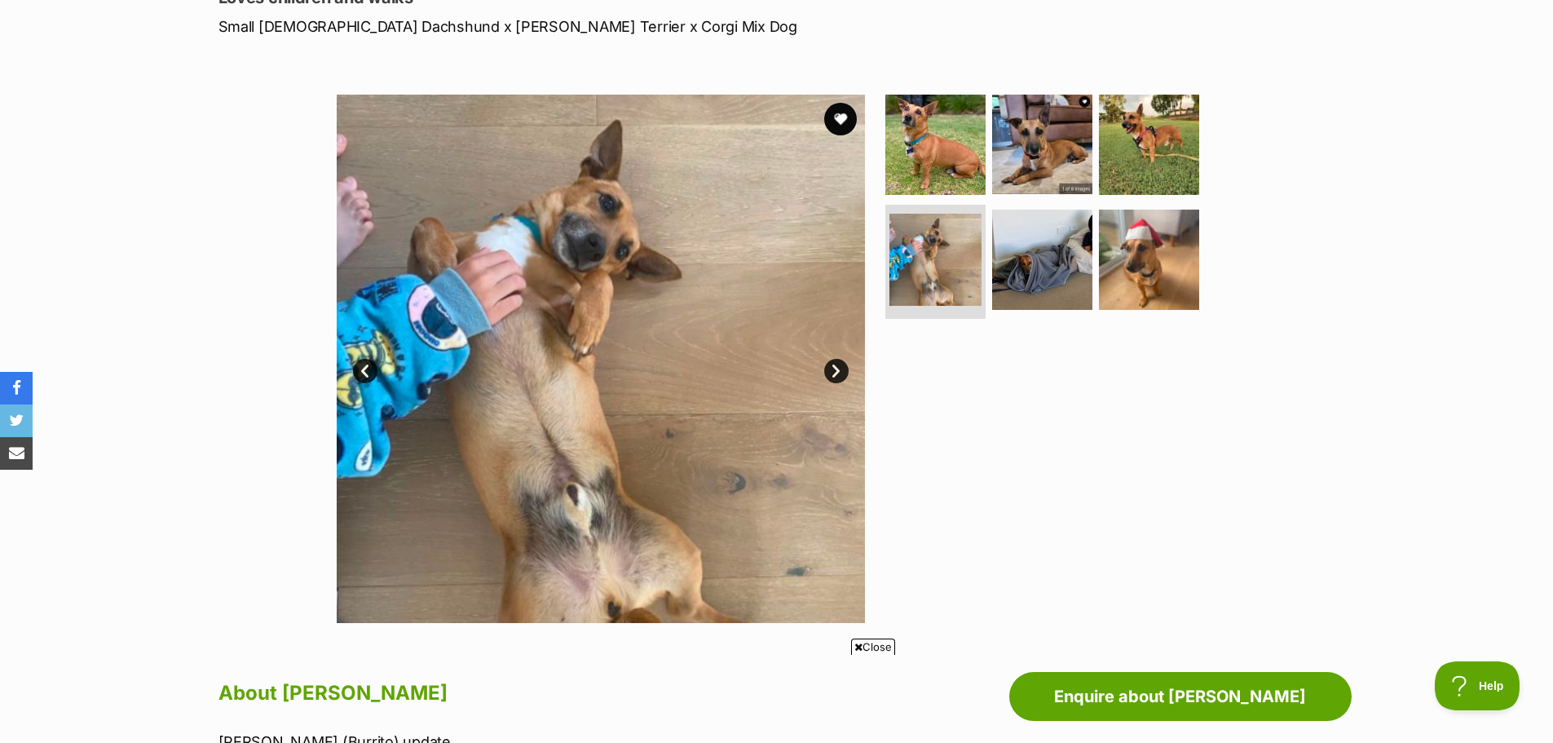
click at [837, 368] on link "Next" at bounding box center [836, 371] width 24 height 24
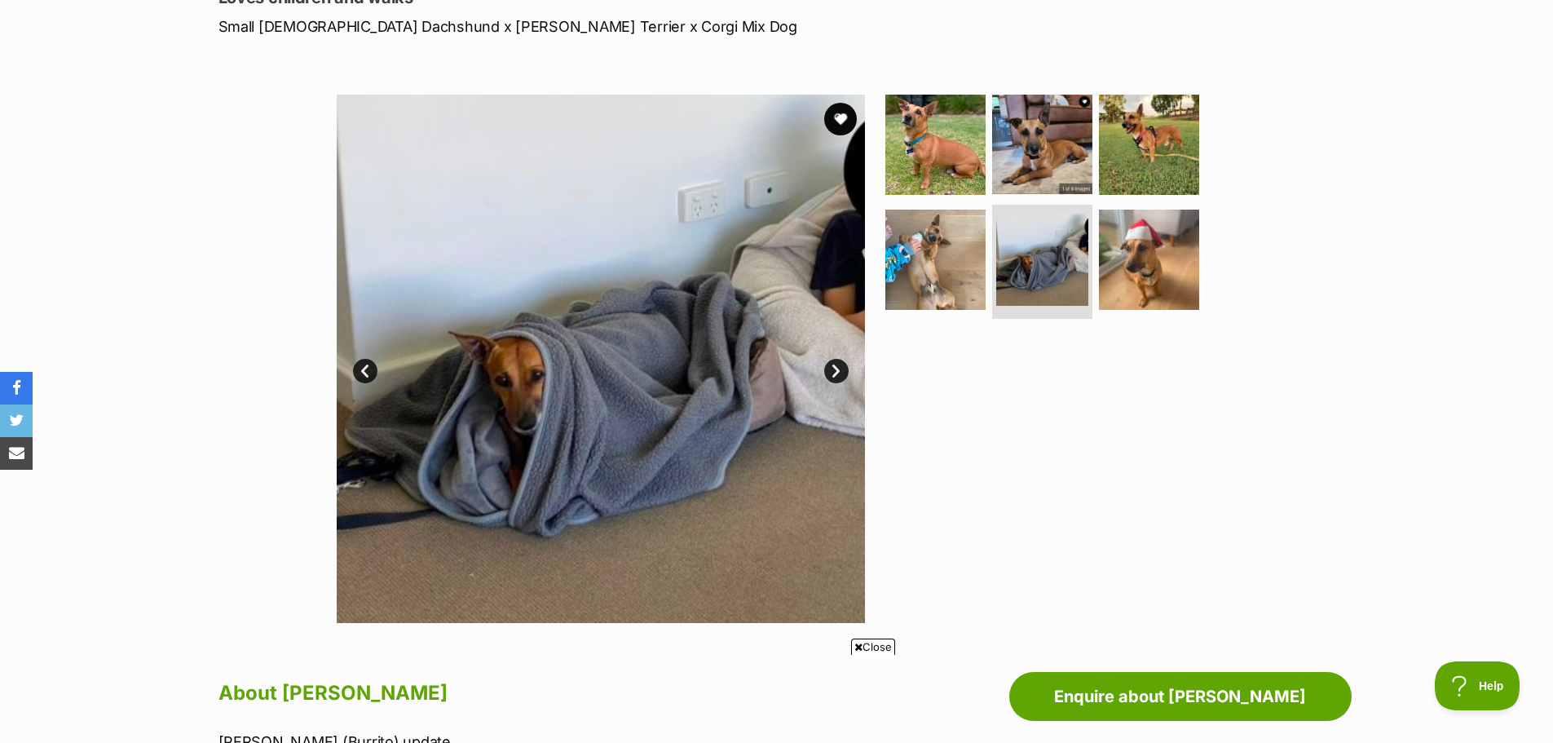
click at [837, 368] on link "Next" at bounding box center [836, 371] width 24 height 24
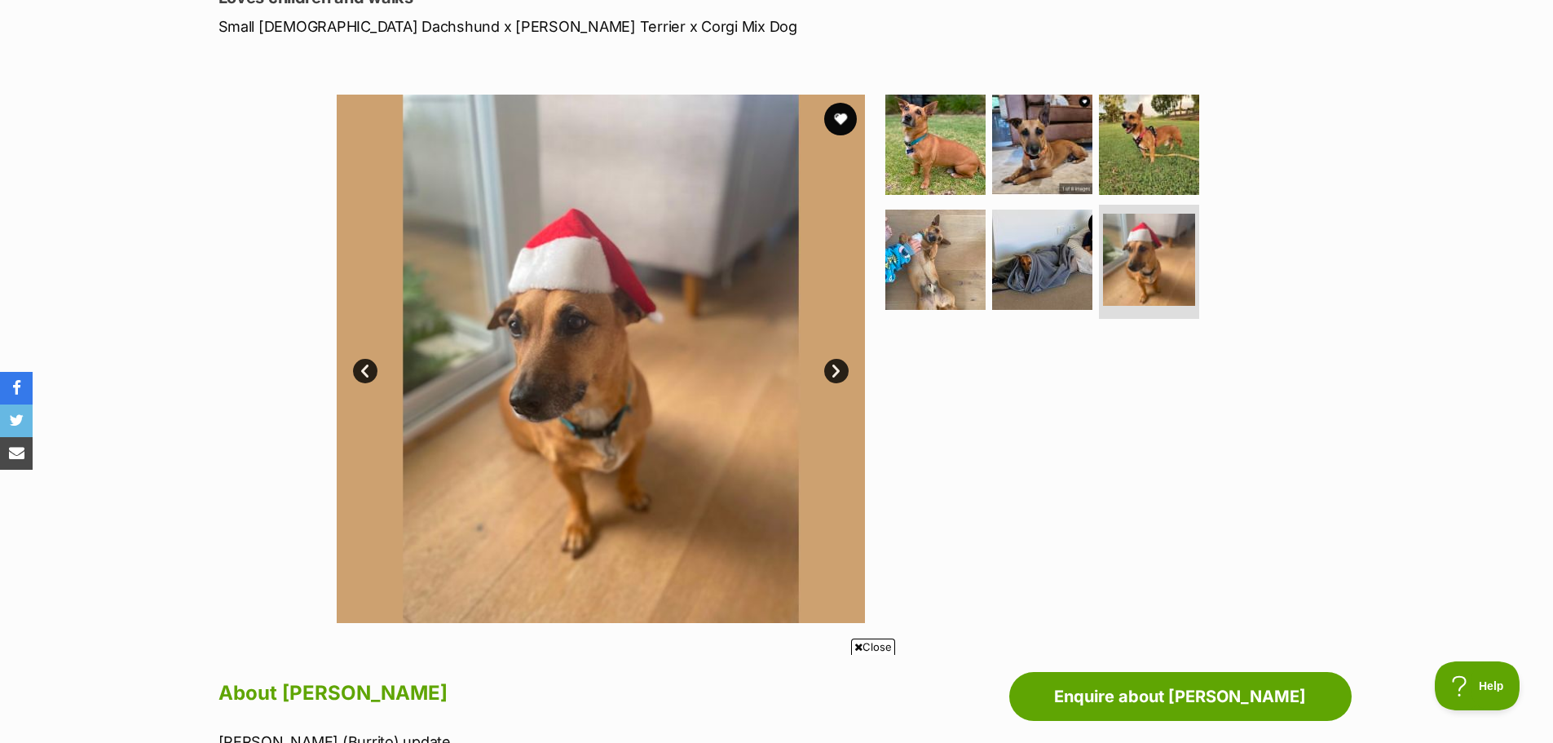
click at [837, 368] on link "Next" at bounding box center [836, 371] width 24 height 24
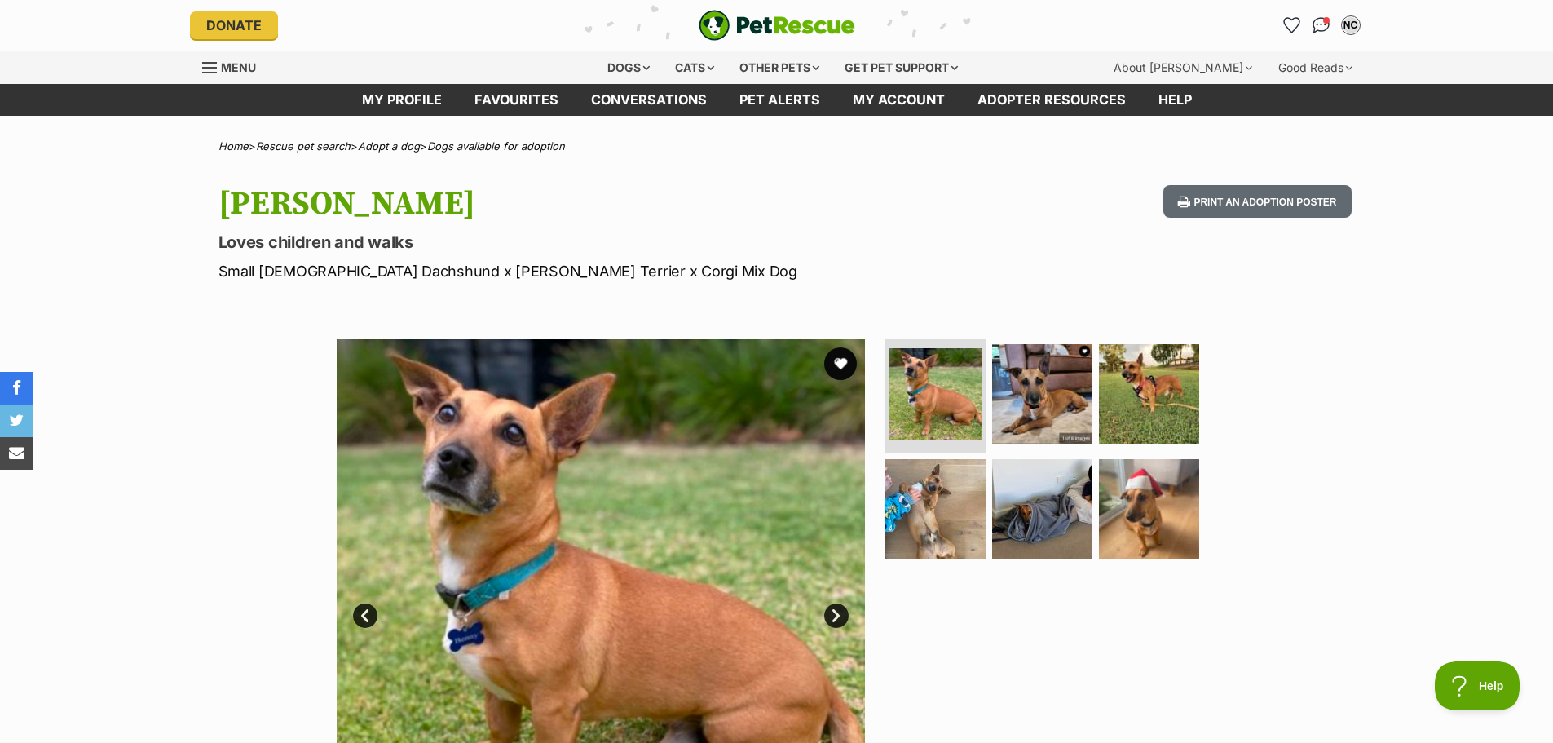
scroll to position [0, 0]
click at [1348, 21] on div "NC" at bounding box center [1350, 25] width 21 height 21
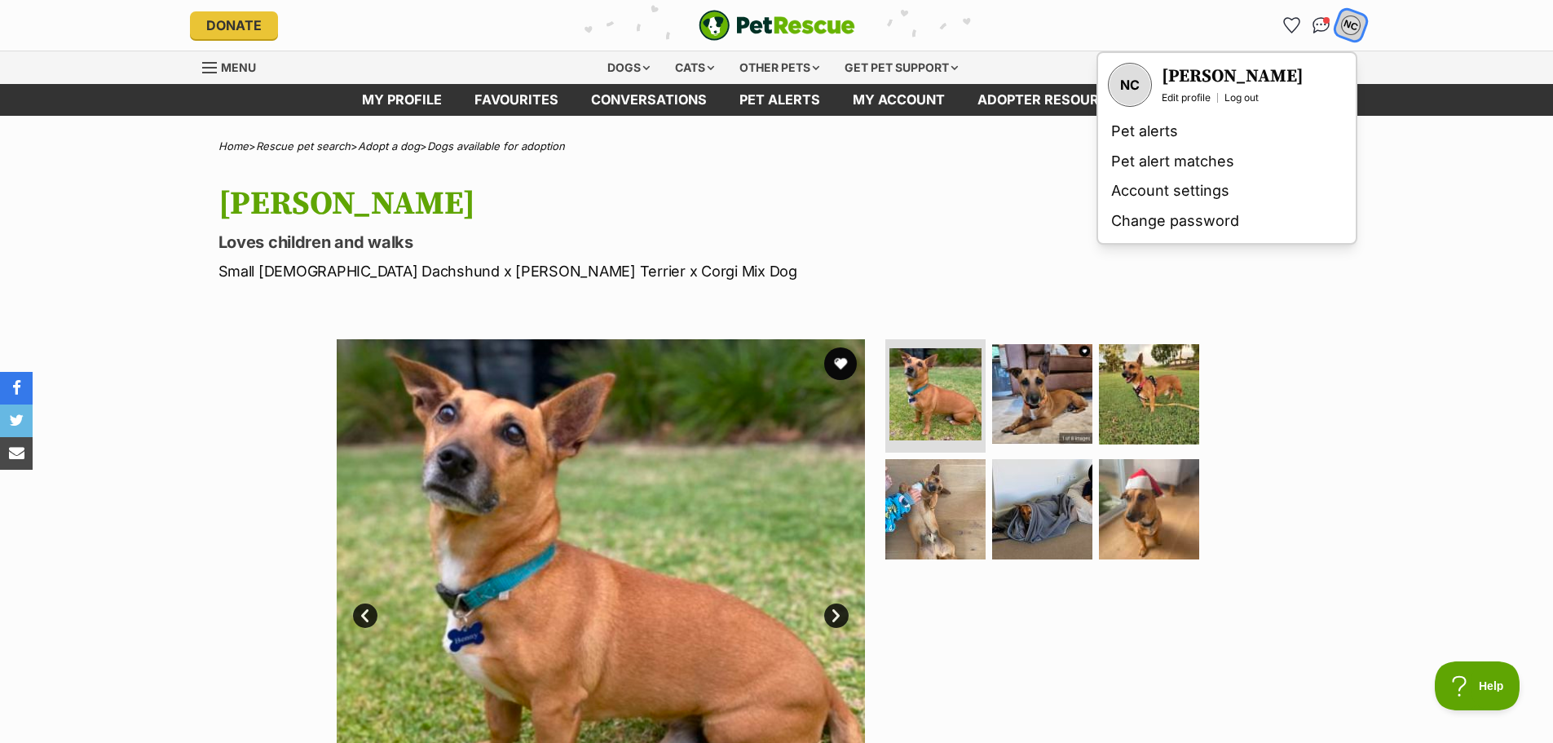
click at [1246, 95] on link "Log out" at bounding box center [1241, 97] width 34 height 13
